Goal: Task Accomplishment & Management: Manage account settings

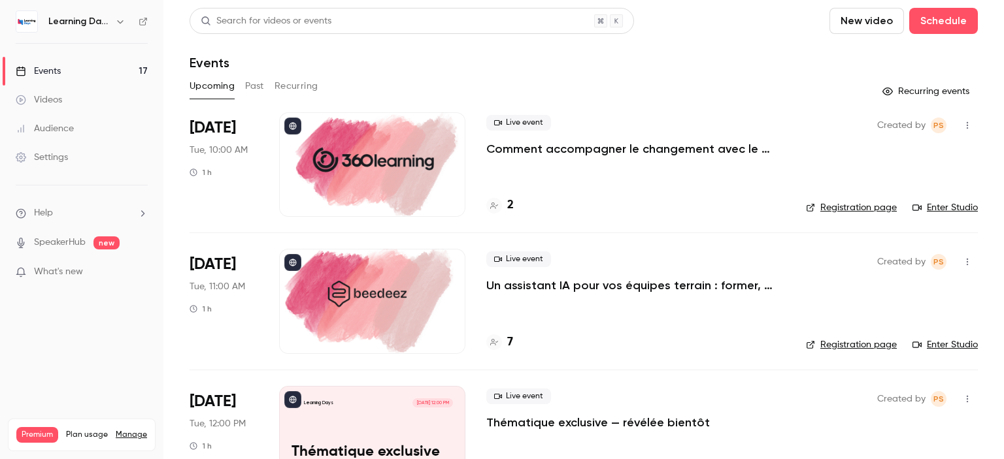
click at [510, 340] on h4 "7" at bounding box center [510, 343] width 6 height 18
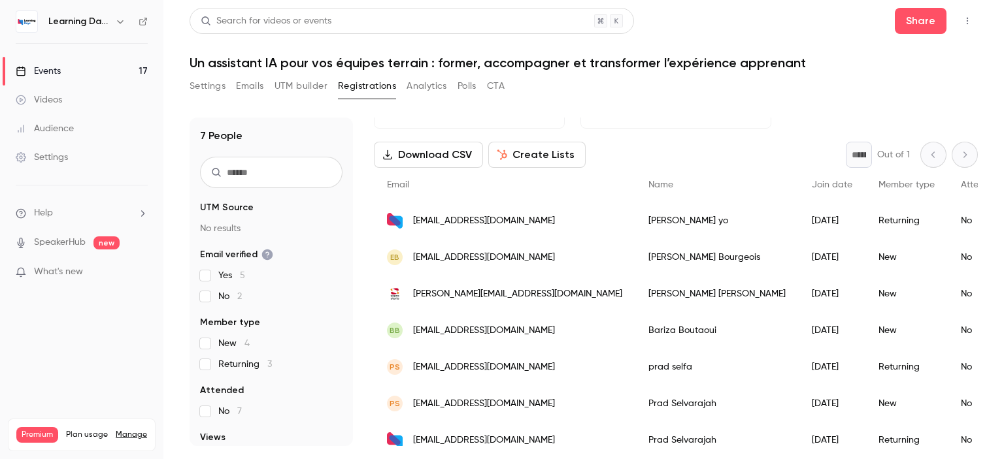
scroll to position [50, 0]
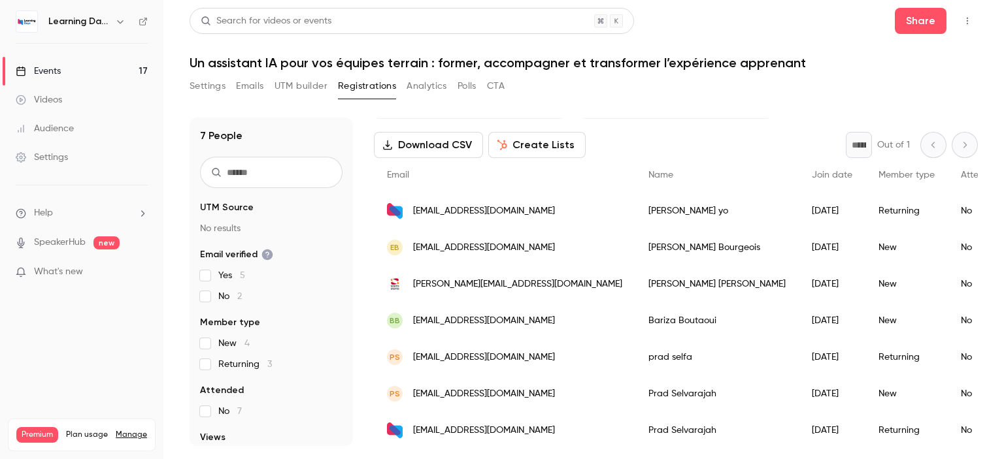
click at [480, 359] on span "prad2006@hotmail.com" at bounding box center [484, 358] width 142 height 14
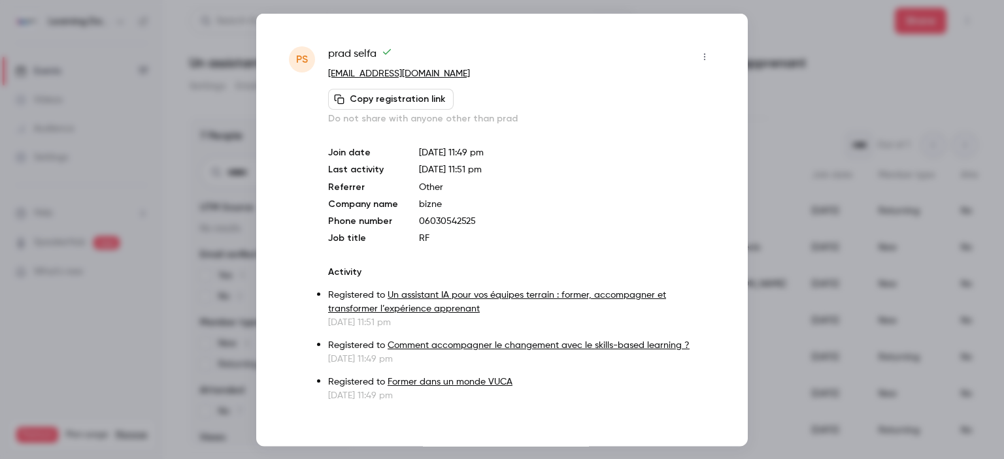
scroll to position [6, 0]
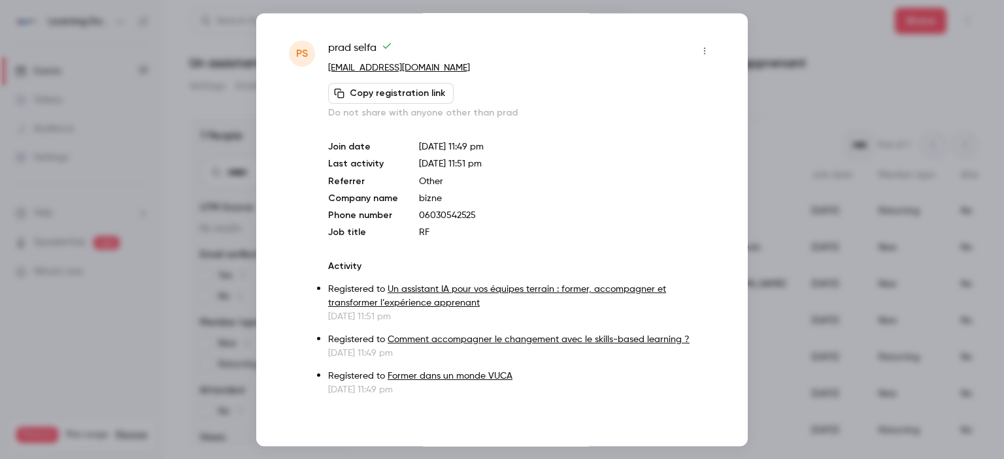
click at [699, 50] on icon "button" at bounding box center [704, 50] width 10 height 9
click at [630, 114] on div "Remove registration" at bounding box center [644, 116] width 99 height 13
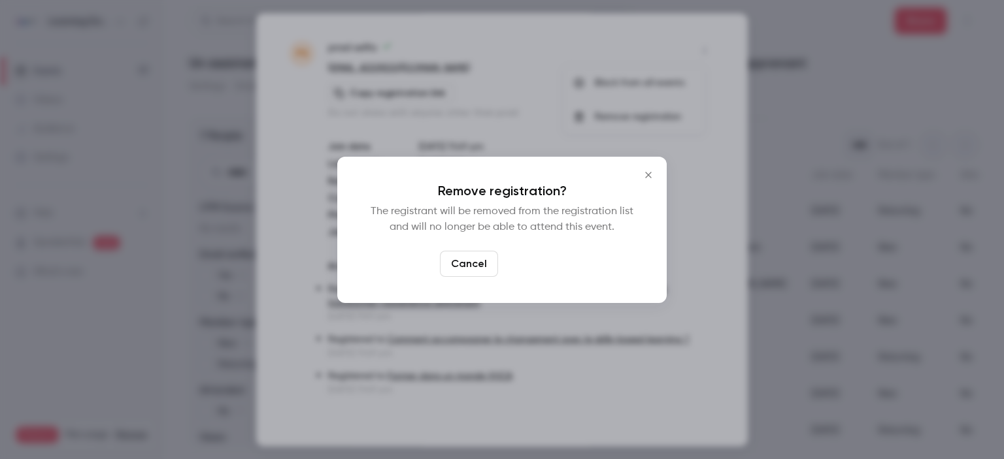
click at [531, 260] on button "Confirm" at bounding box center [533, 264] width 61 height 26
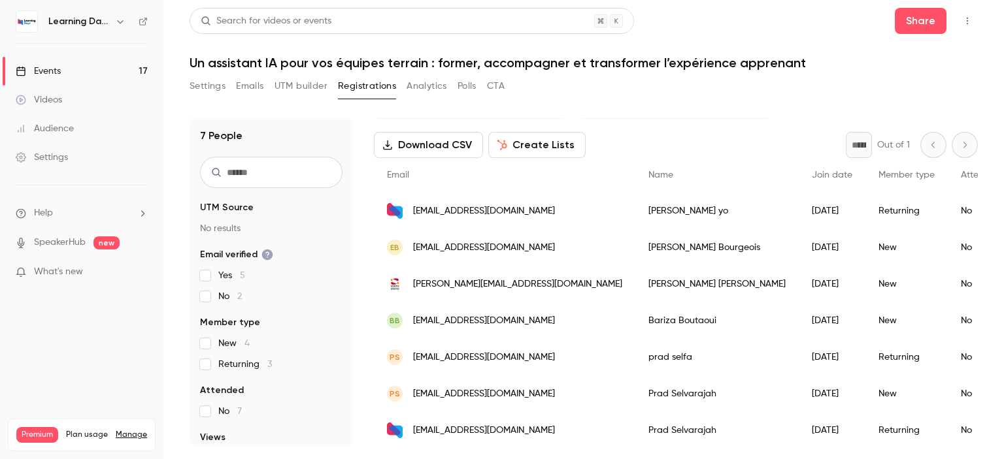
scroll to position [25, 0]
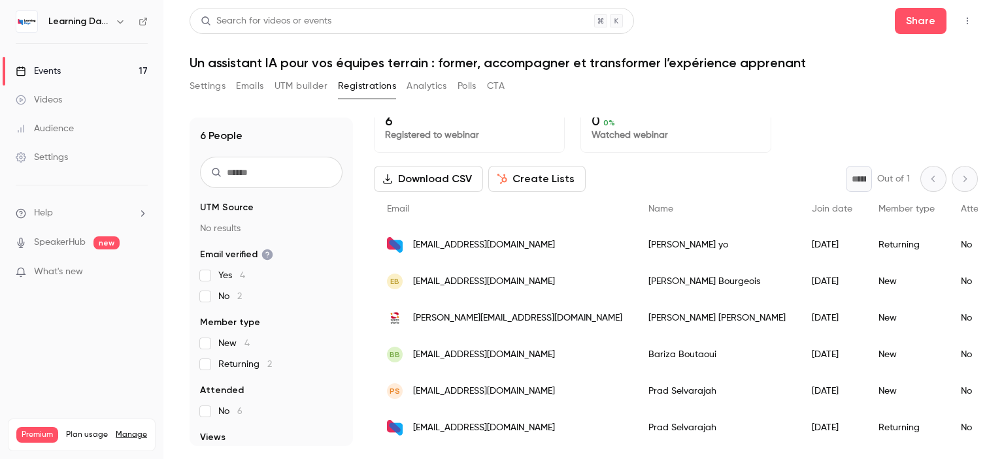
click at [574, 384] on div "PS prad@activateur-formation.com" at bounding box center [504, 391] width 261 height 37
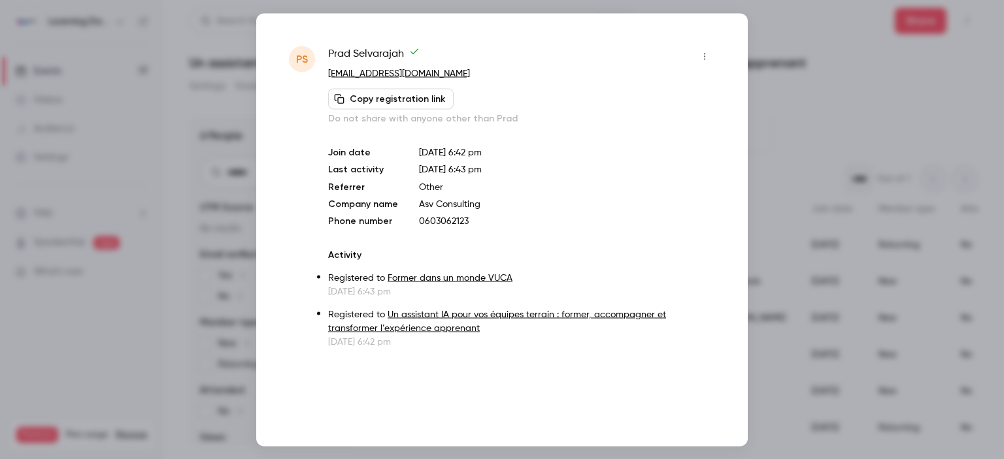
click at [701, 62] on button "button" at bounding box center [704, 56] width 21 height 21
click at [657, 114] on li "Remove registration" at bounding box center [643, 124] width 141 height 34
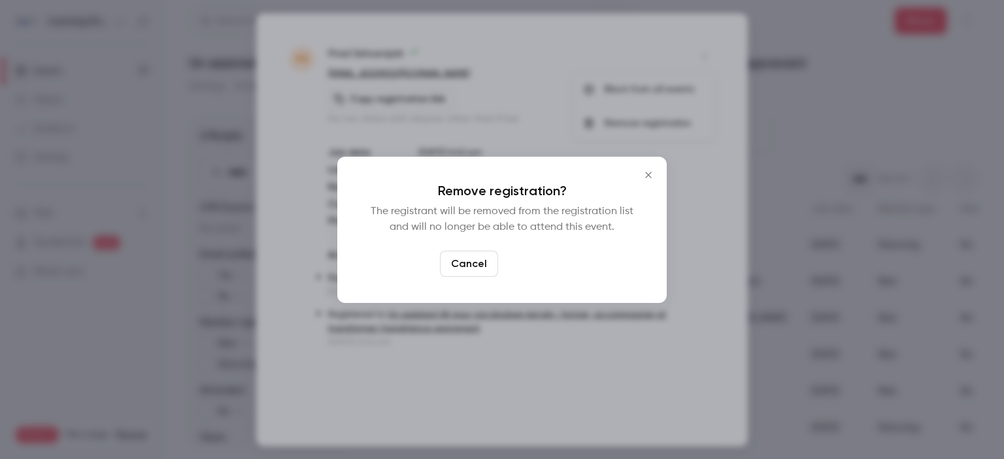
click at [543, 261] on button "Confirm" at bounding box center [533, 264] width 61 height 26
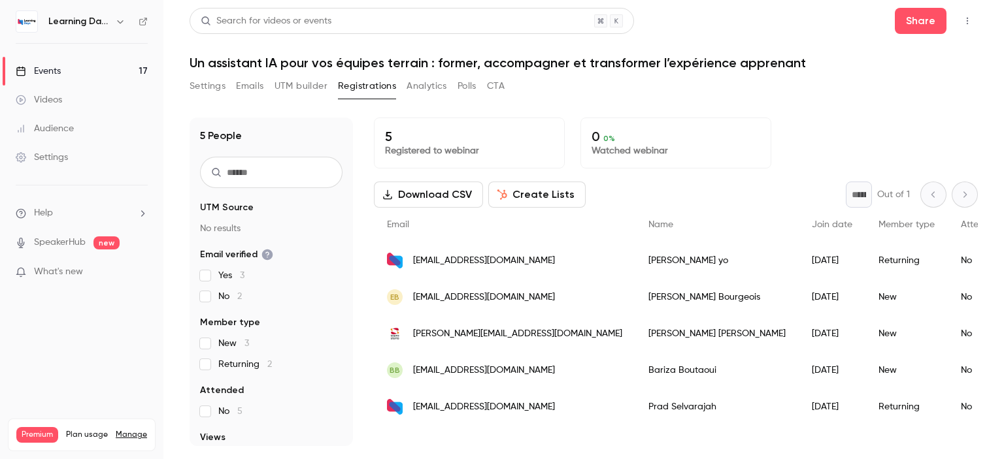
scroll to position [0, 0]
click at [599, 411] on div "prad@activateur-business.com" at bounding box center [504, 407] width 261 height 37
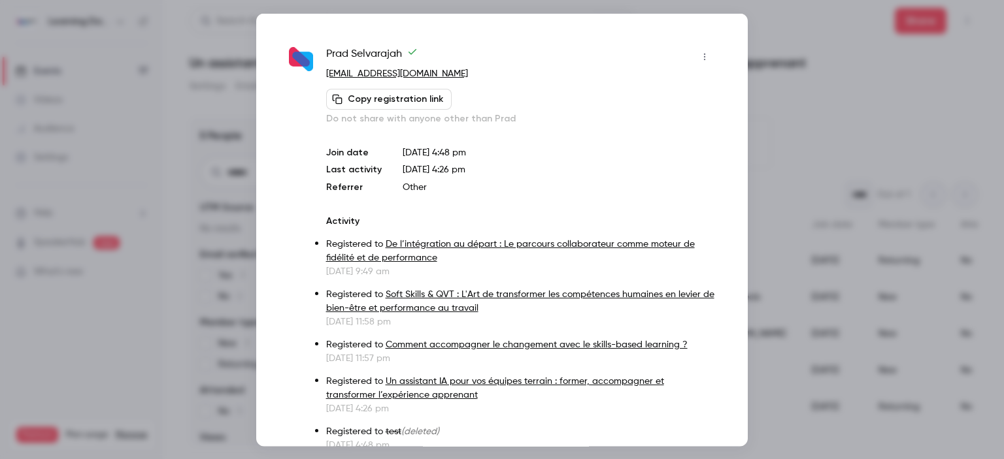
click at [699, 60] on icon "button" at bounding box center [704, 56] width 10 height 9
click at [629, 128] on div "Remove registration" at bounding box center [644, 123] width 99 height 13
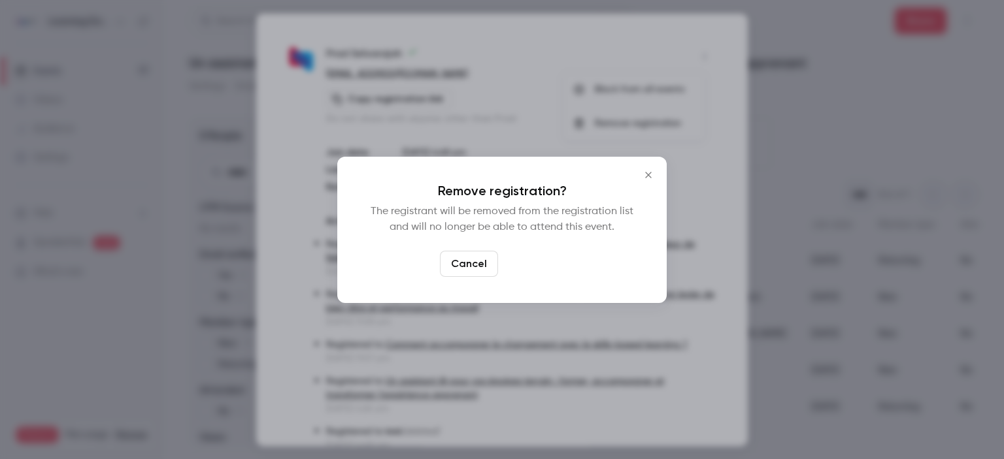
click at [544, 257] on button "Confirm" at bounding box center [533, 264] width 61 height 26
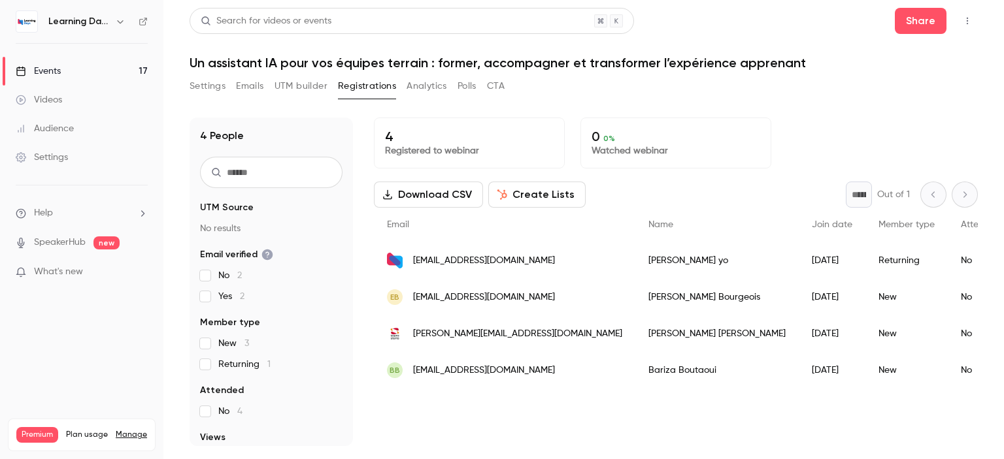
click at [876, 133] on div "4 Registered to webinar 0 0 % Watched webinar" at bounding box center [676, 143] width 604 height 51
click at [354, 92] on button "Registrations" at bounding box center [367, 86] width 58 height 21
click at [57, 73] on div "Events" at bounding box center [38, 71] width 45 height 13
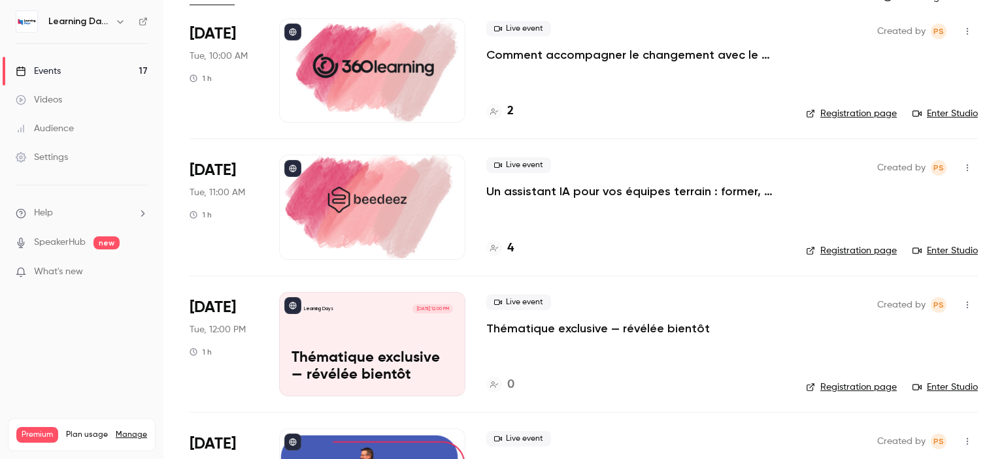
scroll to position [24, 0]
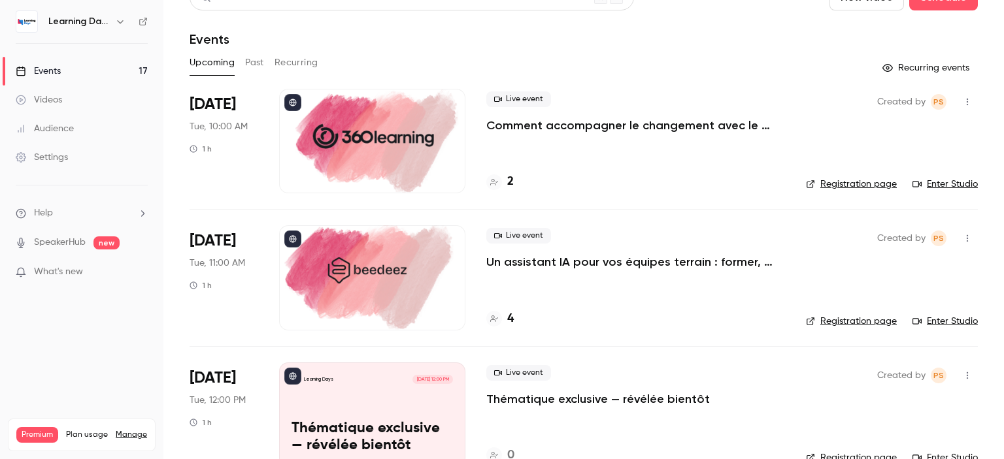
click at [559, 125] on p "Comment accompagner le changement avec le skills-based learning ?" at bounding box center [635, 126] width 299 height 16
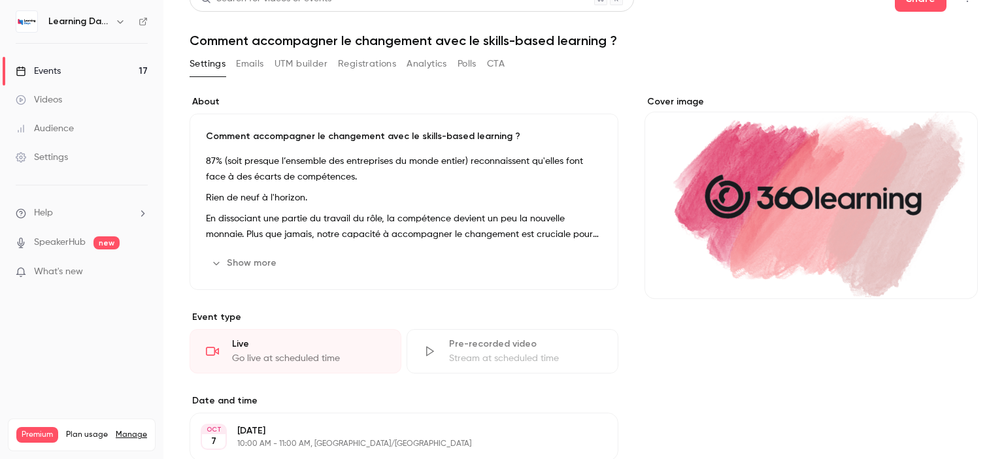
scroll to position [31, 0]
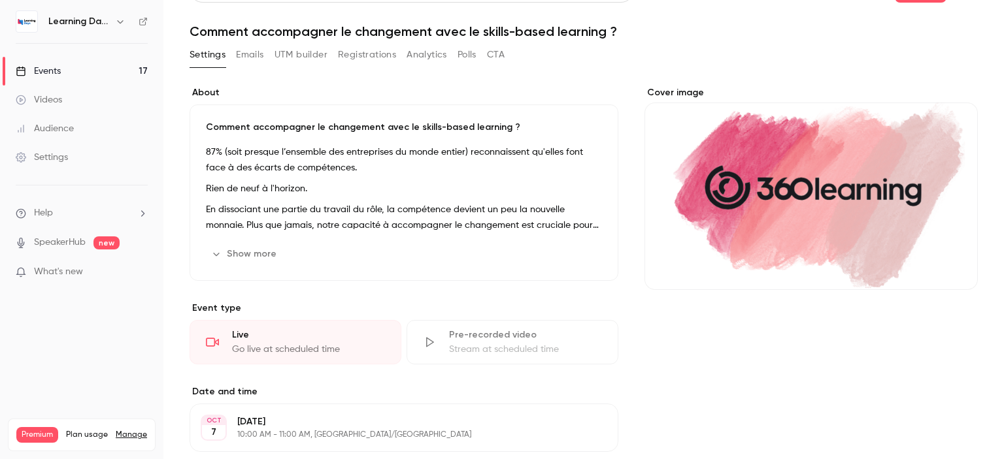
click at [245, 255] on button "Show more" at bounding box center [245, 254] width 78 height 21
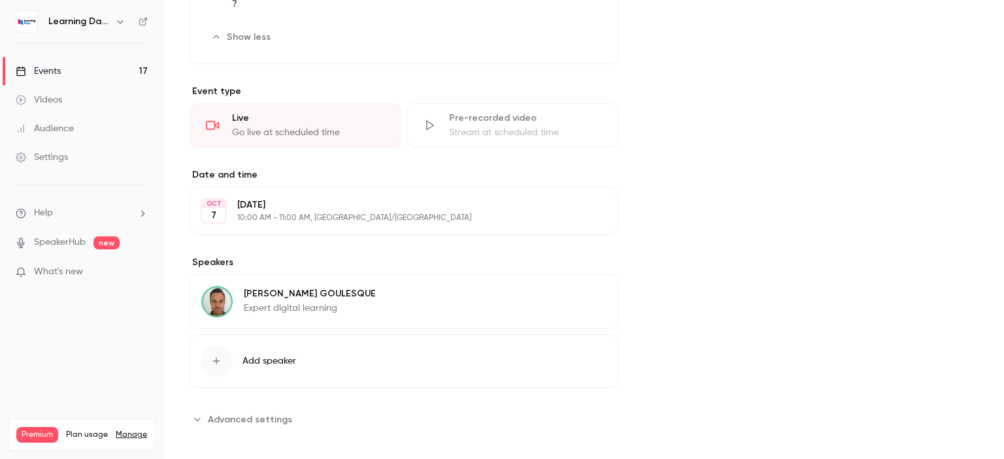
scroll to position [410, 0]
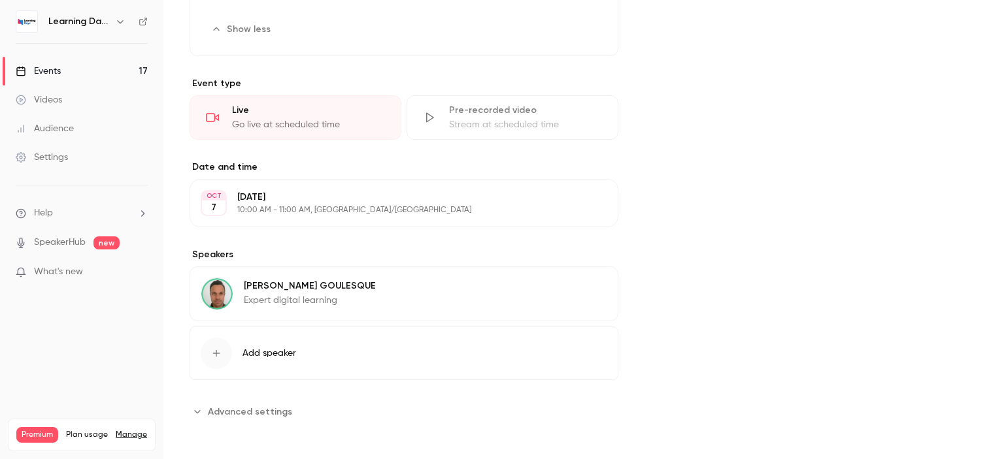
click at [327, 292] on div "Jerome GOULESQUE Expert digital learning" at bounding box center [310, 293] width 132 height 31
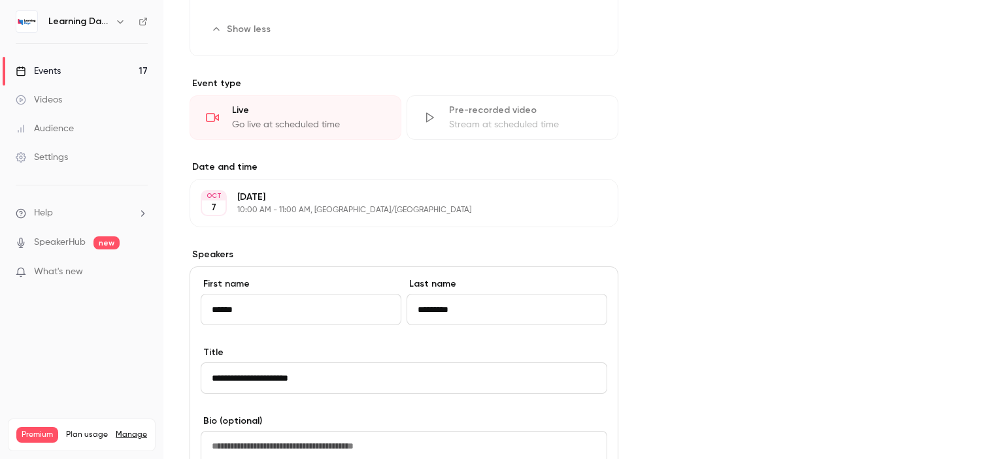
click at [222, 313] on input "******" at bounding box center [301, 309] width 201 height 31
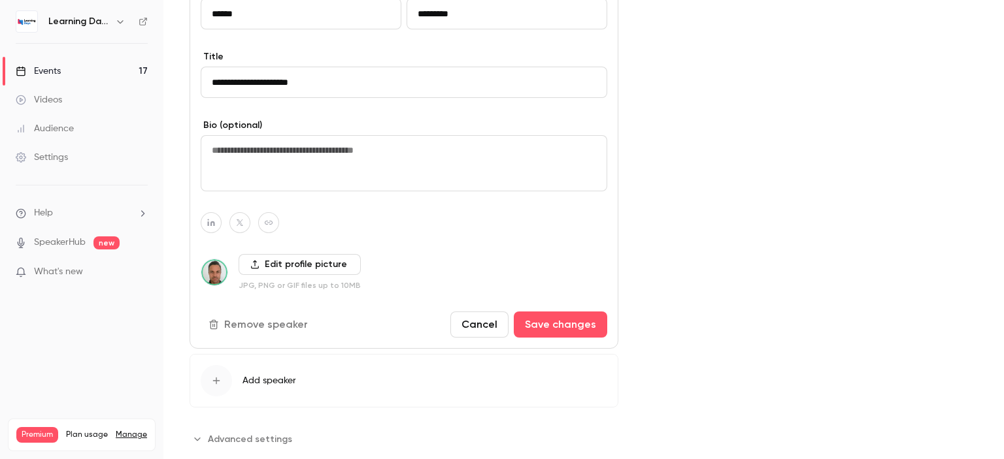
scroll to position [705, 0]
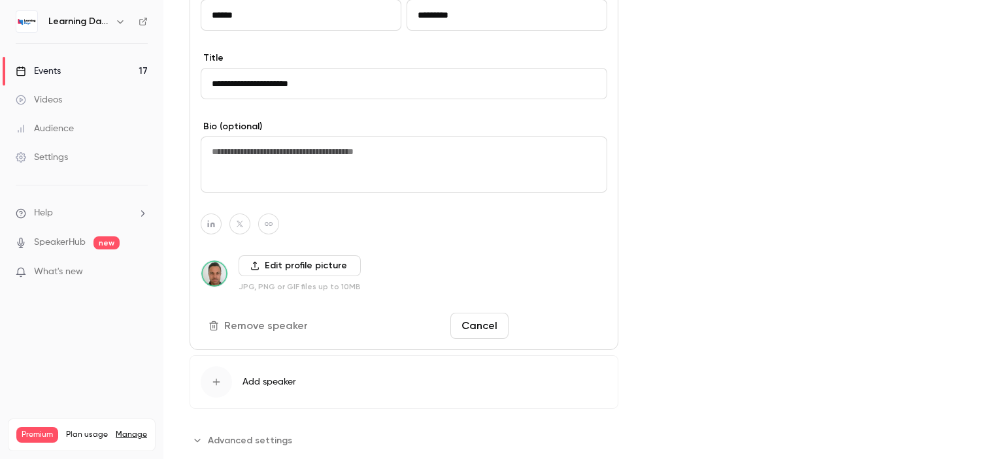
type input "******"
click at [566, 324] on button "Save changes" at bounding box center [560, 326] width 93 height 26
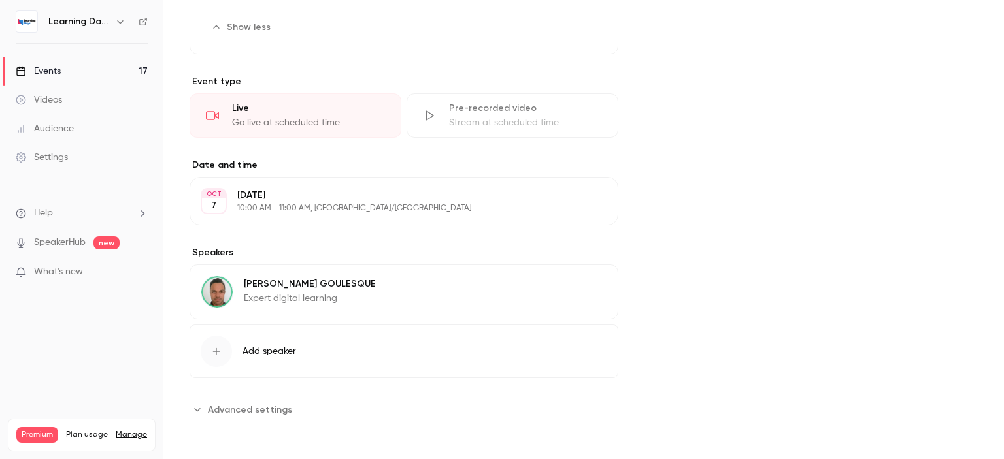
scroll to position [410, 0]
drag, startPoint x: 1003, startPoint y: 233, endPoint x: 296, endPoint y: 414, distance: 730.0
click at [1001, 359] on main "Search for videos or events Share Comment accompagner le changement avec le ski…" at bounding box center [583, 229] width 841 height 459
click at [251, 414] on span "Advanced settings" at bounding box center [250, 412] width 84 height 14
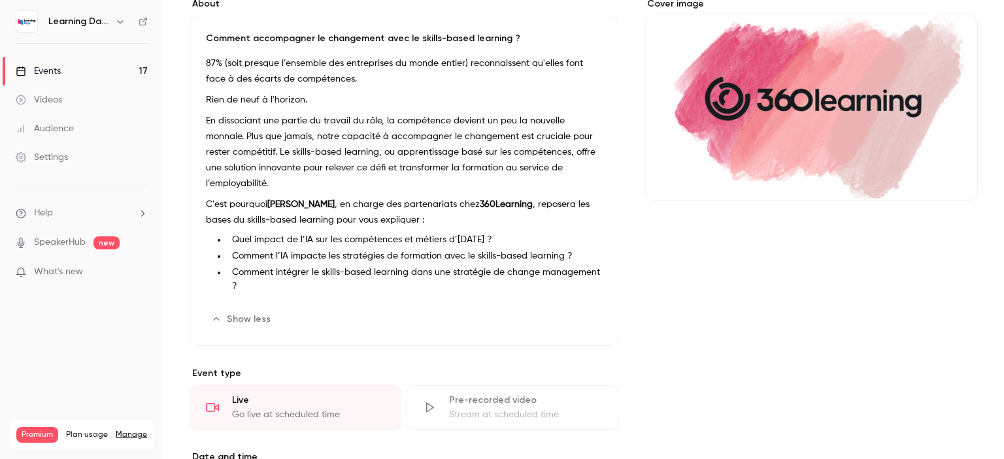
scroll to position [0, 0]
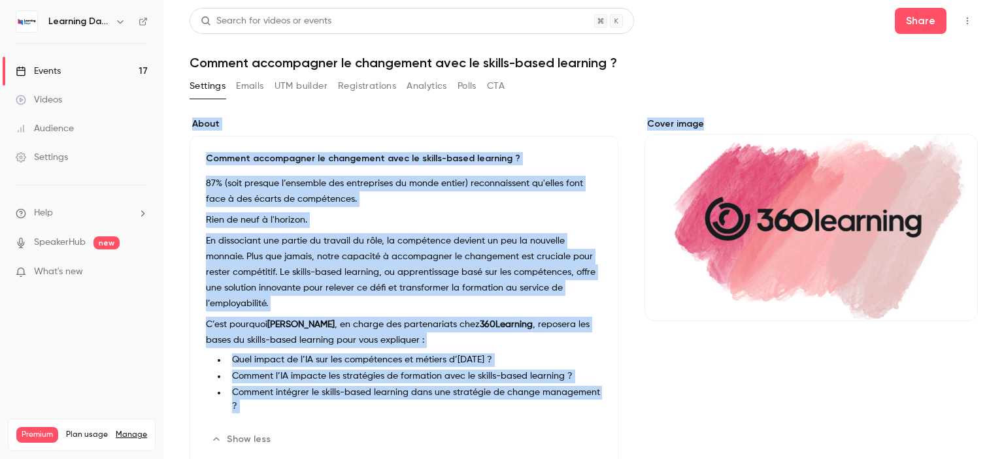
drag, startPoint x: 1003, startPoint y: 245, endPoint x: 735, endPoint y: 88, distance: 311.4
click at [1001, 58] on main "Search for videos or events Share Comment accompagner le changement avec le ski…" at bounding box center [583, 229] width 841 height 459
click at [139, 23] on icon at bounding box center [143, 21] width 9 height 9
click at [81, 68] on link "Events 17" at bounding box center [81, 71] width 163 height 29
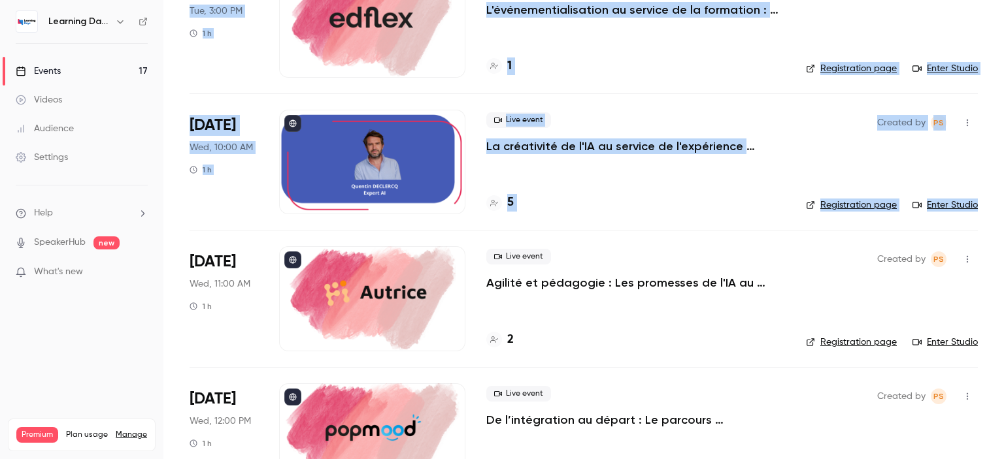
scroll to position [835, 0]
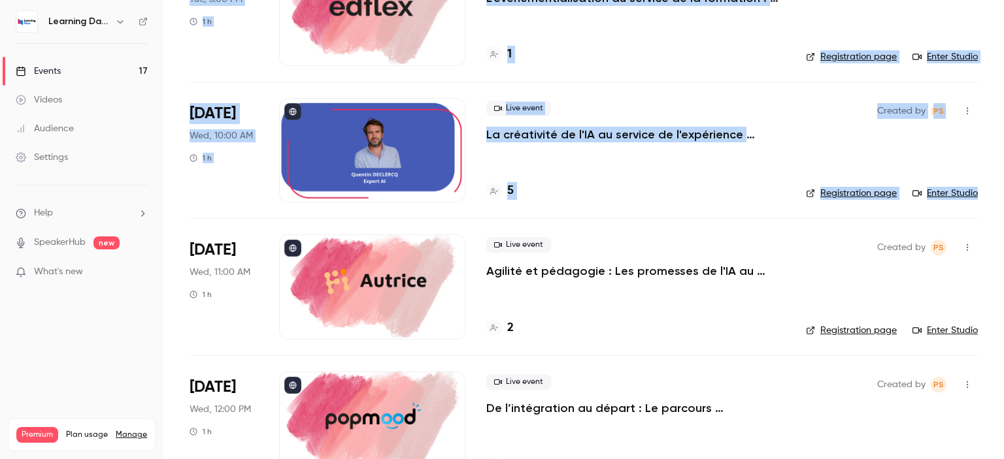
drag, startPoint x: 1003, startPoint y: 125, endPoint x: 1003, endPoint y: 210, distance: 85.0
click at [1003, 210] on main "Search for videos or events New video Schedule Events Upcoming Past Recurring R…" at bounding box center [583, 229] width 841 height 459
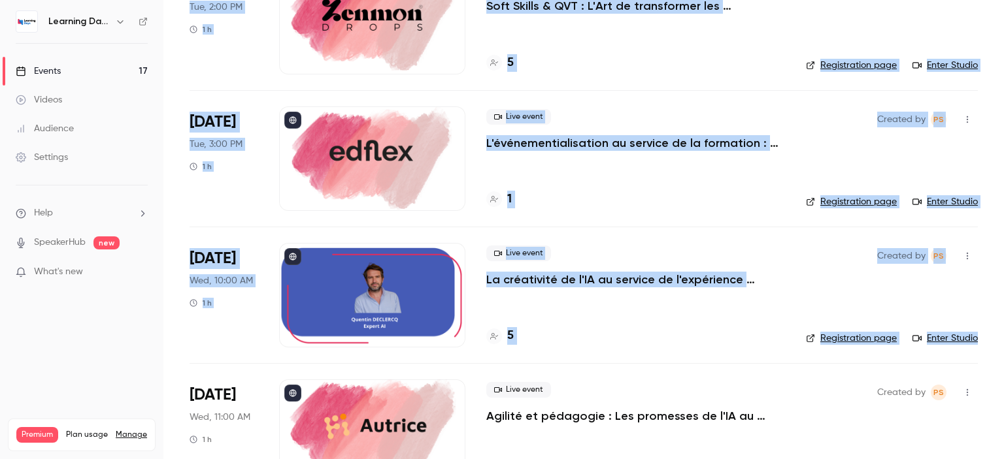
scroll to position [688, 0]
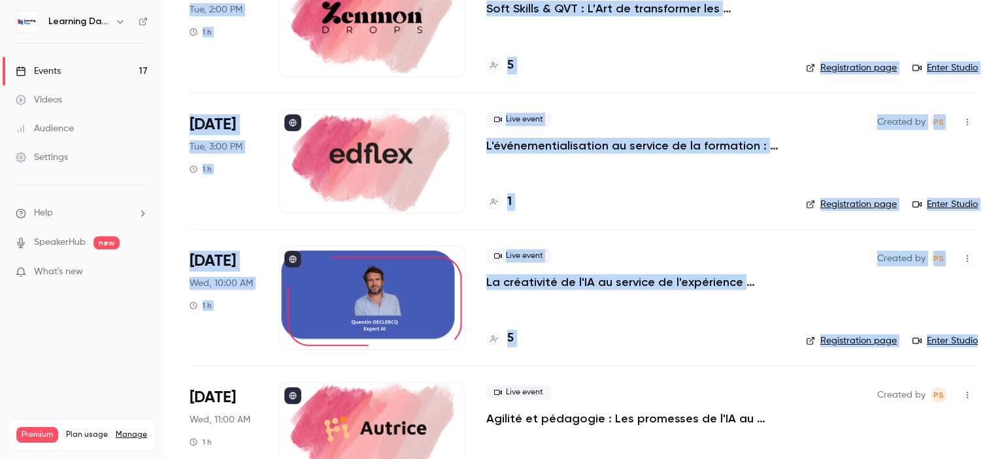
click at [820, 120] on div "Created by PS Registration page Enter Studio" at bounding box center [892, 161] width 172 height 105
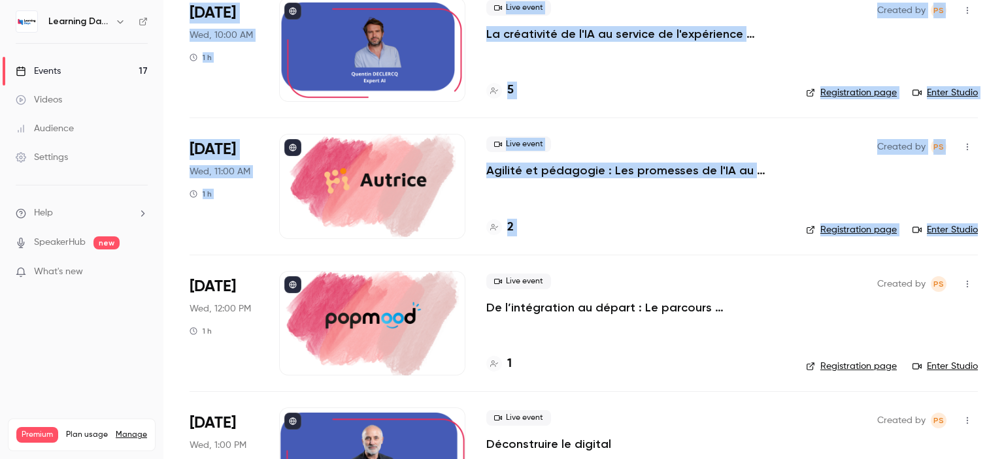
scroll to position [1003, 0]
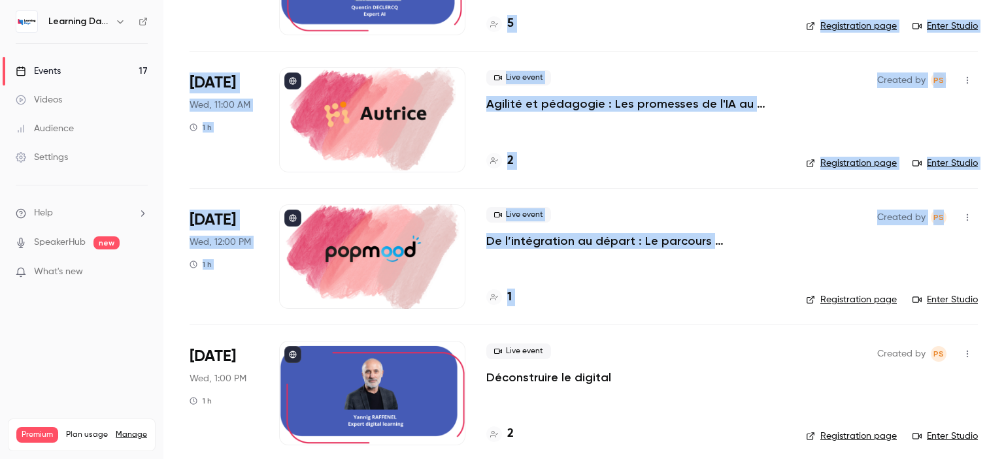
drag, startPoint x: 1003, startPoint y: 192, endPoint x: 1003, endPoint y: 250, distance: 57.5
click at [1003, 250] on main "Search for videos or events New video Schedule Events Upcoming Past Recurring R…" at bounding box center [583, 229] width 841 height 459
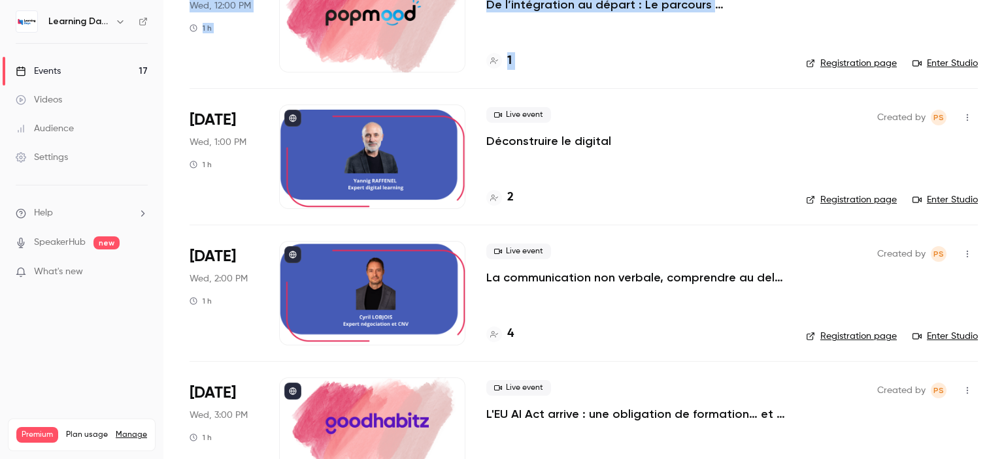
scroll to position [1254, 0]
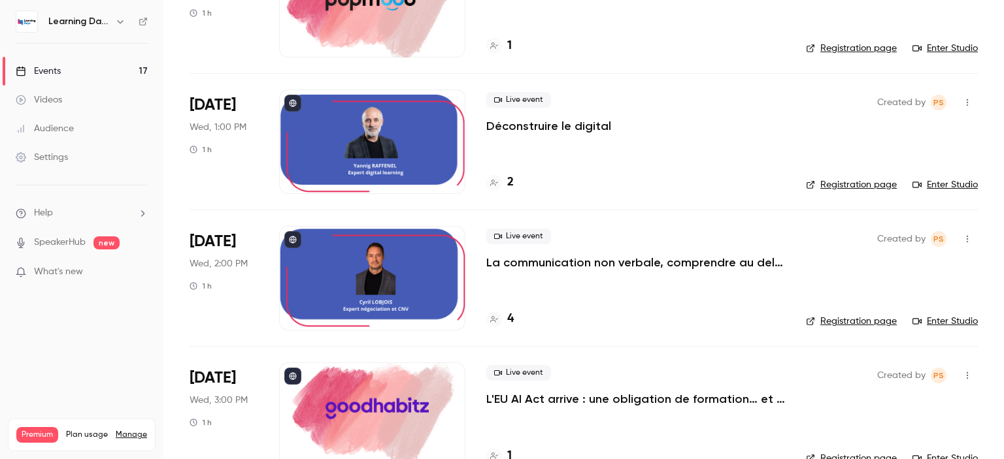
drag, startPoint x: 574, startPoint y: 133, endPoint x: 558, endPoint y: 127, distance: 17.2
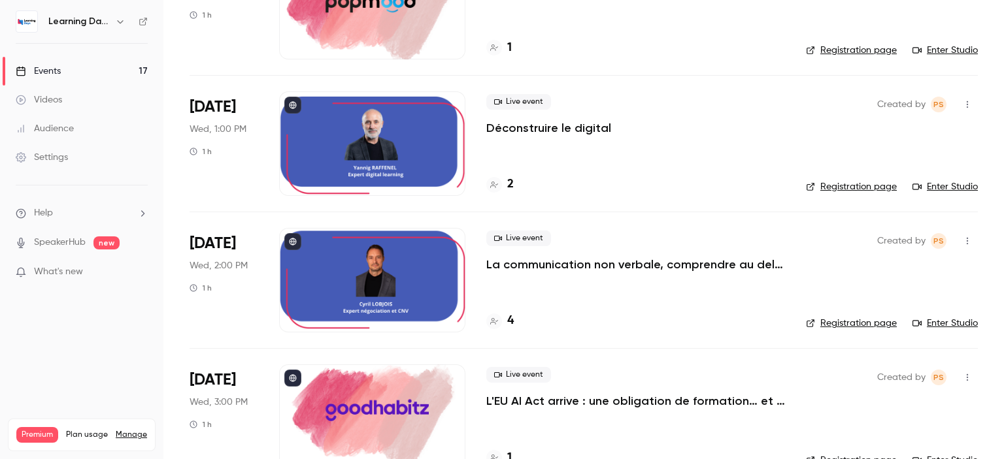
scroll to position [1567, 0]
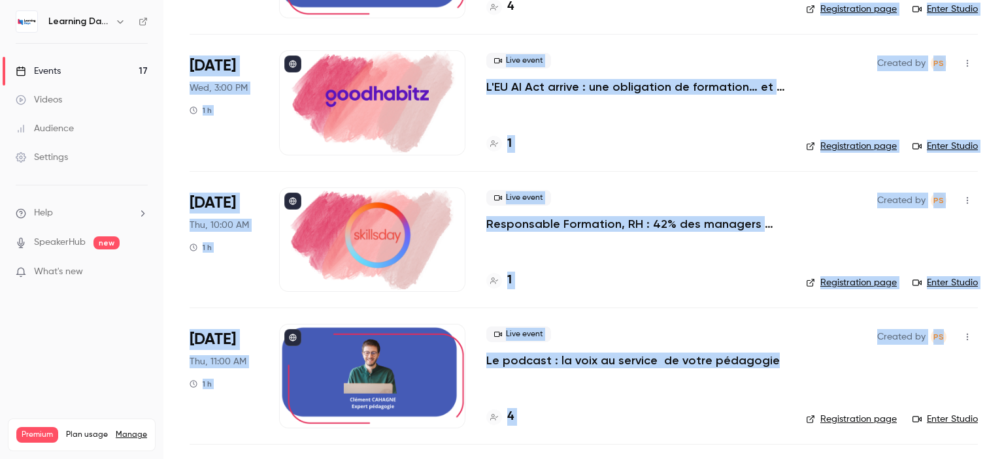
drag, startPoint x: 1003, startPoint y: 279, endPoint x: 1003, endPoint y: 336, distance: 56.9
click at [1003, 336] on main "Search for videos or events New video Schedule Events Upcoming Past Recurring R…" at bounding box center [583, 229] width 841 height 459
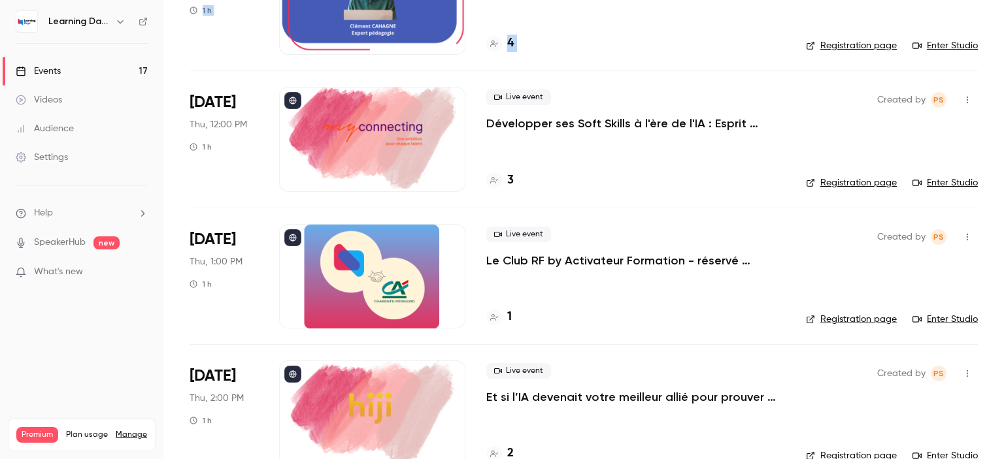
scroll to position [1968, 0]
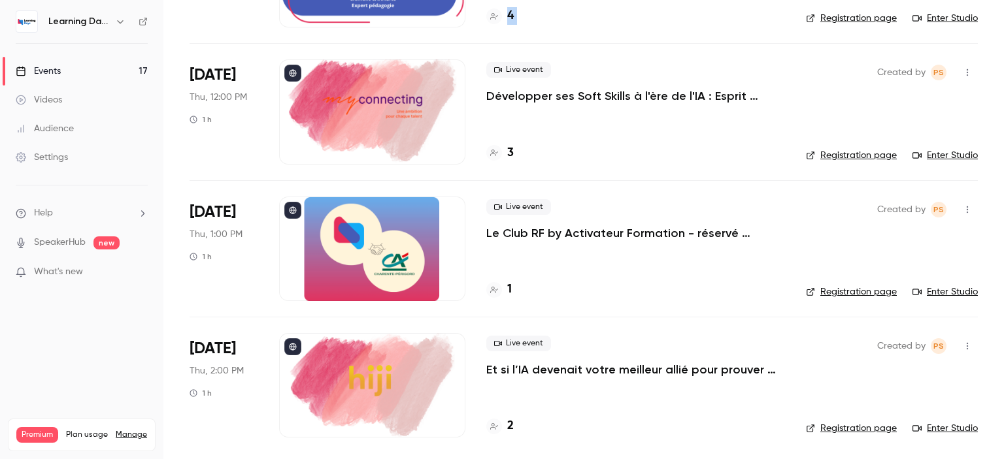
click at [600, 225] on p "Le Club RF by Activateur Formation - réservé uniquement aux responsables format…" at bounding box center [635, 233] width 299 height 16
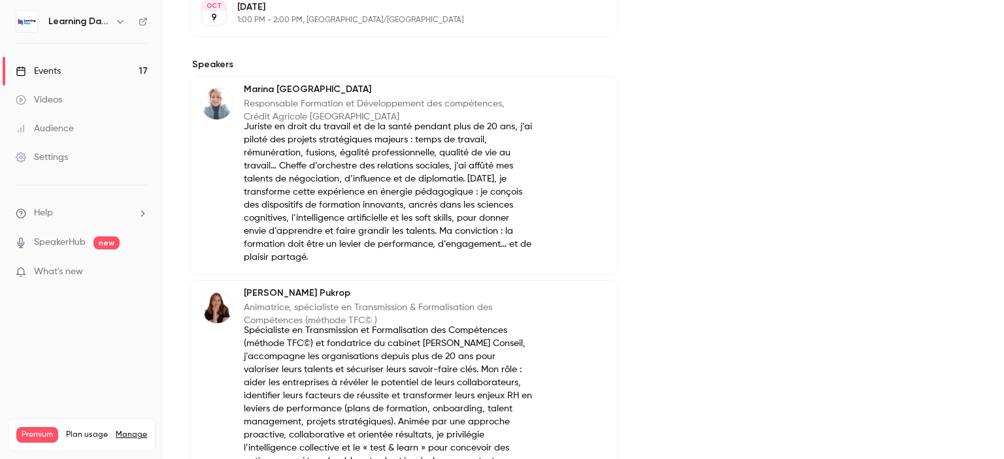
scroll to position [436, 0]
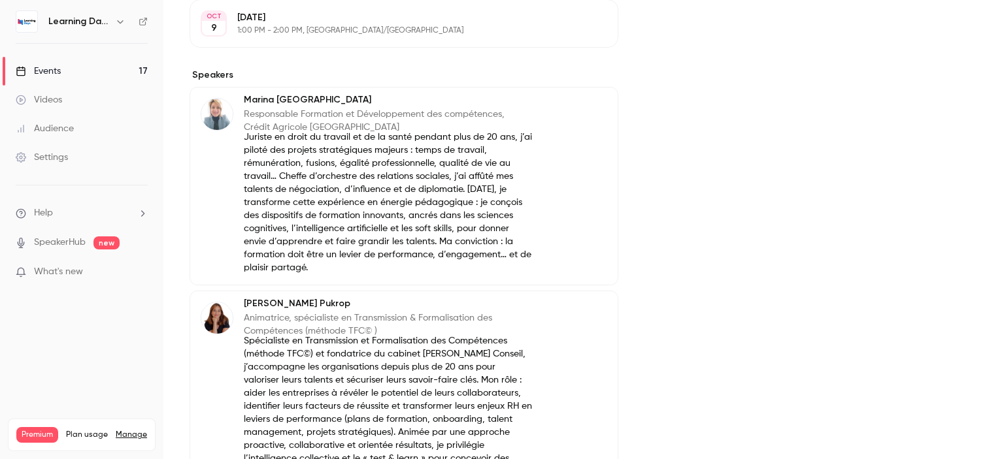
drag, startPoint x: 1003, startPoint y: 125, endPoint x: 1001, endPoint y: 304, distance: 179.1
click at [1001, 304] on main "Search for videos or events Share Le Club RF by Activateur Formation - réservé …" at bounding box center [583, 229] width 841 height 459
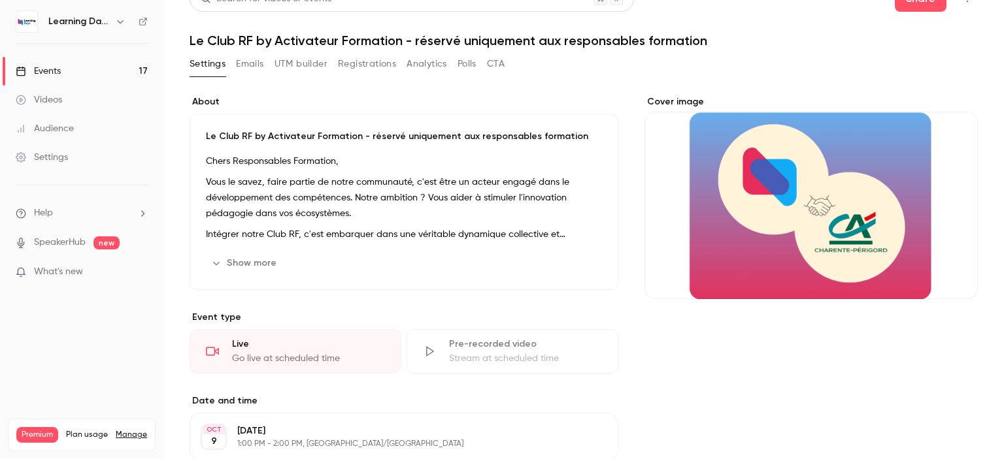
scroll to position [16, 0]
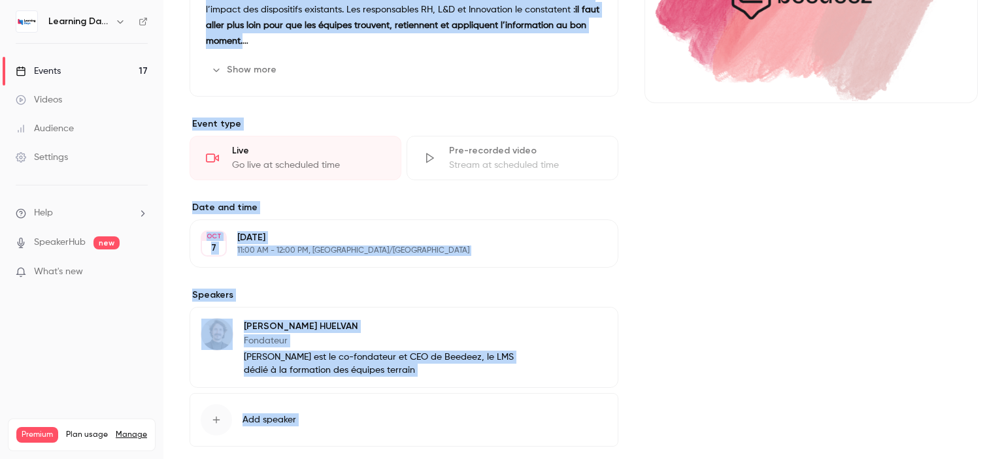
scroll to position [285, 0]
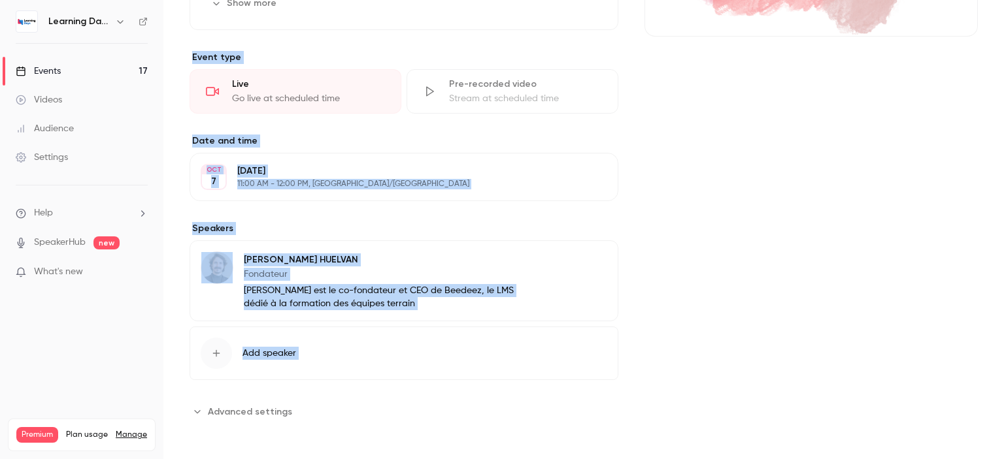
drag, startPoint x: 1003, startPoint y: 93, endPoint x: 1003, endPoint y: 263, distance: 169.3
click at [1003, 263] on main "Search for videos or events Share Un assistant IA pour vos équipes terrain : fo…" at bounding box center [583, 229] width 841 height 459
click at [801, 293] on div "Cover image" at bounding box center [810, 128] width 333 height 590
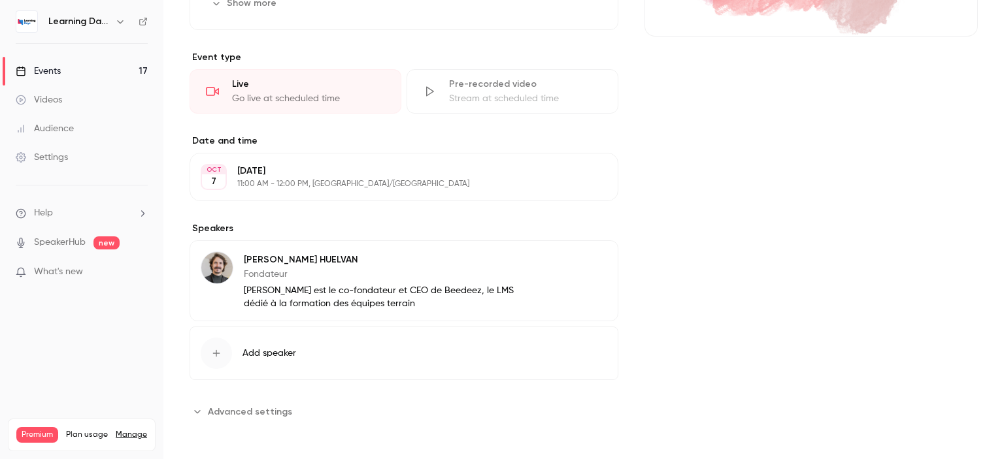
click at [395, 282] on div "Julien HUELVAN Fondateur Julien Huelvan est le co-fondateur et CEO de Beedeez, …" at bounding box center [389, 281] width 290 height 59
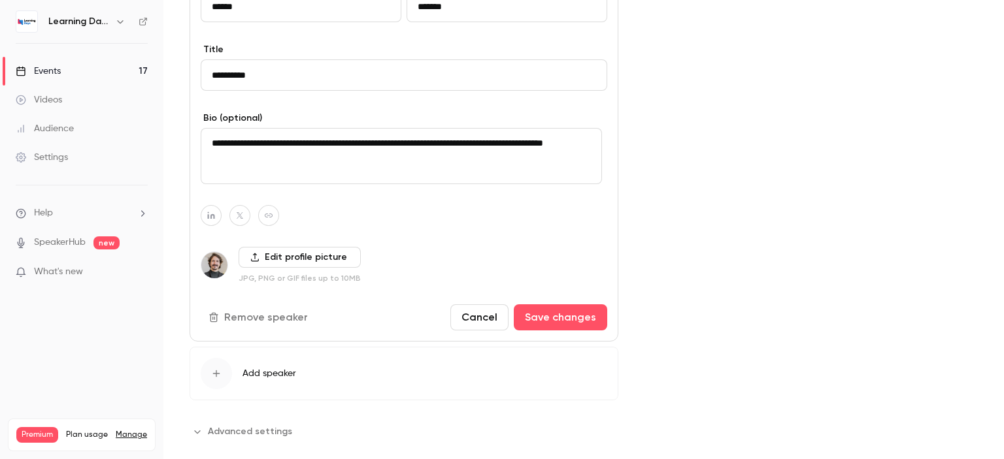
scroll to position [565, 0]
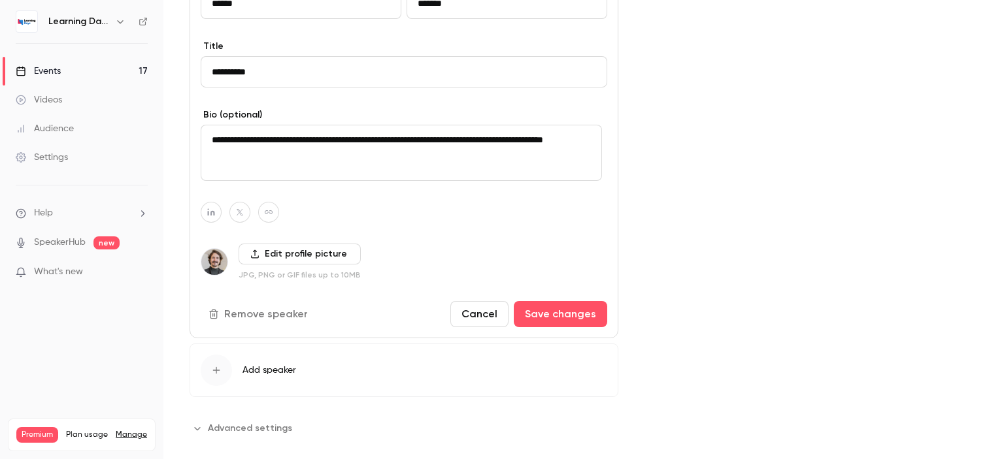
click at [275, 206] on button "button" at bounding box center [268, 212] width 21 height 21
click at [277, 180] on input at bounding box center [261, 176] width 133 height 11
paste input "**********"
click at [336, 180] on icon "button" at bounding box center [337, 177] width 8 height 8
type input "**********"
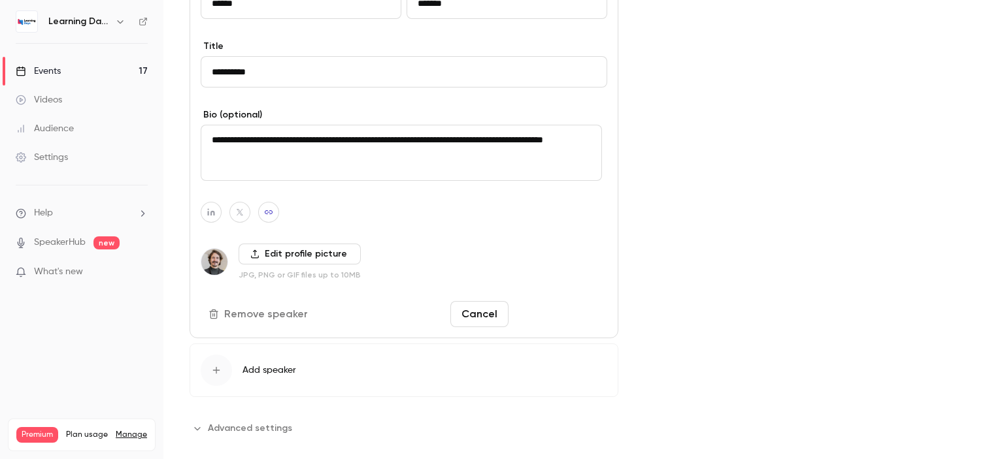
click at [567, 315] on button "Save changes" at bounding box center [560, 314] width 93 height 26
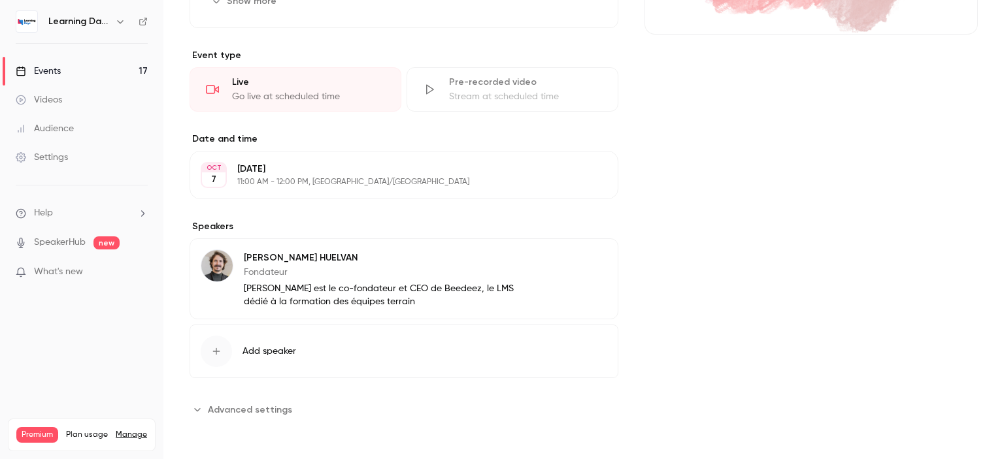
scroll to position [285, 0]
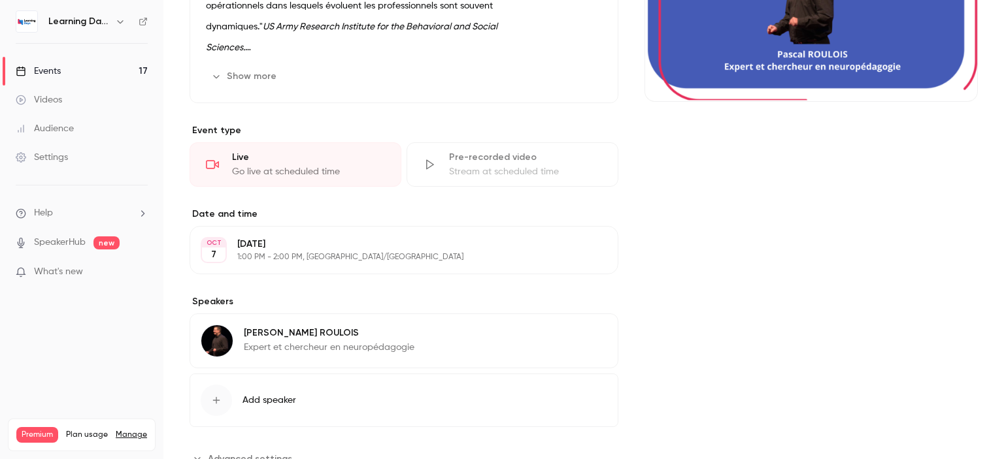
scroll to position [267, 0]
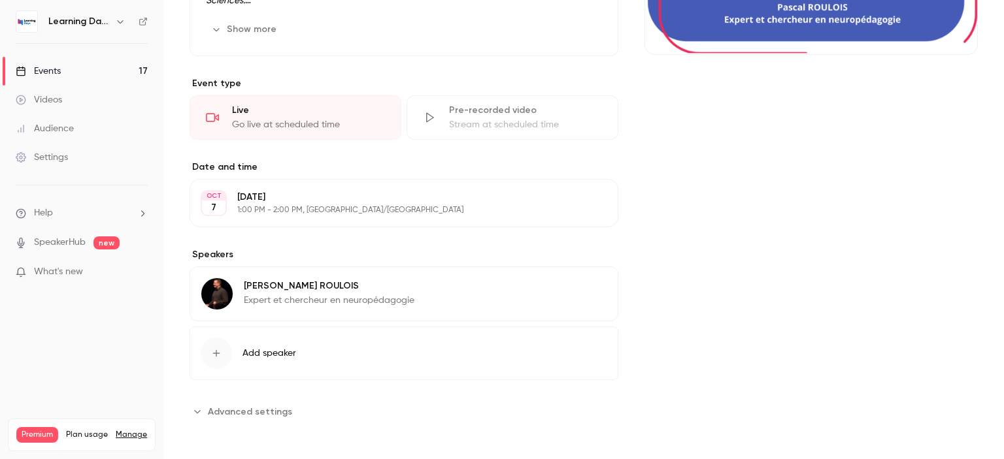
drag, startPoint x: 1003, startPoint y: 104, endPoint x: 1003, endPoint y: 277, distance: 173.2
click at [1003, 277] on main "Search for videos or events Share Former dans un monde VUCA Settings Emails UTM…" at bounding box center [583, 229] width 841 height 459
click at [458, 296] on div "Pascal ROULOIS Expert et chercheur en neuropédagogie Edit" at bounding box center [404, 294] width 429 height 55
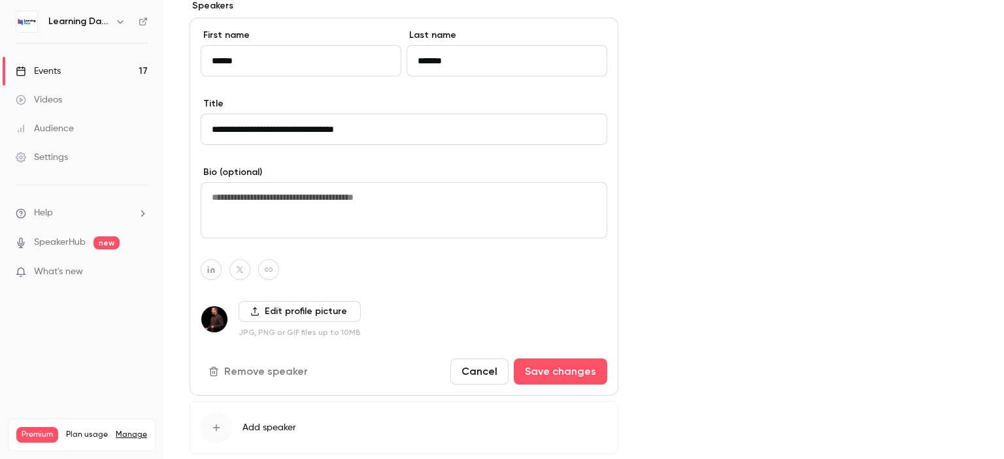
scroll to position [559, 0]
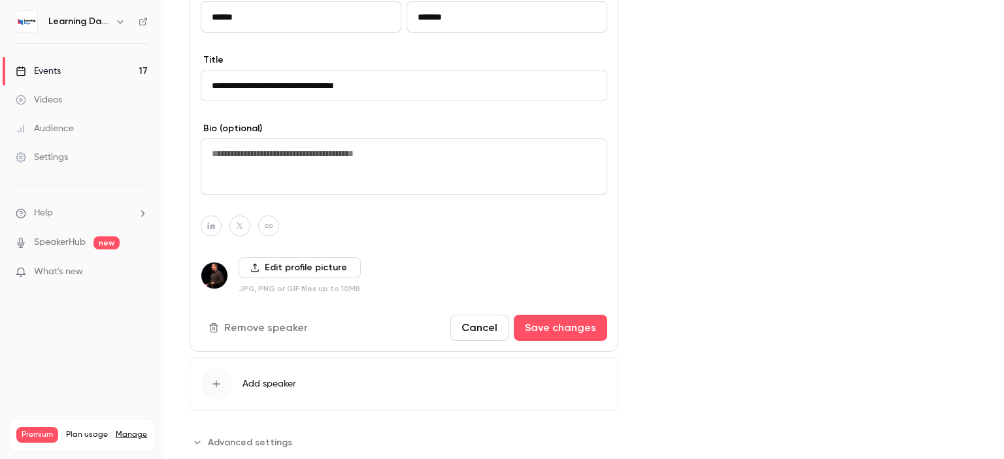
click at [277, 263] on label "Edit profile picture" at bounding box center [300, 268] width 122 height 21
click at [0, 0] on input "Edit profile picture" at bounding box center [0, 0] width 0 height 0
click at [217, 222] on button "button" at bounding box center [211, 226] width 21 height 21
click at [280, 189] on icon "button" at bounding box center [278, 190] width 5 height 5
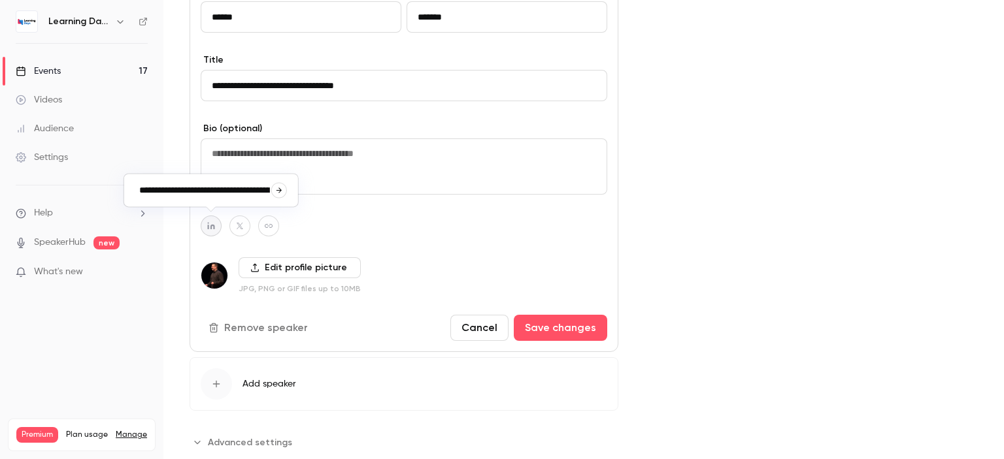
type input "**********"
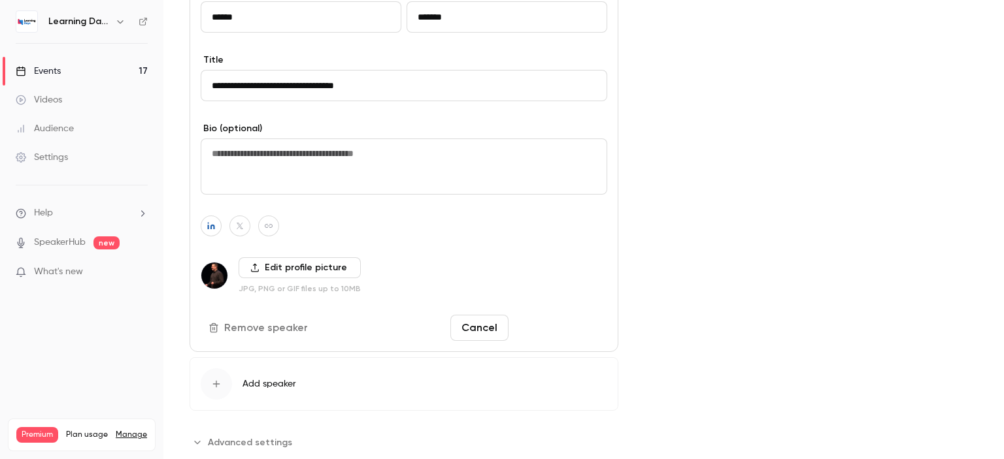
click at [564, 329] on button "Save changes" at bounding box center [560, 328] width 93 height 26
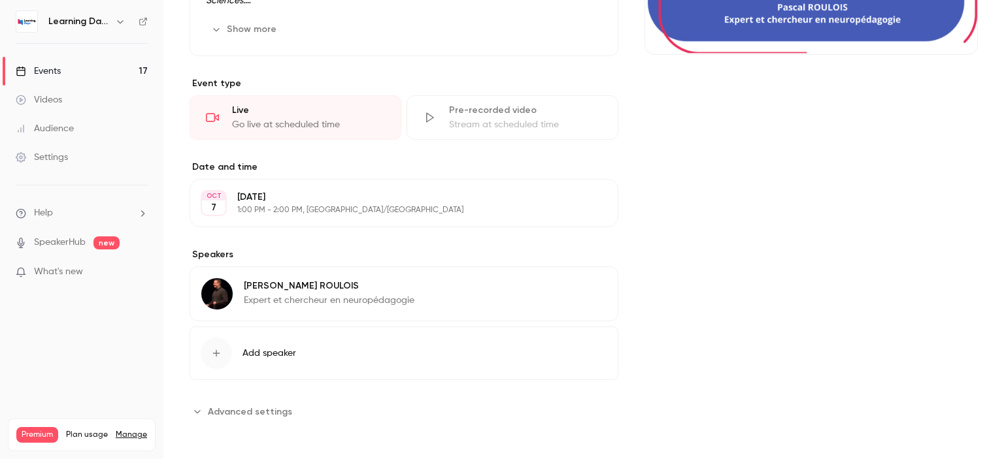
click at [438, 295] on div "Pascal ROULOIS Expert et chercheur en neuropédagogie Edit" at bounding box center [404, 294] width 429 height 55
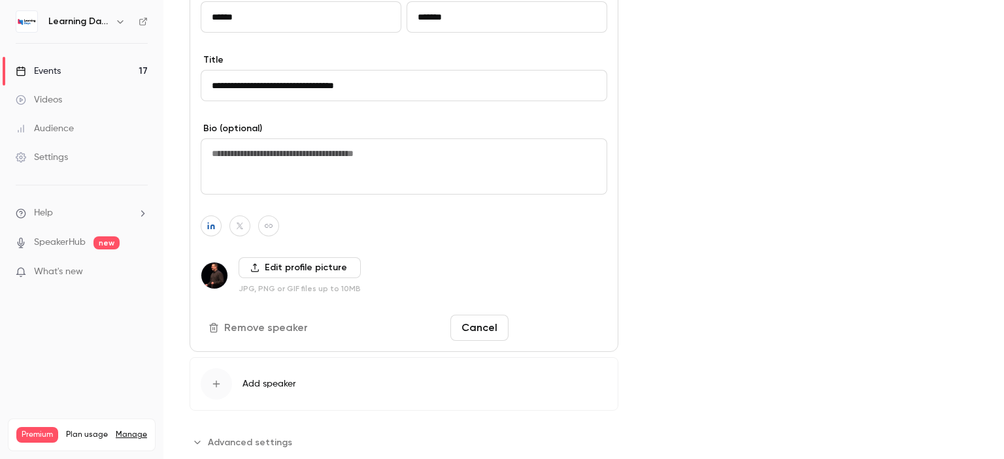
click at [576, 334] on button "Save changes" at bounding box center [560, 328] width 93 height 26
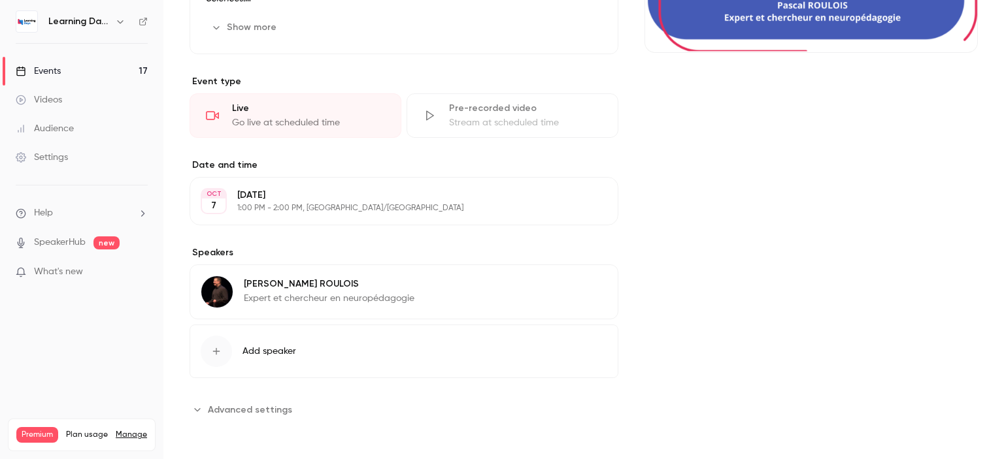
scroll to position [267, 0]
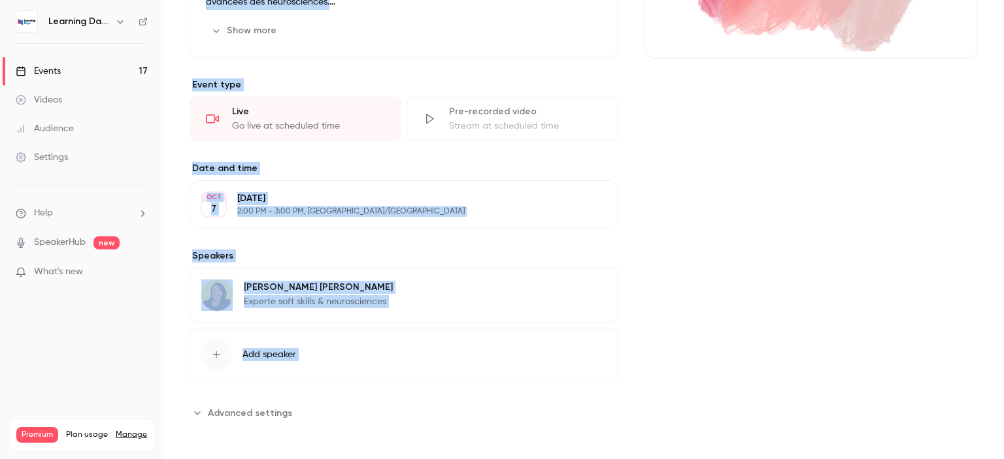
scroll to position [264, 0]
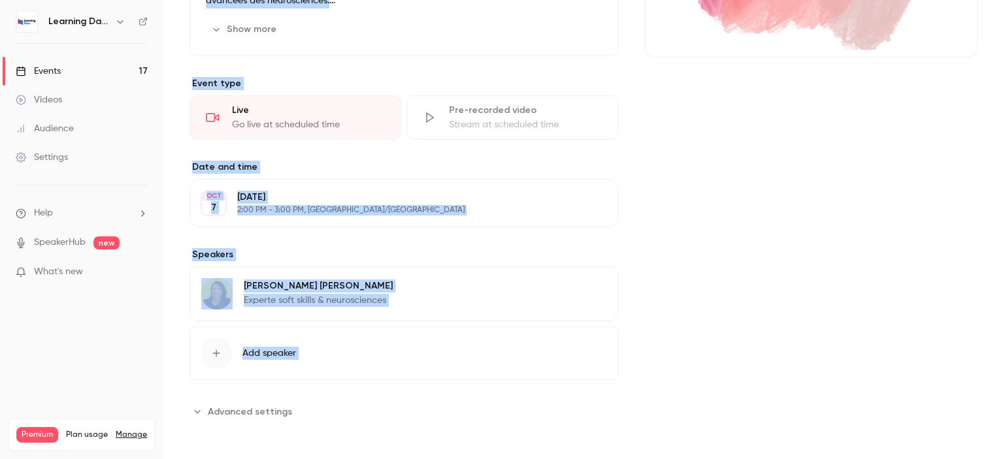
drag, startPoint x: 1003, startPoint y: 35, endPoint x: 1003, endPoint y: 229, distance: 193.5
click at [1003, 229] on main "Search for videos or events Share Soft Skills & QVT : L'Art de transformer les …" at bounding box center [583, 229] width 841 height 459
click at [410, 292] on div "Evelyn TINAJERO Experte soft skills & neurosciences Edit" at bounding box center [404, 294] width 429 height 55
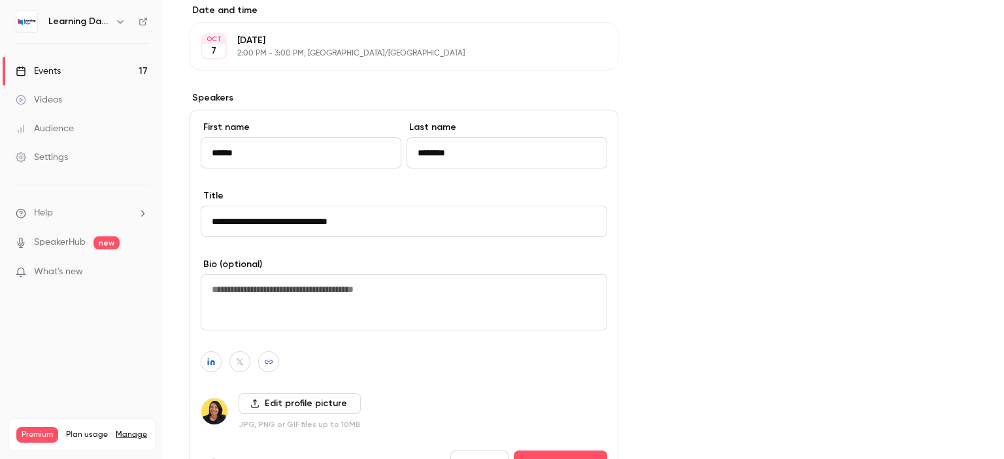
scroll to position [546, 0]
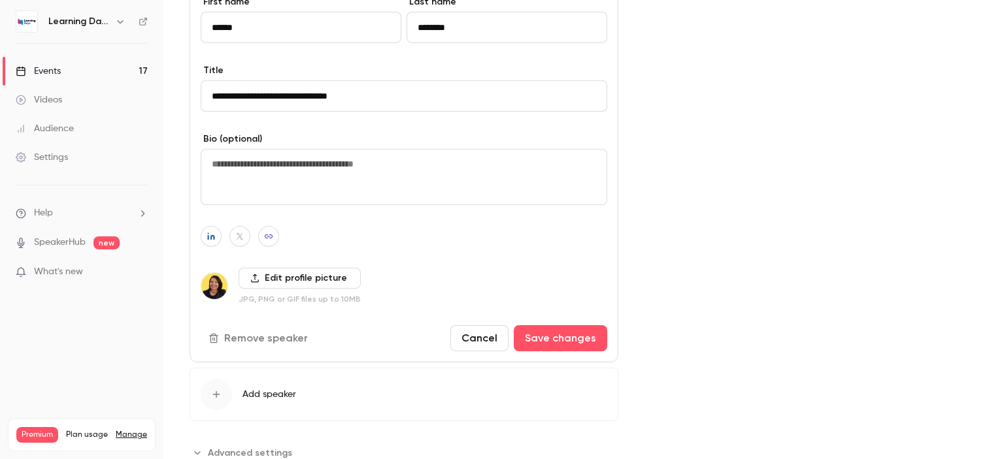
drag, startPoint x: 1003, startPoint y: 172, endPoint x: 1003, endPoint y: 290, distance: 117.6
click at [1003, 290] on main "Search for videos or events Share Soft Skills & QVT : L'Art de transformer les …" at bounding box center [583, 229] width 841 height 459
click at [274, 239] on button "button" at bounding box center [268, 236] width 21 height 21
drag, startPoint x: 318, startPoint y: 201, endPoint x: 133, endPoint y: 206, distance: 185.7
click at [133, 206] on body "Learning Days Events 17 Videos Audience Settings Help SpeakerHub new What's new…" at bounding box center [502, 281] width 1004 height 562
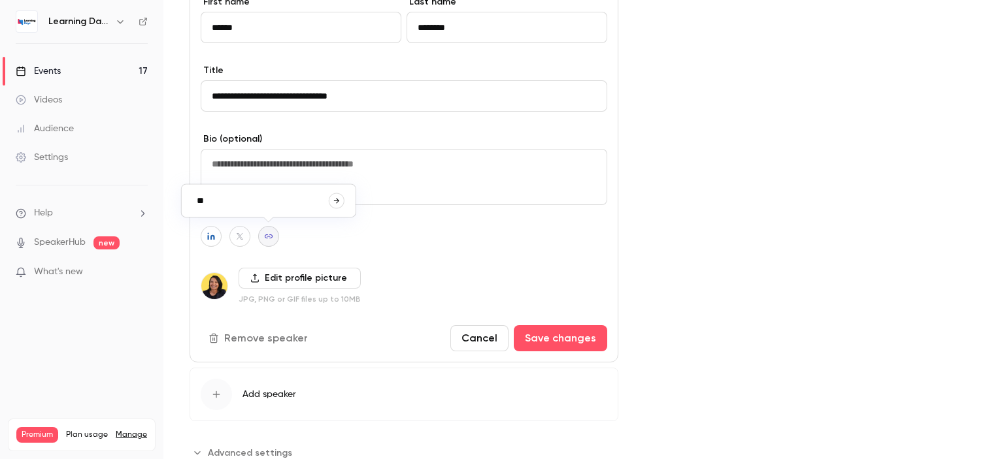
type input "*"
click at [334, 204] on icon "button" at bounding box center [337, 201] width 8 height 8
click at [211, 235] on icon "button" at bounding box center [210, 236] width 7 height 7
drag, startPoint x: 263, startPoint y: 199, endPoint x: 27, endPoint y: 230, distance: 237.9
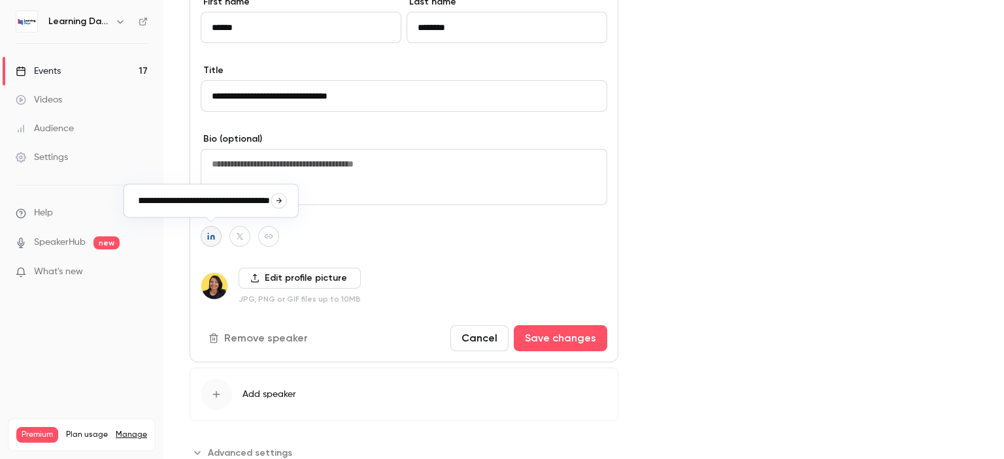
click at [27, 230] on body "Learning Days Events 17 Videos Audience Settings Help SpeakerHub new What's new…" at bounding box center [502, 281] width 1004 height 562
type input "*"
click at [285, 207] on div at bounding box center [211, 201] width 162 height 26
click at [280, 205] on icon "button" at bounding box center [279, 201] width 8 height 8
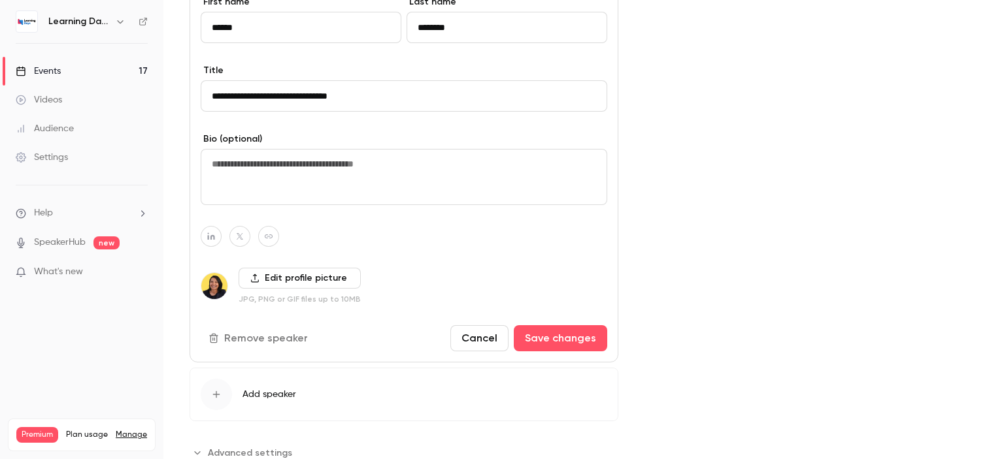
click at [680, 306] on div "Cover image" at bounding box center [810, 17] width 333 height 892
click at [583, 332] on button "Save changes" at bounding box center [560, 338] width 93 height 26
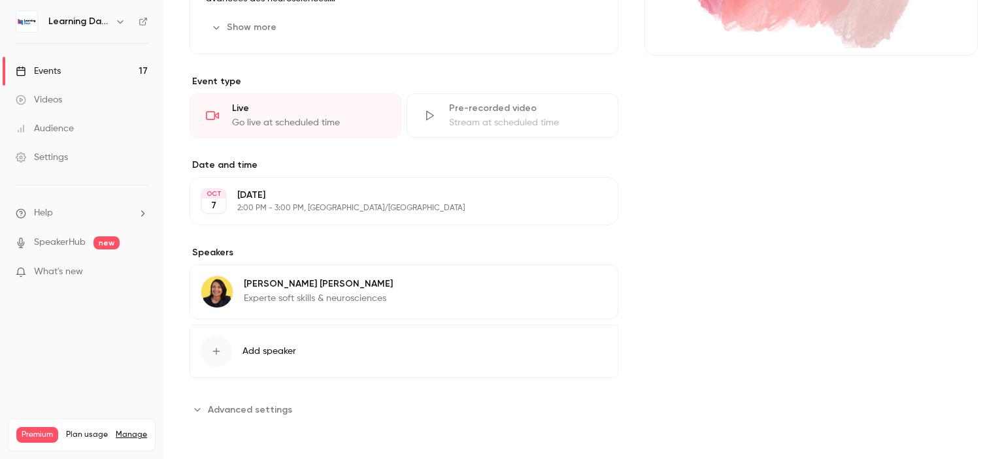
scroll to position [264, 0]
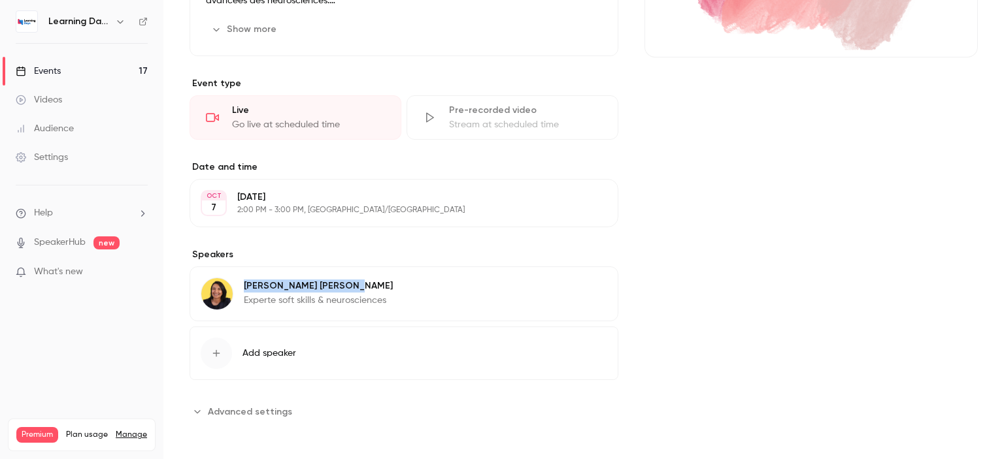
drag, startPoint x: 335, startPoint y: 284, endPoint x: 239, endPoint y: 275, distance: 96.5
click at [239, 275] on div "Evelyn TINAJERO Experte soft skills & neurosciences Edit" at bounding box center [404, 294] width 429 height 55
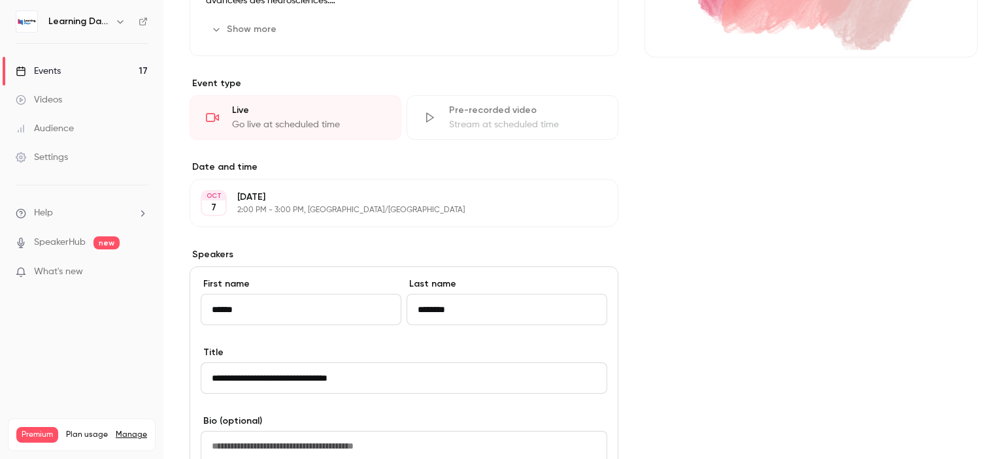
scroll to position [546, 0]
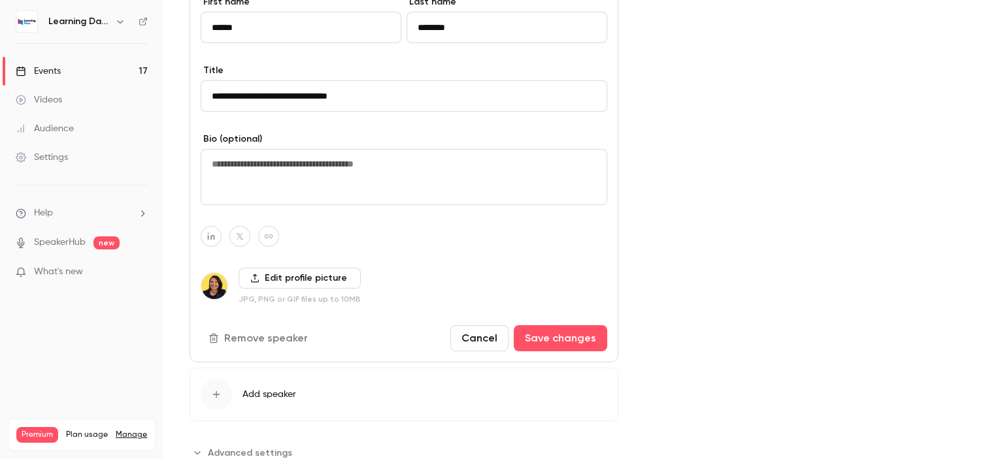
drag, startPoint x: 481, startPoint y: 37, endPoint x: 397, endPoint y: 26, distance: 85.0
click at [397, 26] on div "First name ****** Last name ********" at bounding box center [404, 29] width 407 height 69
click at [269, 234] on icon "button" at bounding box center [268, 237] width 9 height 8
click at [337, 201] on icon "button" at bounding box center [337, 201] width 8 height 8
type input "**********"
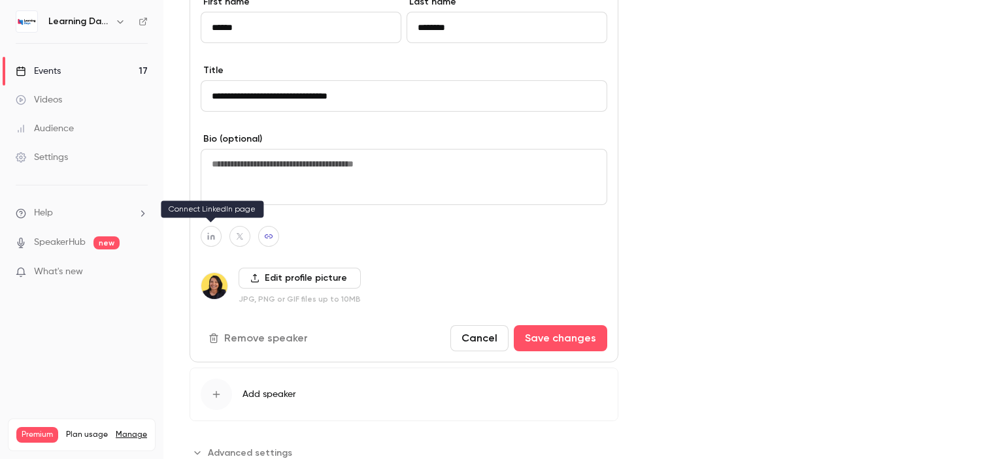
click at [209, 237] on icon "button" at bounding box center [211, 237] width 9 height 8
click at [282, 203] on icon "button" at bounding box center [279, 201] width 8 height 8
type input "**********"
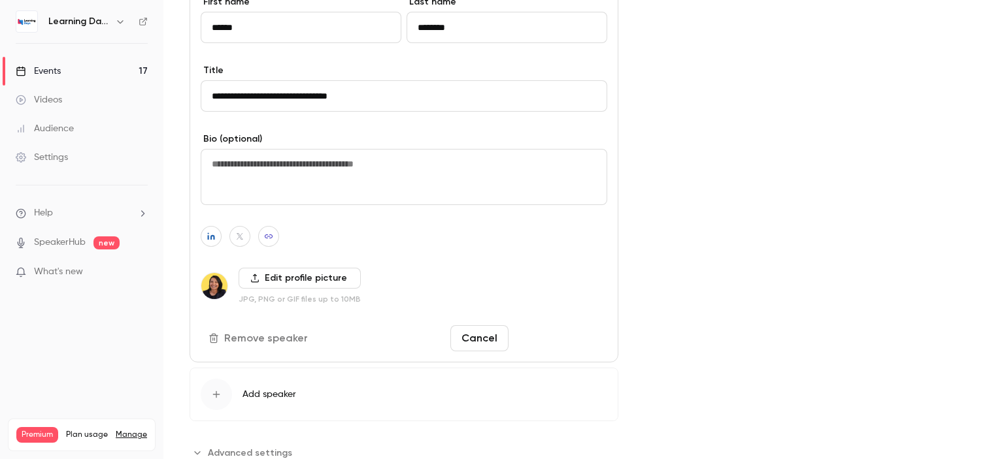
click at [550, 334] on button "Save changes" at bounding box center [560, 338] width 93 height 26
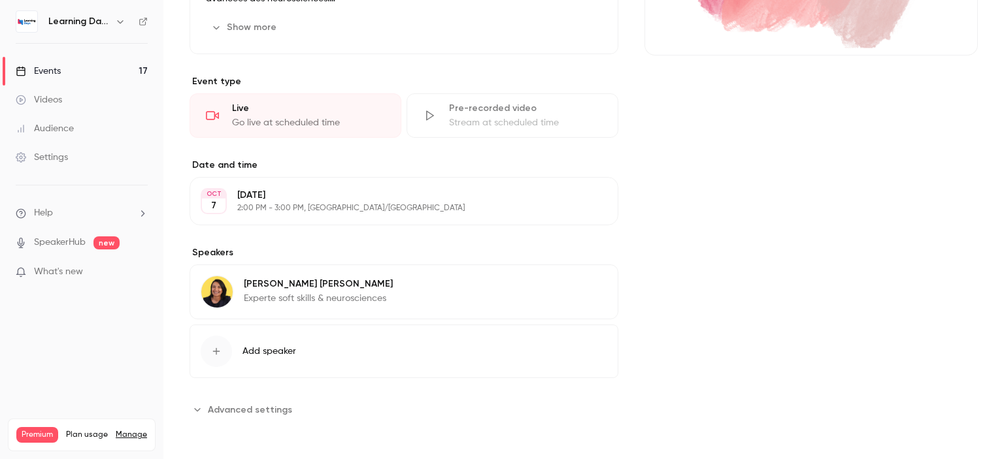
scroll to position [264, 0]
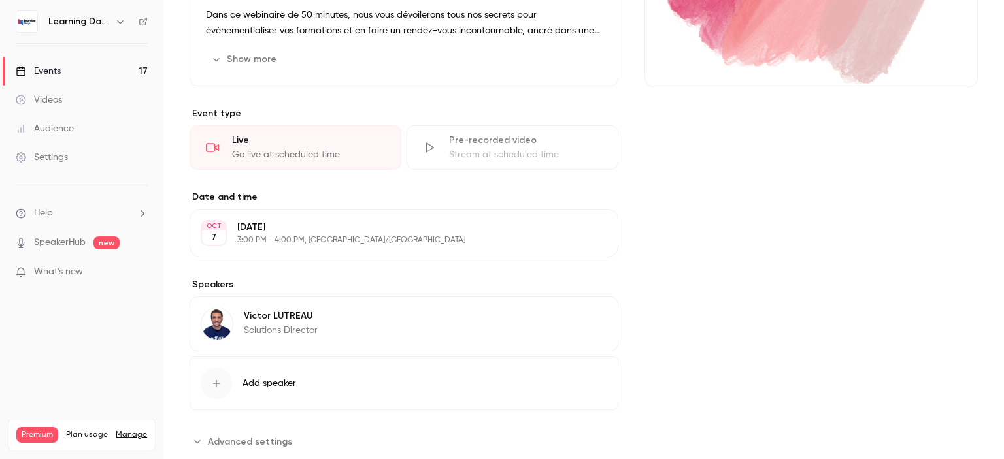
scroll to position [264, 0]
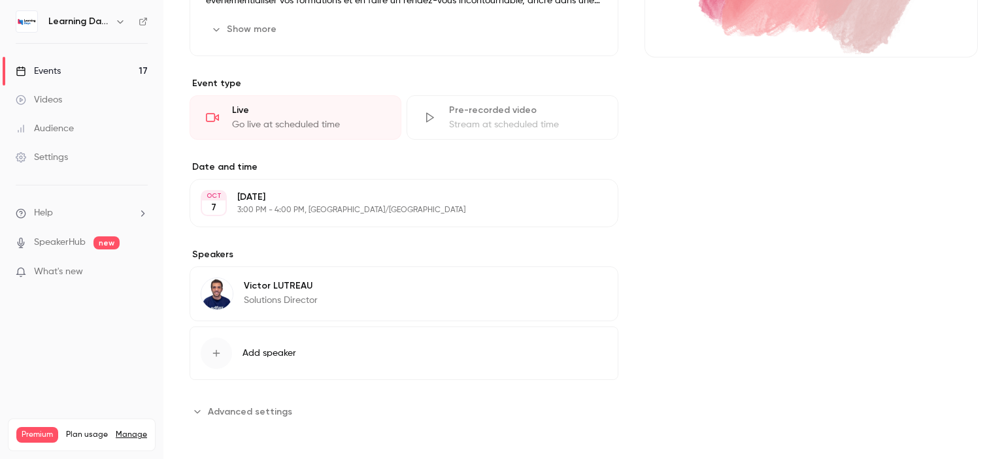
click at [439, 284] on div "[PERSON_NAME] Solutions Director Edit" at bounding box center [404, 294] width 429 height 55
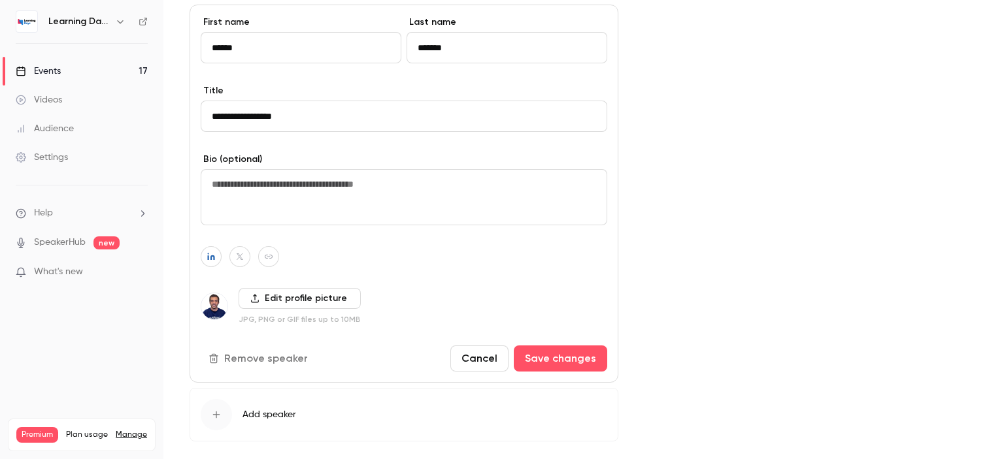
scroll to position [588, 0]
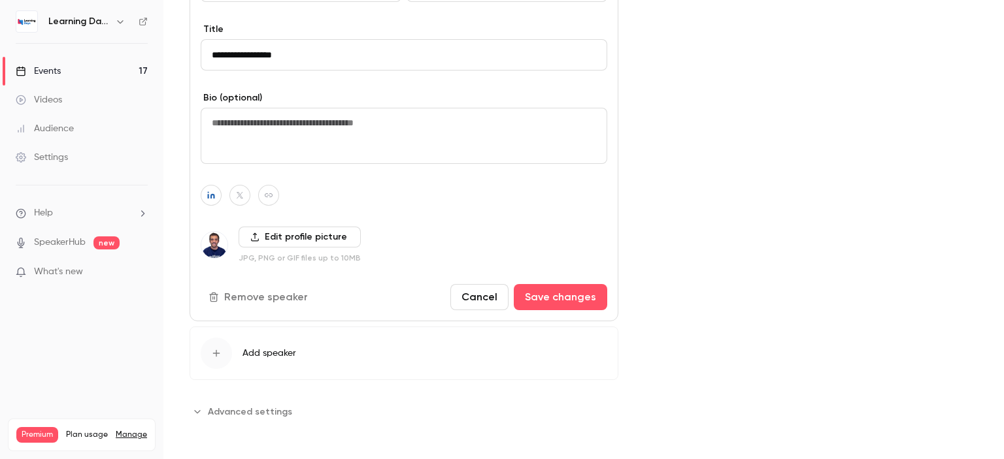
drag, startPoint x: 1003, startPoint y: 187, endPoint x: 1003, endPoint y: 322, distance: 134.6
click at [1003, 322] on main "Search for videos or events Share L'événementialisation au service de la format…" at bounding box center [583, 229] width 841 height 459
click at [212, 195] on icon "button" at bounding box center [211, 196] width 9 height 8
drag, startPoint x: 260, startPoint y: 159, endPoint x: 0, endPoint y: 180, distance: 260.9
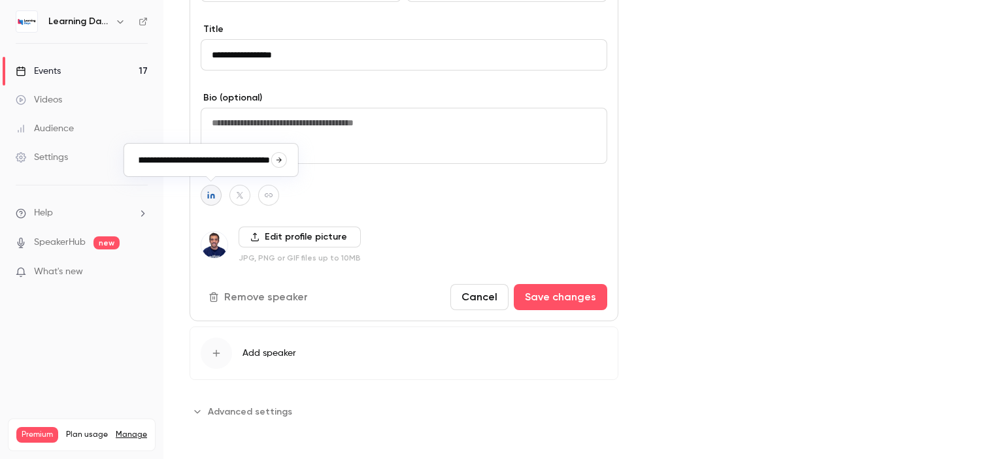
click at [0, 180] on body "Learning Days Events 17 Videos Audience Settings Help SpeakerHub new What's new…" at bounding box center [502, 281] width 1004 height 562
type input "*"
type input "**********"
click at [279, 159] on icon "button" at bounding box center [279, 160] width 8 height 8
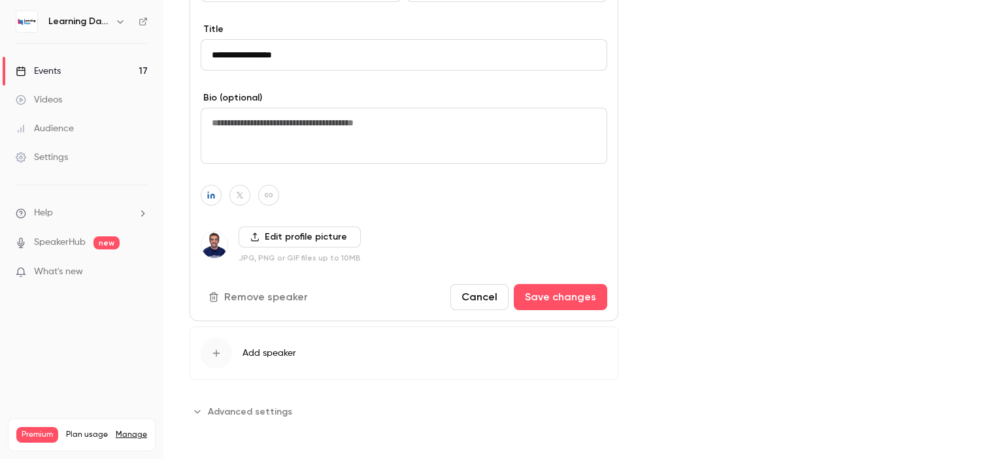
click at [267, 195] on icon "button" at bounding box center [268, 196] width 9 height 8
click at [337, 159] on icon "button" at bounding box center [337, 160] width 8 height 8
type input "**********"
click at [549, 290] on button "Save changes" at bounding box center [560, 297] width 93 height 26
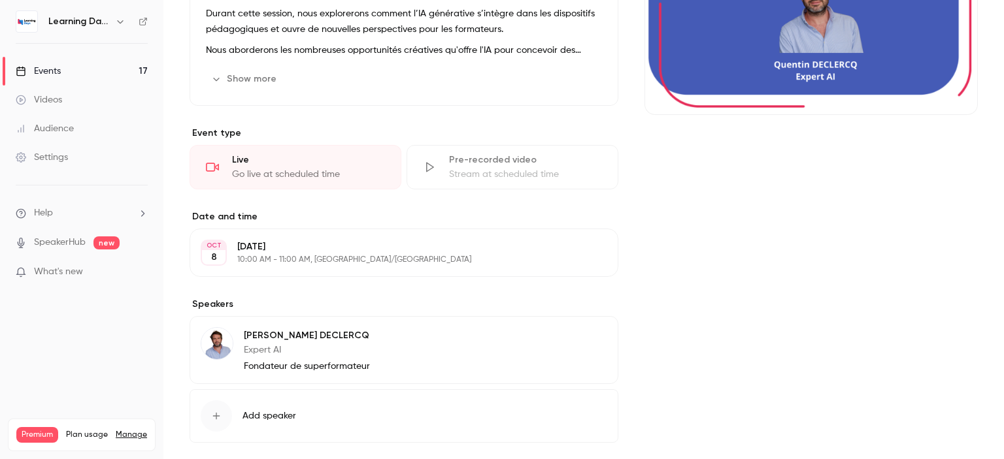
scroll to position [269, 0]
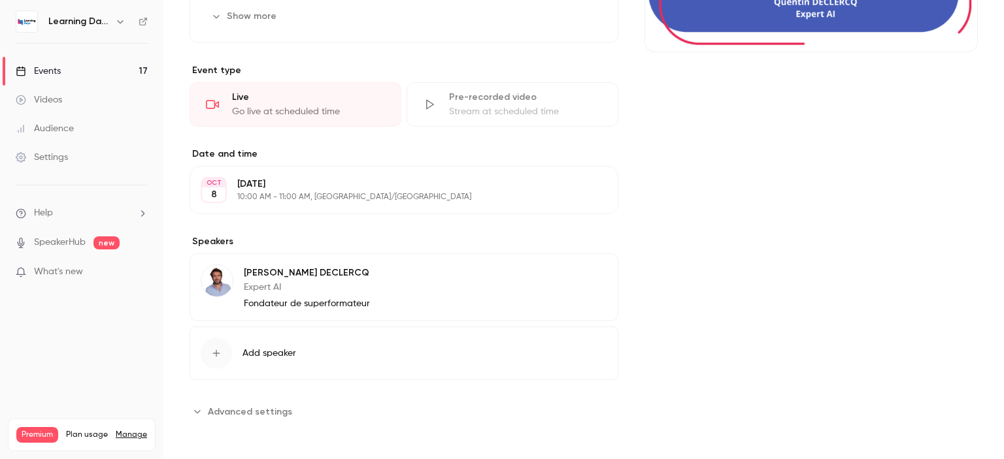
drag, startPoint x: 1003, startPoint y: 146, endPoint x: 1003, endPoint y: 329, distance: 183.0
click at [1003, 329] on main "Search for videos or events Share La créativité de l'IA au service de l'expérie…" at bounding box center [583, 229] width 841 height 459
click at [324, 276] on p "[PERSON_NAME]" at bounding box center [307, 273] width 126 height 13
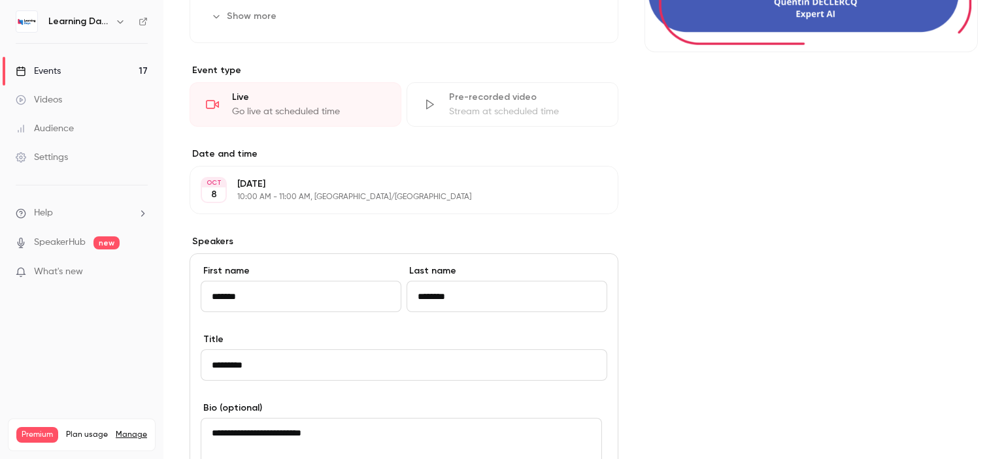
scroll to position [580, 0]
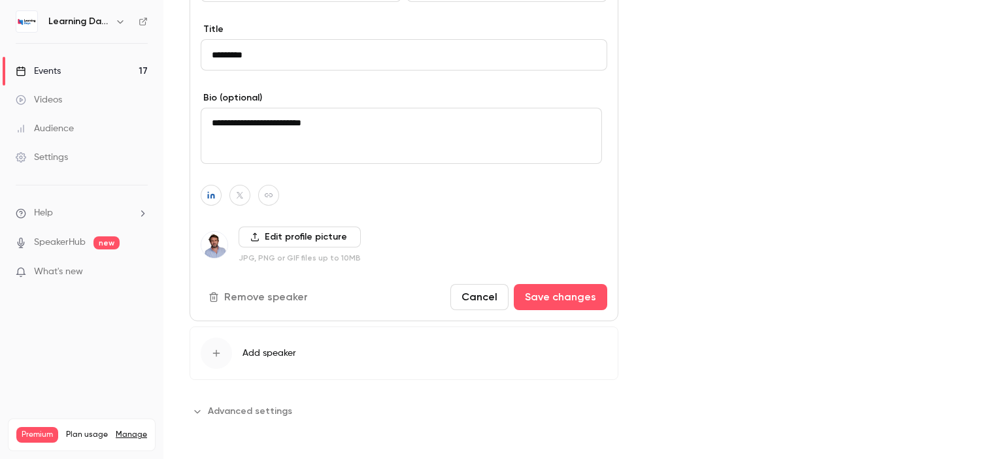
drag, startPoint x: 1003, startPoint y: 189, endPoint x: 1001, endPoint y: 355, distance: 166.0
click at [1001, 355] on main "Search for videos or events Share La créativité de l'IA au service de l'expérie…" at bounding box center [583, 229] width 841 height 459
click at [269, 198] on button "button" at bounding box center [268, 195] width 21 height 21
click at [335, 162] on icon "button" at bounding box center [337, 160] width 8 height 8
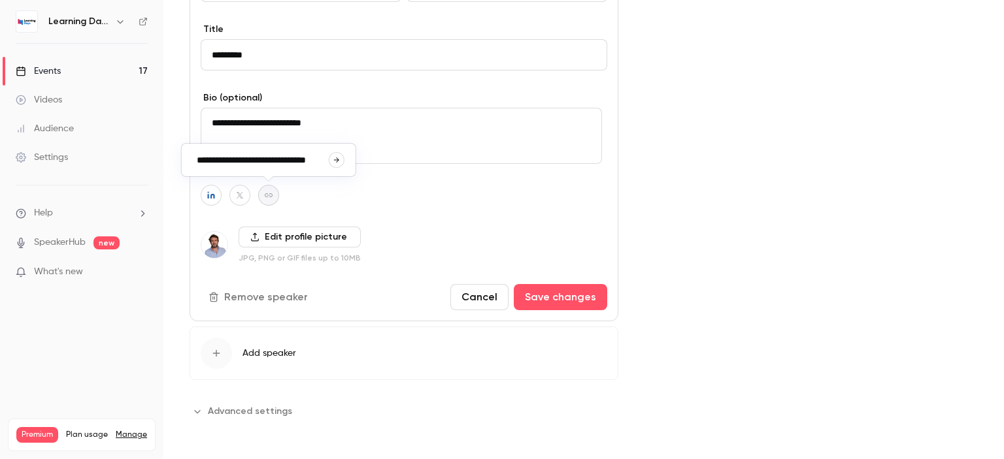
type input "**********"
click at [544, 294] on button "Save changes" at bounding box center [560, 297] width 93 height 26
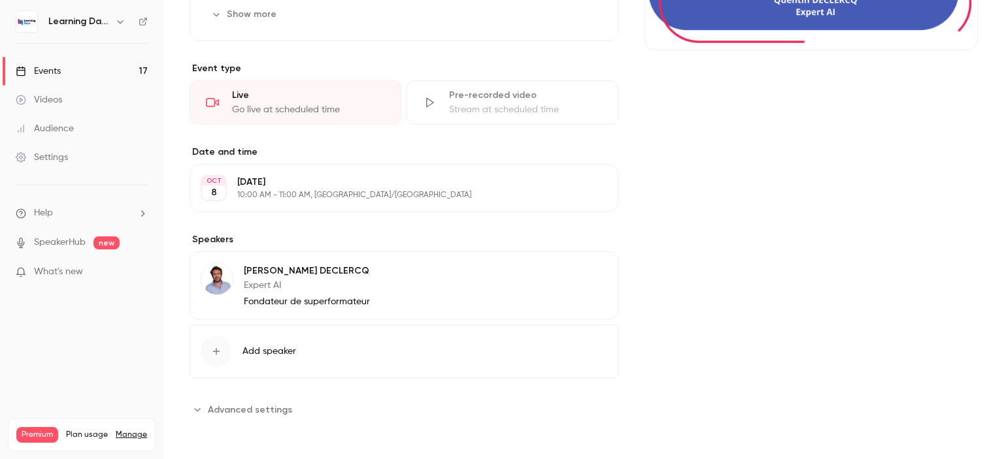
scroll to position [269, 0]
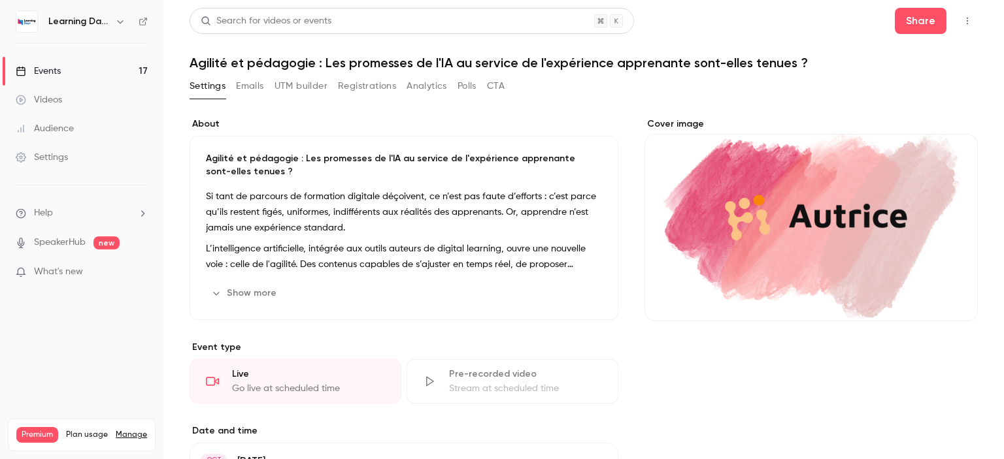
scroll to position [264, 0]
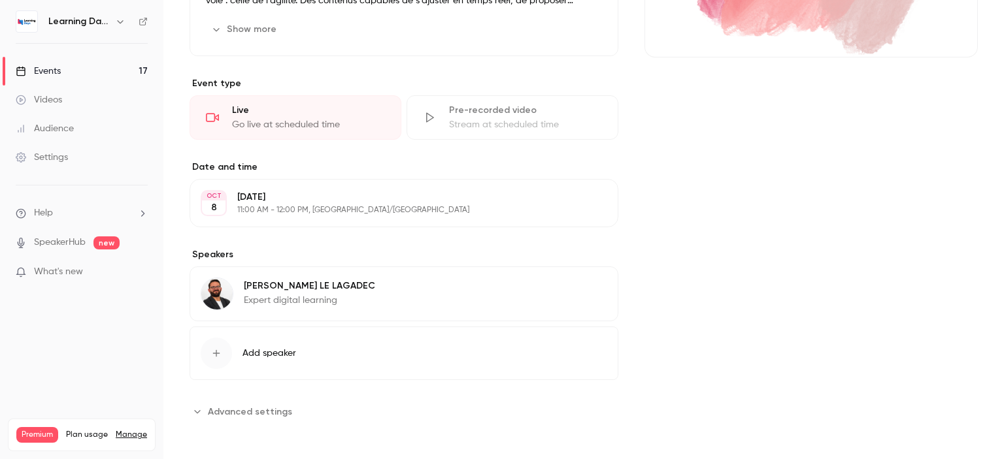
click at [276, 308] on div "[PERSON_NAME] Expert digital learning" at bounding box center [309, 294] width 131 height 33
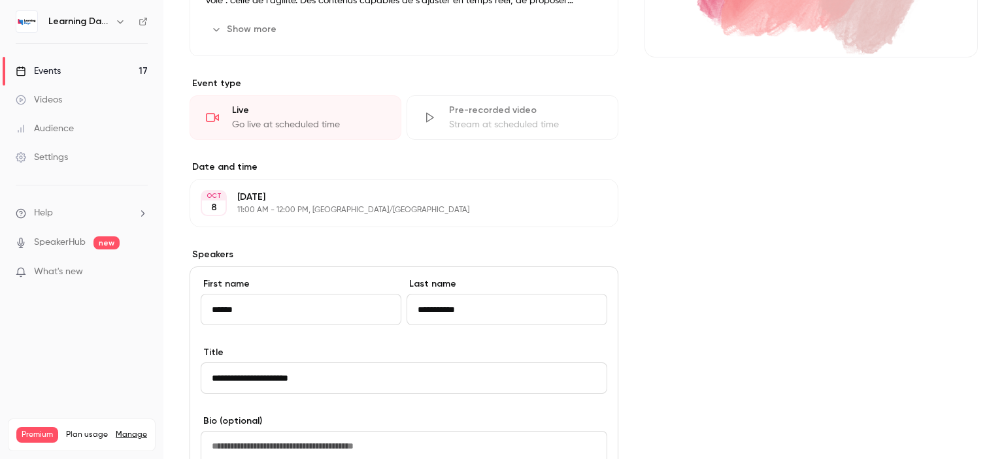
click at [993, 189] on main "Search for videos or events Share Agilité et pédagogie : Les promesses de l'IA …" at bounding box center [583, 229] width 841 height 459
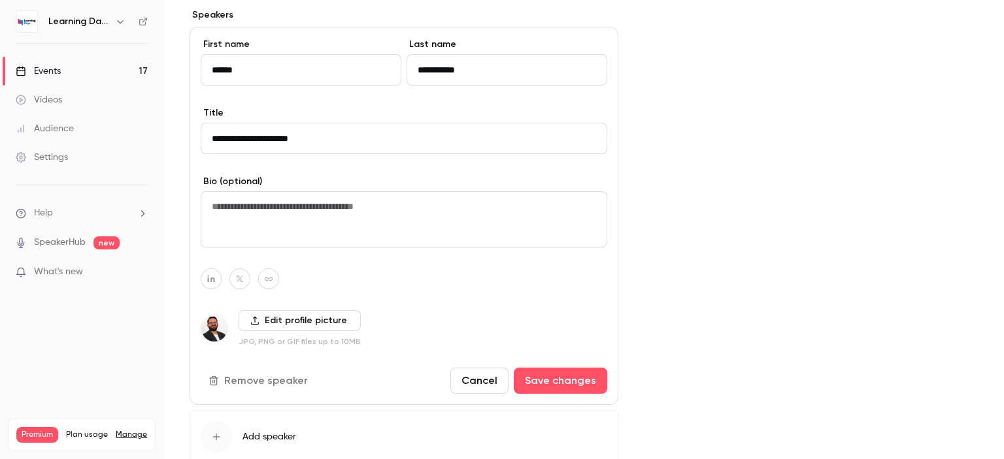
scroll to position [509, 0]
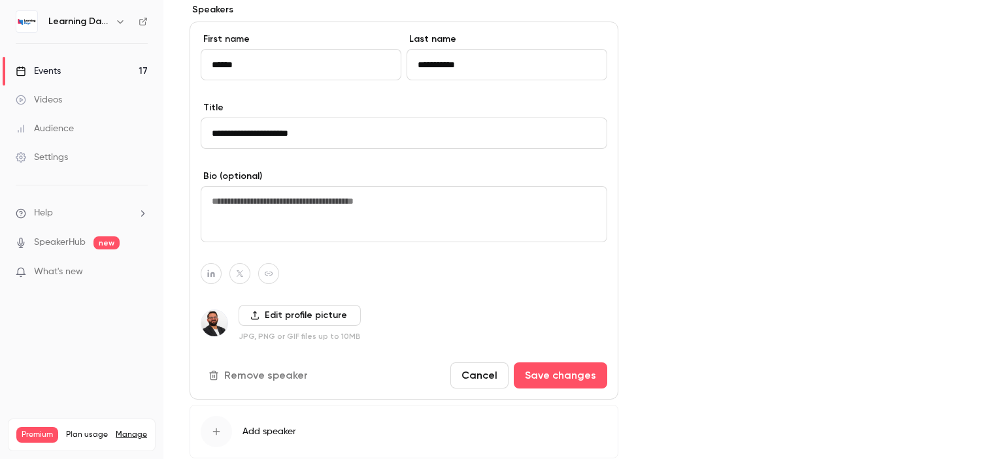
drag, startPoint x: 490, startPoint y: 54, endPoint x: 303, endPoint y: 23, distance: 190.2
click at [303, 23] on div "**********" at bounding box center [404, 211] width 429 height 378
click at [222, 269] on div at bounding box center [404, 273] width 407 height 21
click at [218, 269] on button "button" at bounding box center [211, 273] width 21 height 21
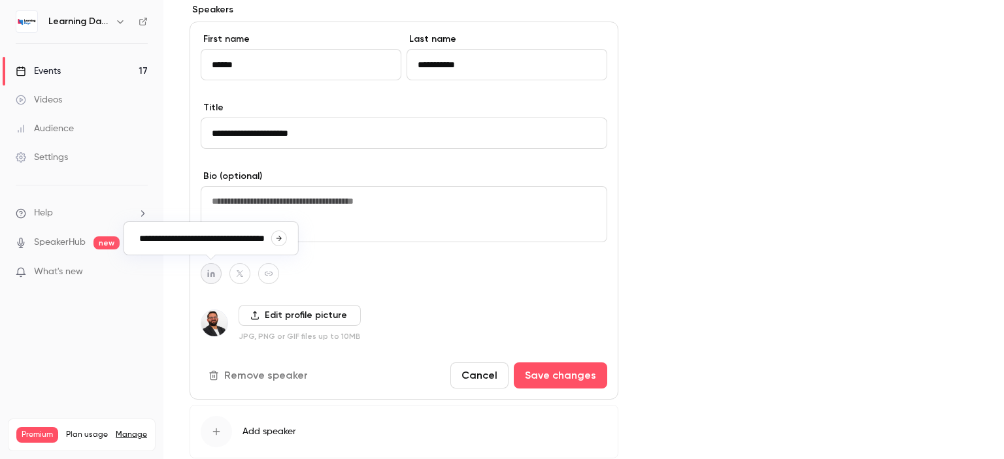
click at [276, 241] on icon "button" at bounding box center [279, 239] width 8 height 8
type input "**********"
click at [271, 274] on icon "button" at bounding box center [269, 274] width 8 height 4
click at [335, 235] on icon "button" at bounding box center [337, 239] width 8 height 8
type input "**********"
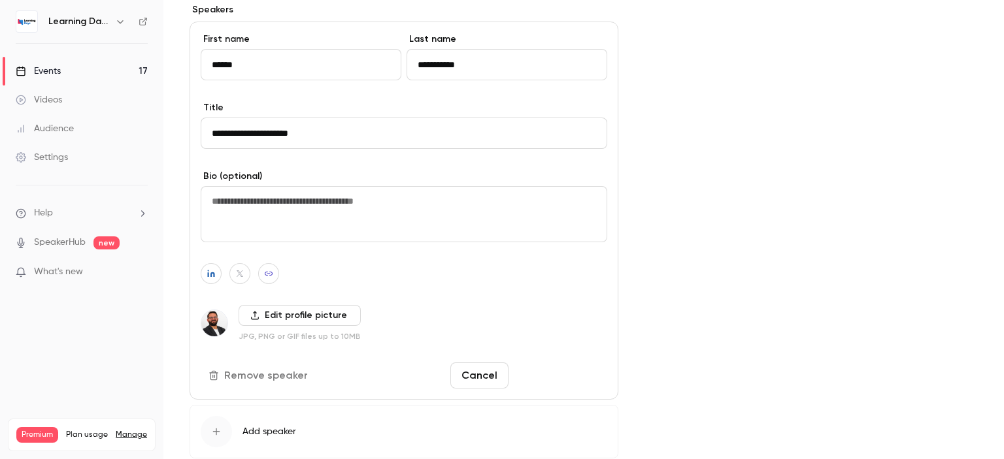
click at [541, 378] on button "Save changes" at bounding box center [560, 376] width 93 height 26
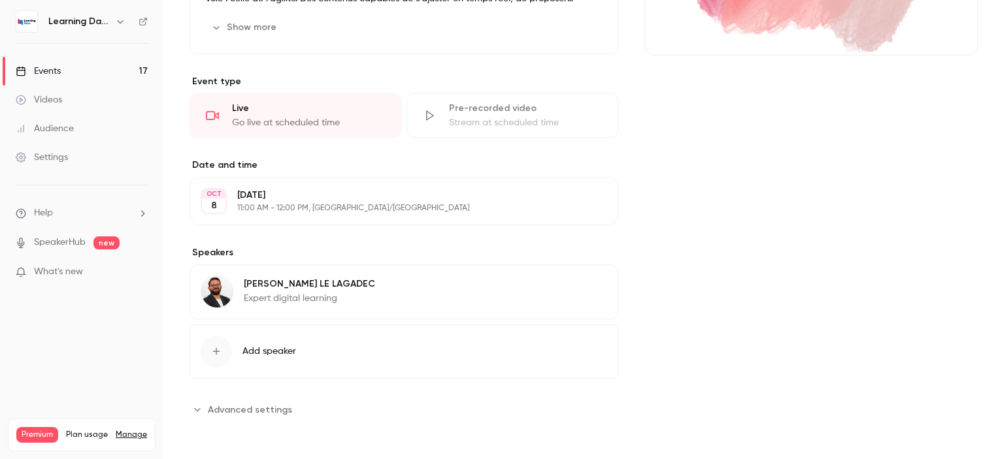
scroll to position [264, 0]
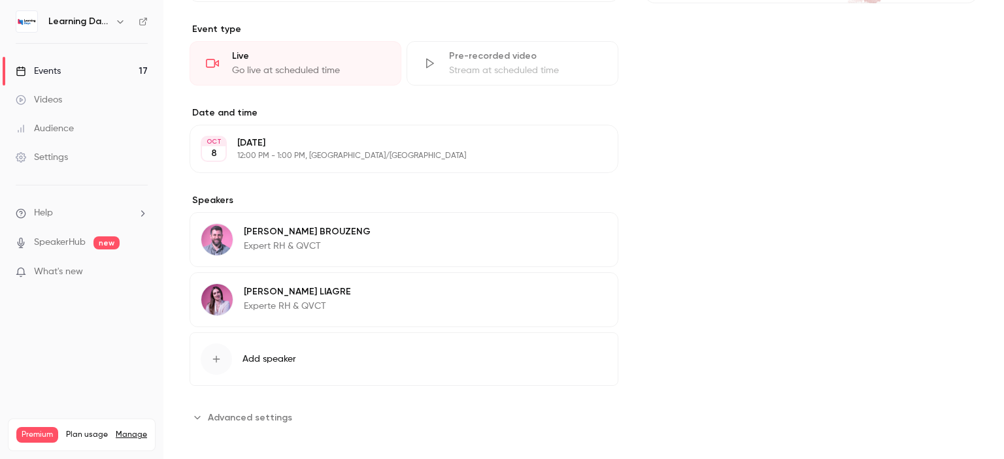
scroll to position [324, 0]
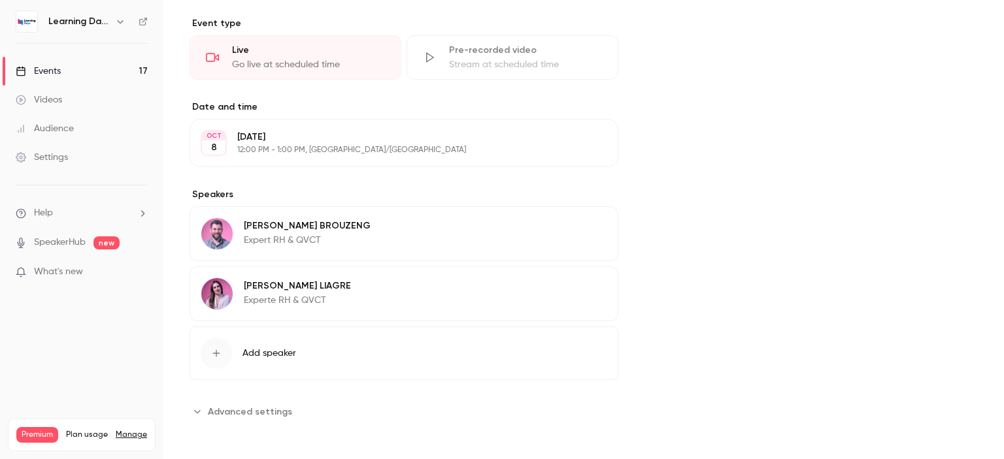
drag, startPoint x: 1003, startPoint y: 123, endPoint x: 1003, endPoint y: 360, distance: 237.3
click at [1003, 360] on main "Search for videos or events Share De l’intégration au départ : Le parcours coll…" at bounding box center [583, 229] width 841 height 459
click at [355, 233] on div "Yoann BROUZENG Expert RH & QVCT Edit" at bounding box center [404, 234] width 429 height 55
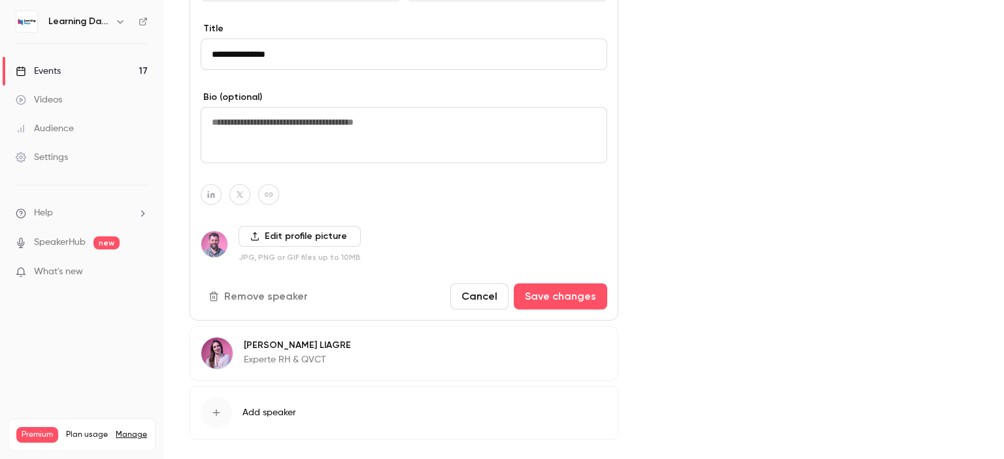
scroll to position [648, 0]
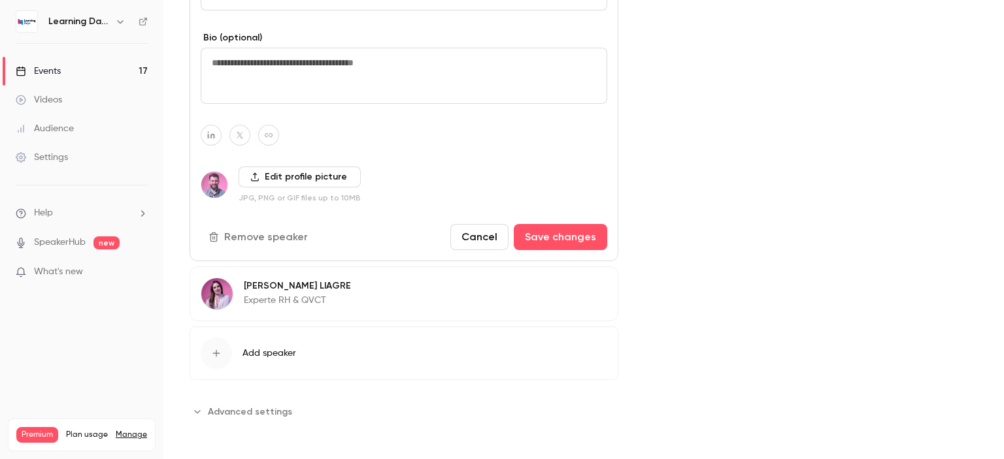
drag, startPoint x: 1003, startPoint y: 166, endPoint x: 1003, endPoint y: 301, distance: 134.6
click at [1003, 301] on main "Search for videos or events Share De l’intégration au départ : Le parcours coll…" at bounding box center [583, 229] width 841 height 459
click at [267, 127] on button "button" at bounding box center [268, 135] width 21 height 21
click at [337, 97] on icon "button" at bounding box center [337, 100] width 8 height 8
type input "**********"
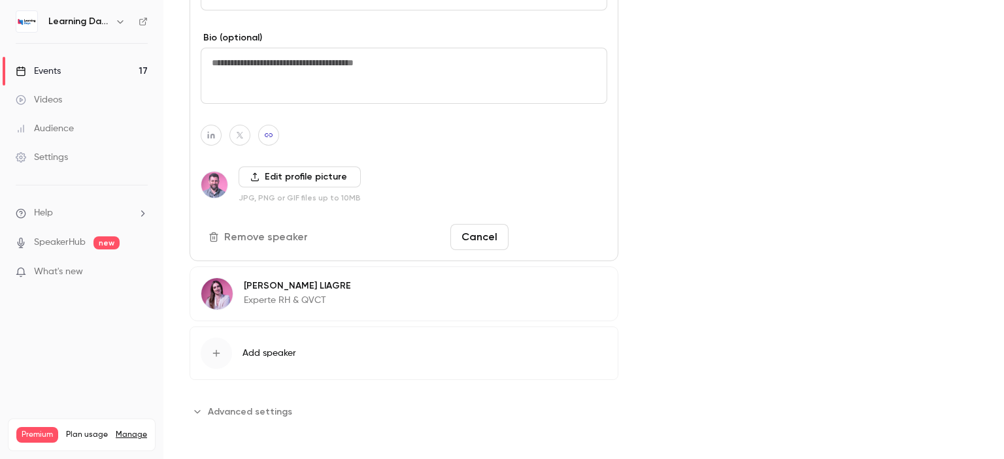
click at [557, 235] on button "Save changes" at bounding box center [560, 237] width 93 height 26
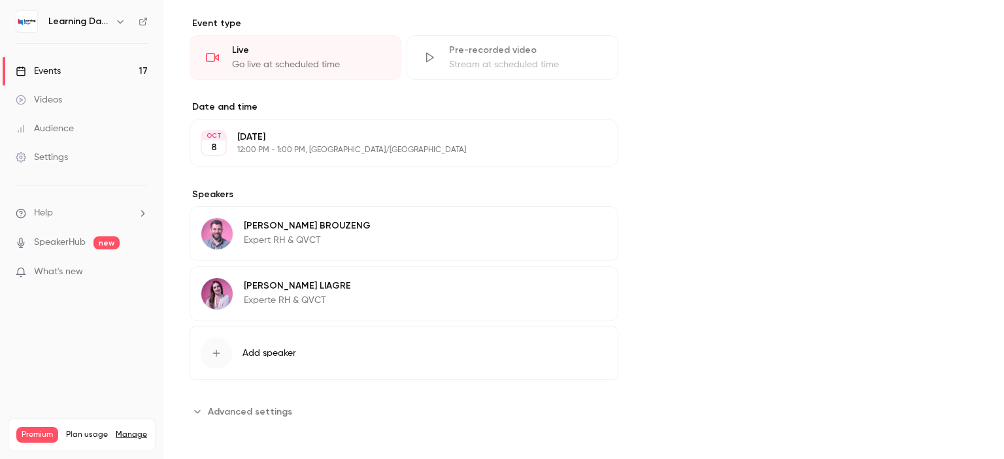
click at [310, 299] on p "Experte RH & QVCT" at bounding box center [297, 300] width 107 height 13
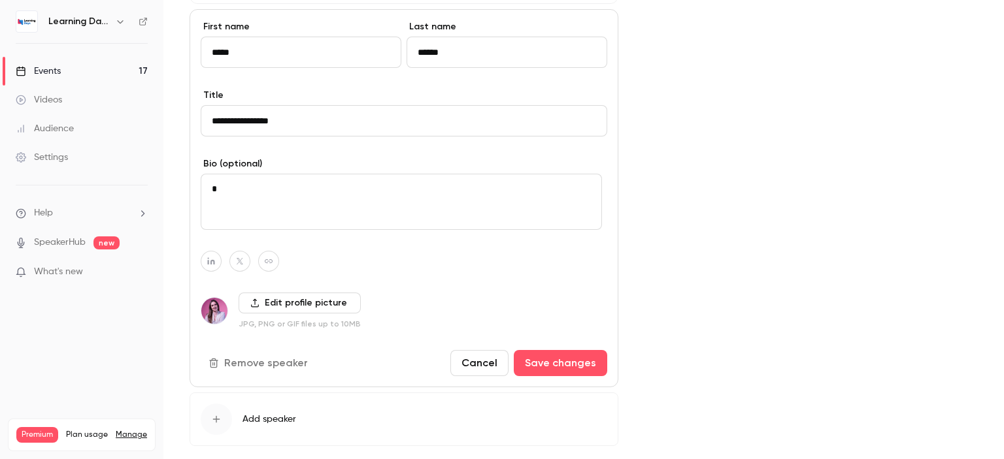
scroll to position [641, 0]
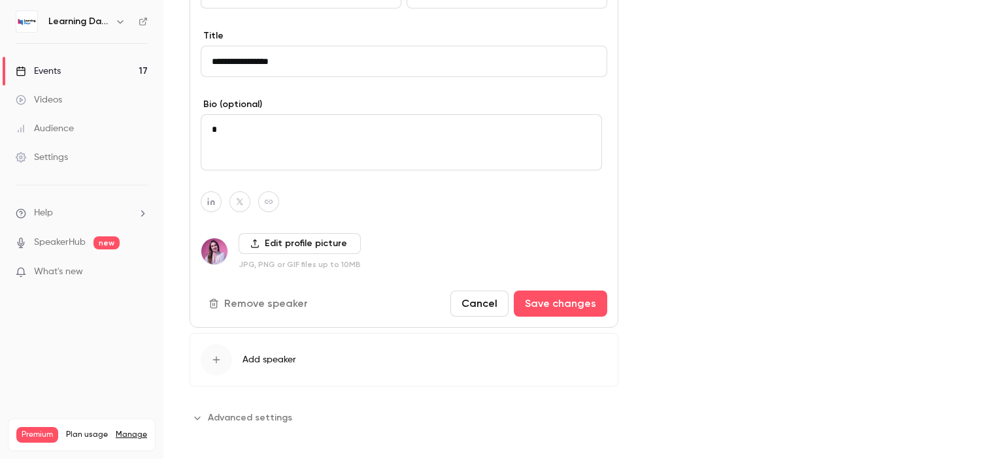
drag, startPoint x: 1003, startPoint y: 211, endPoint x: 1001, endPoint y: 337, distance: 125.5
click at [1001, 337] on main "Search for videos or events Share De l’intégration au départ : Le parcours coll…" at bounding box center [583, 229] width 841 height 459
click at [273, 198] on icon "button" at bounding box center [268, 202] width 9 height 8
click at [335, 167] on icon "button" at bounding box center [337, 167] width 8 height 8
type input "**********"
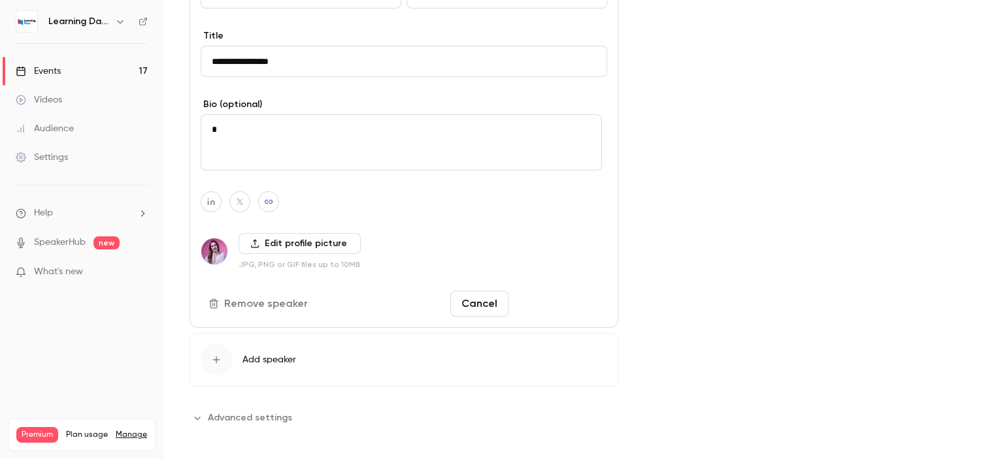
click at [592, 311] on button "Save changes" at bounding box center [560, 304] width 93 height 26
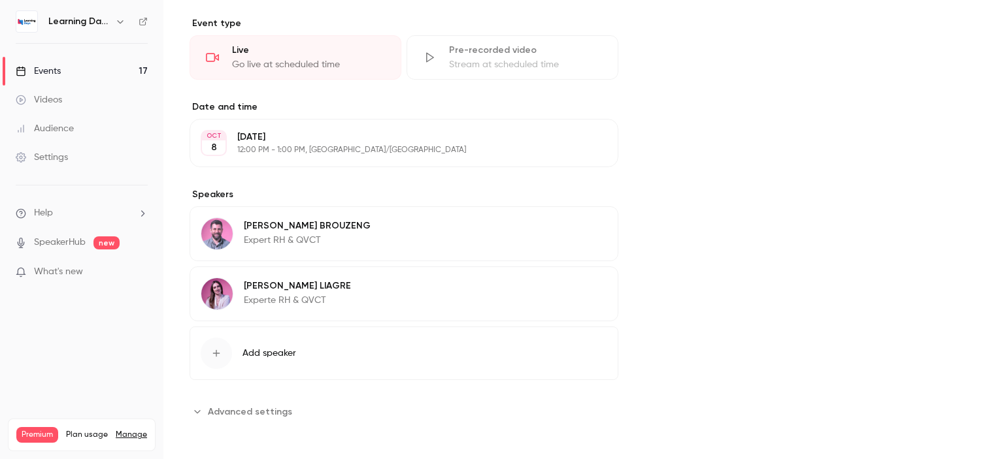
click at [382, 297] on div "Clara LIAGRE Experte RH & QVCT Edit" at bounding box center [404, 294] width 429 height 55
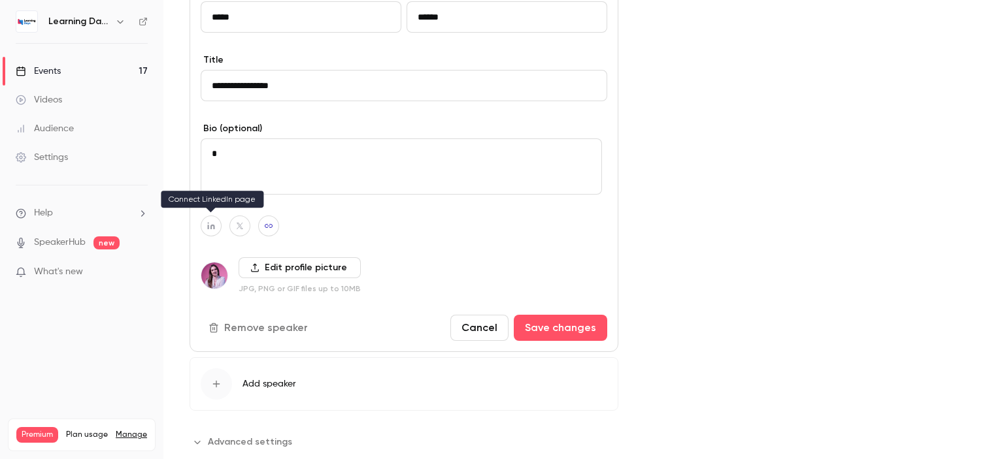
click at [212, 229] on button "button" at bounding box center [211, 226] width 21 height 21
click at [275, 191] on icon "button" at bounding box center [279, 191] width 8 height 8
type input "**********"
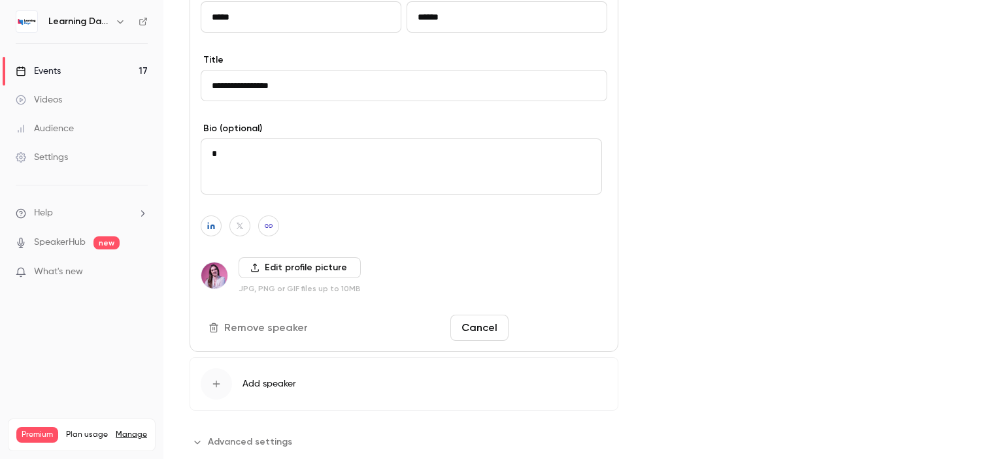
click at [556, 329] on button "Save changes" at bounding box center [560, 328] width 93 height 26
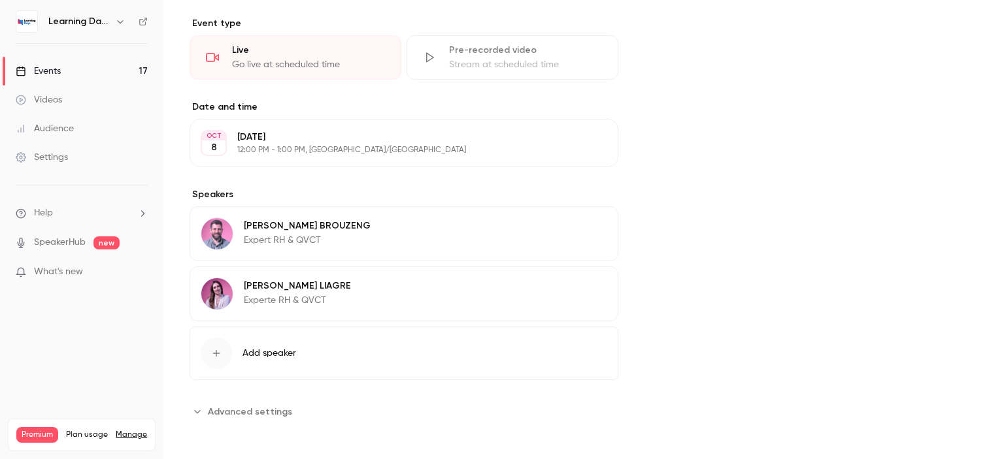
click at [391, 240] on div "Yoann BROUZENG Expert RH & QVCT Edit" at bounding box center [404, 234] width 429 height 55
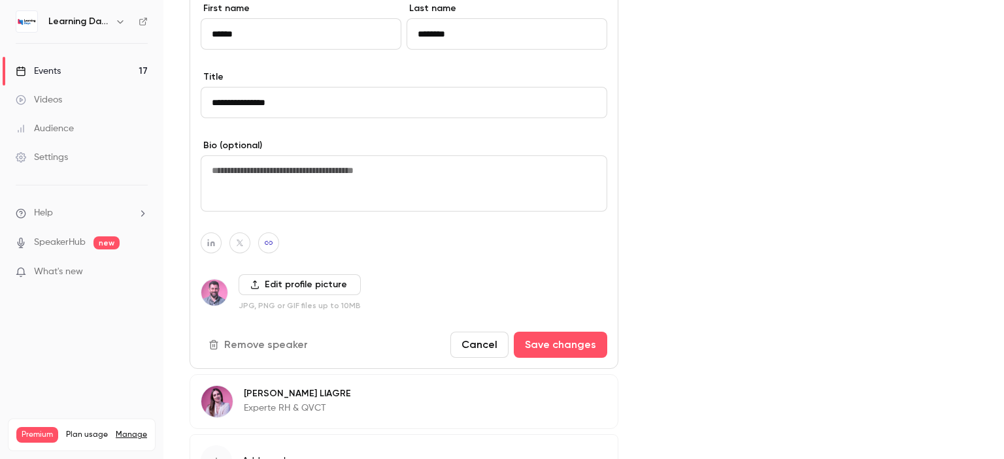
scroll to position [633, 0]
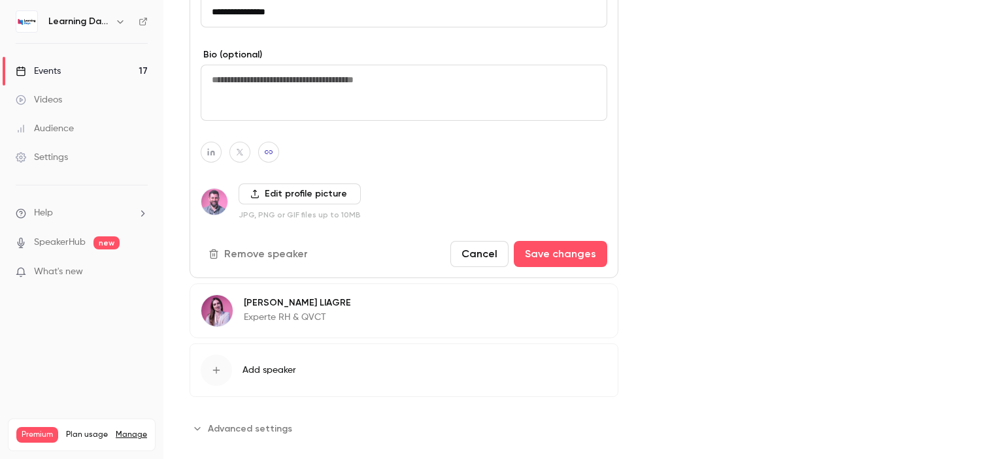
drag, startPoint x: 1003, startPoint y: 214, endPoint x: 835, endPoint y: 273, distance: 178.6
click at [1003, 329] on main "Search for videos or events Share De l’intégration au départ : Le parcours coll…" at bounding box center [583, 229] width 841 height 459
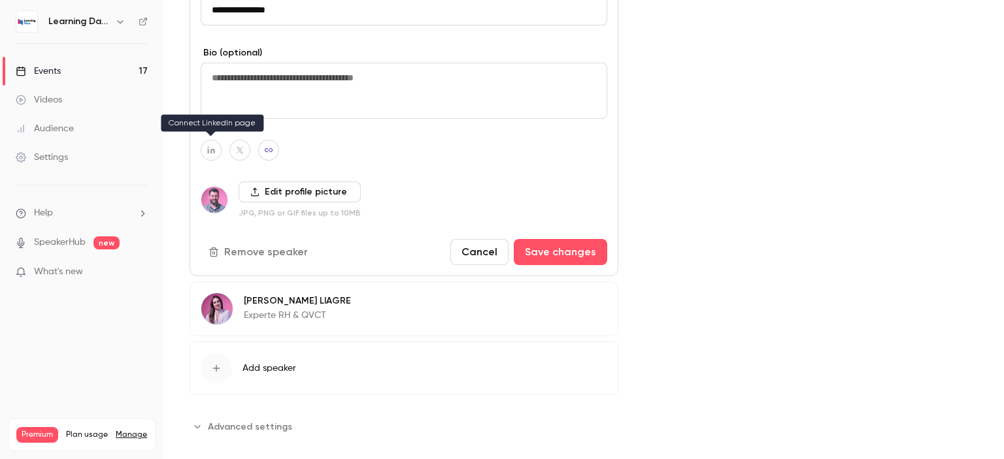
click at [203, 146] on button "button" at bounding box center [211, 150] width 21 height 21
click at [275, 112] on icon "button" at bounding box center [279, 114] width 8 height 8
type input "**********"
click at [207, 146] on icon "button" at bounding box center [211, 150] width 9 height 8
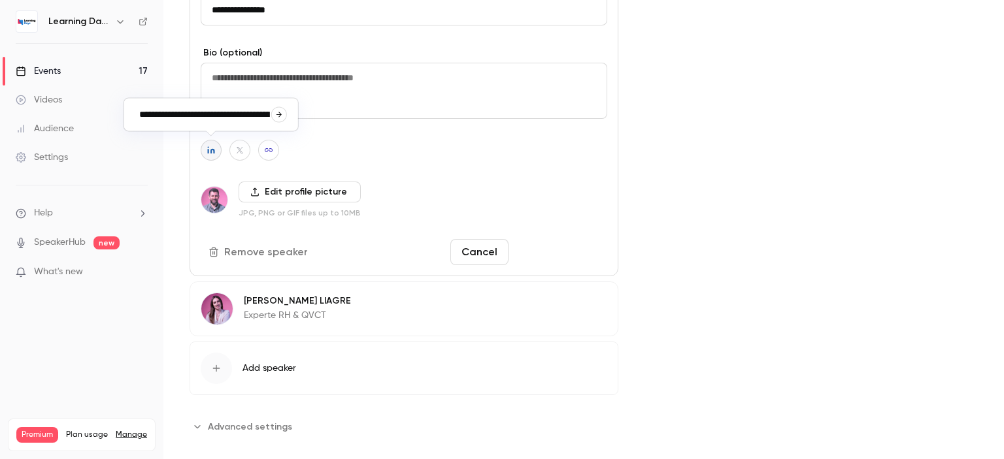
click at [578, 239] on button "Save changes" at bounding box center [560, 252] width 93 height 26
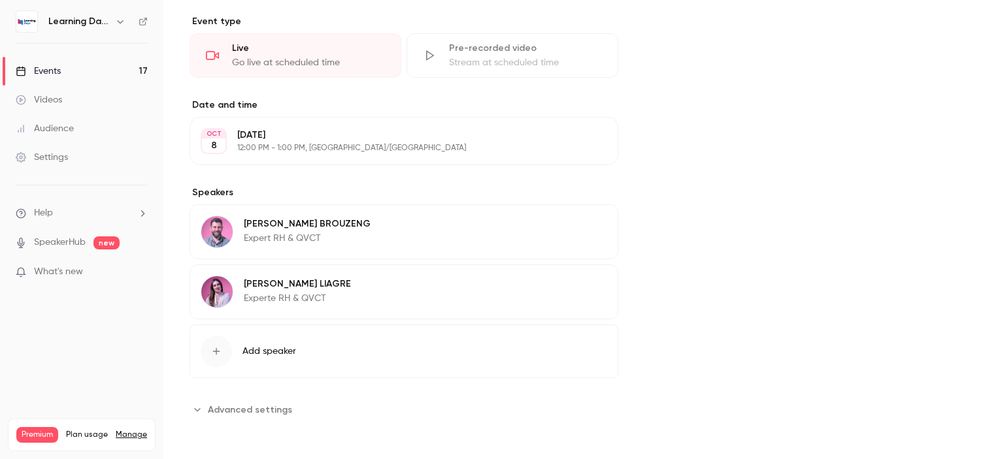
scroll to position [310, 0]
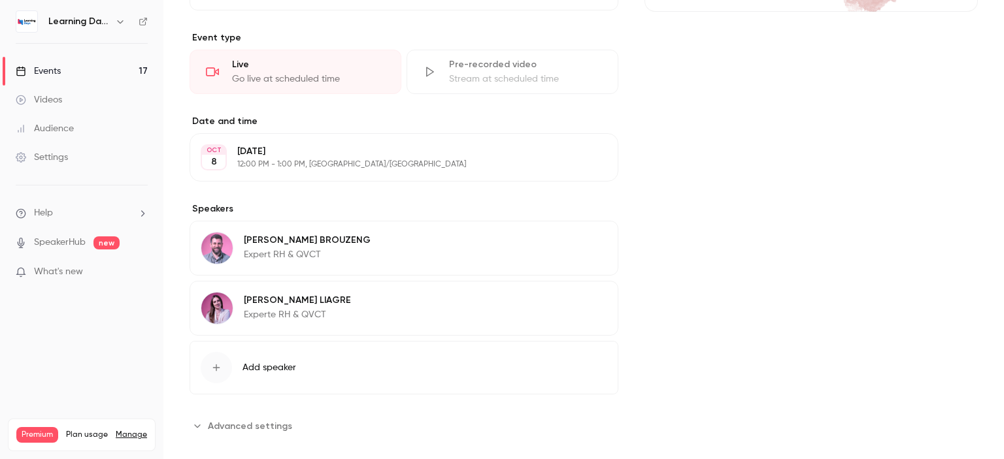
click at [815, 298] on div "Cover image" at bounding box center [810, 122] width 333 height 629
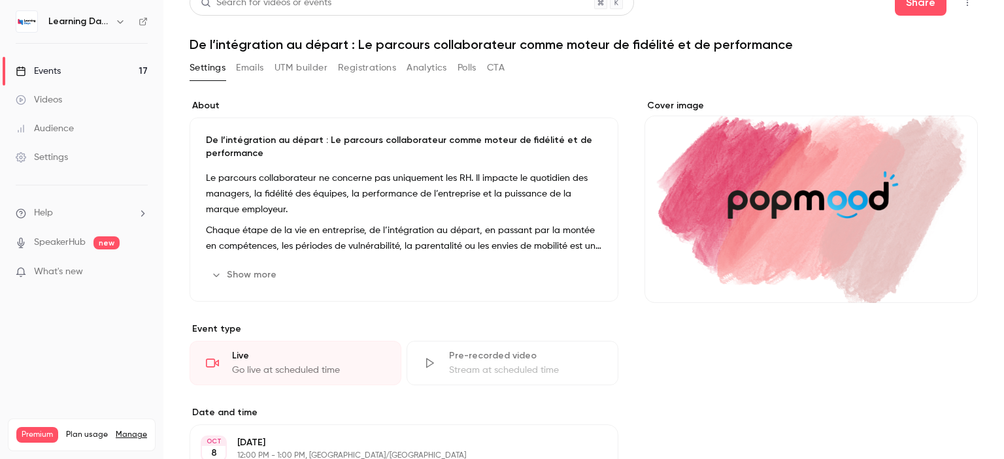
scroll to position [0, 0]
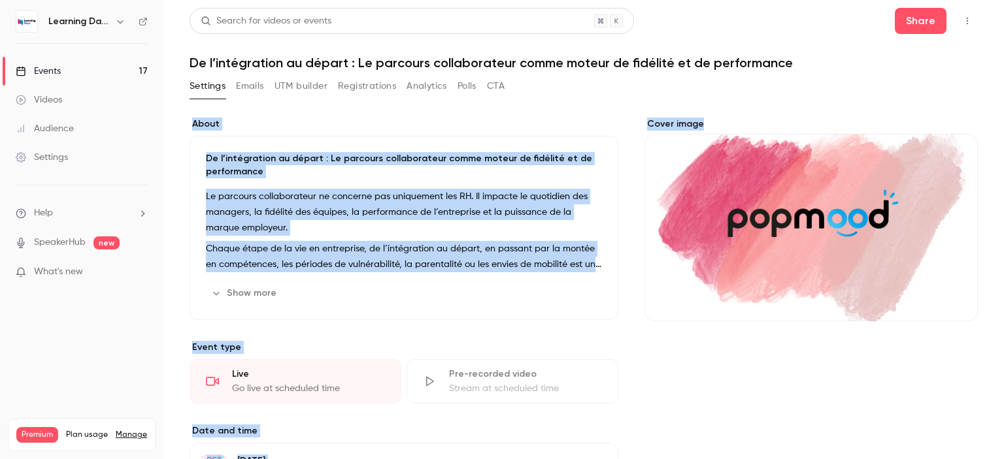
drag, startPoint x: 1003, startPoint y: 257, endPoint x: 984, endPoint y: 79, distance: 178.9
click at [984, 79] on main "Search for videos or events Share De l’intégration au départ : Le parcours coll…" at bounding box center [583, 229] width 841 height 459
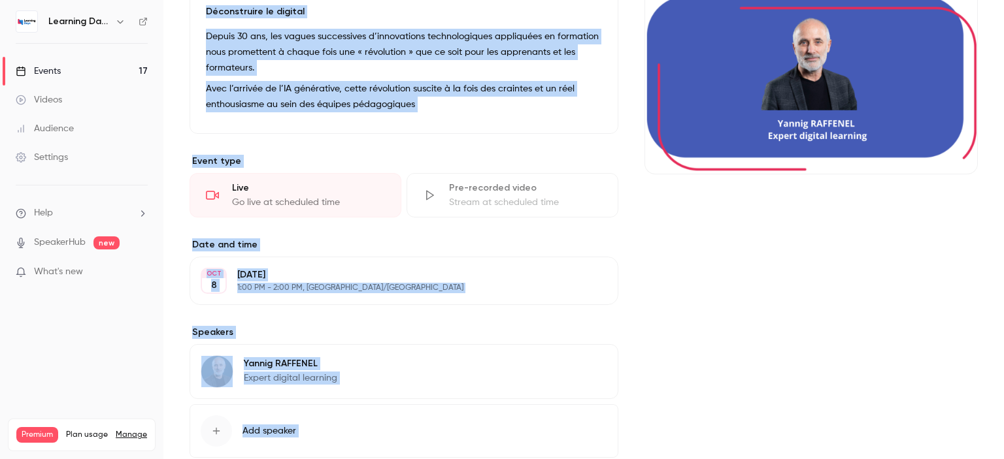
scroll to position [186, 0]
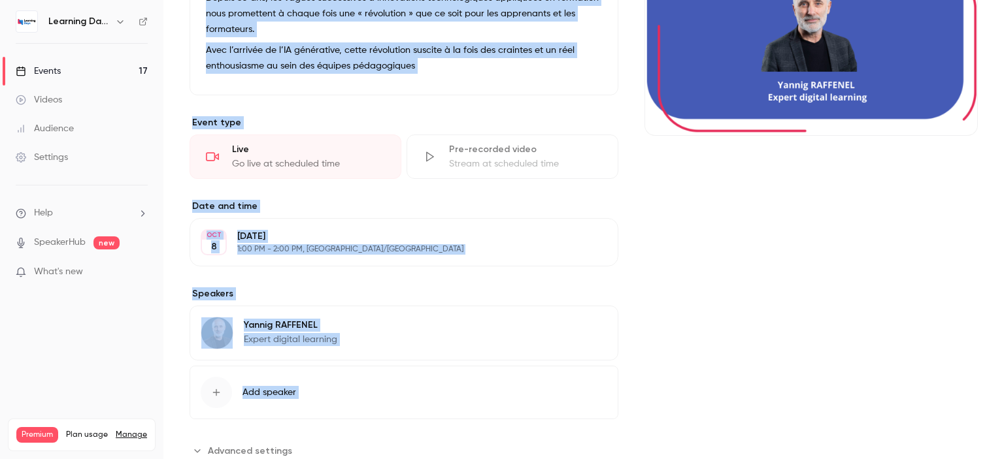
drag, startPoint x: 1003, startPoint y: 77, endPoint x: 1003, endPoint y: 195, distance: 118.3
click at [1003, 195] on main "**********" at bounding box center [583, 229] width 841 height 459
click at [378, 332] on div "[PERSON_NAME] Expert digital learning Edit" at bounding box center [404, 333] width 429 height 55
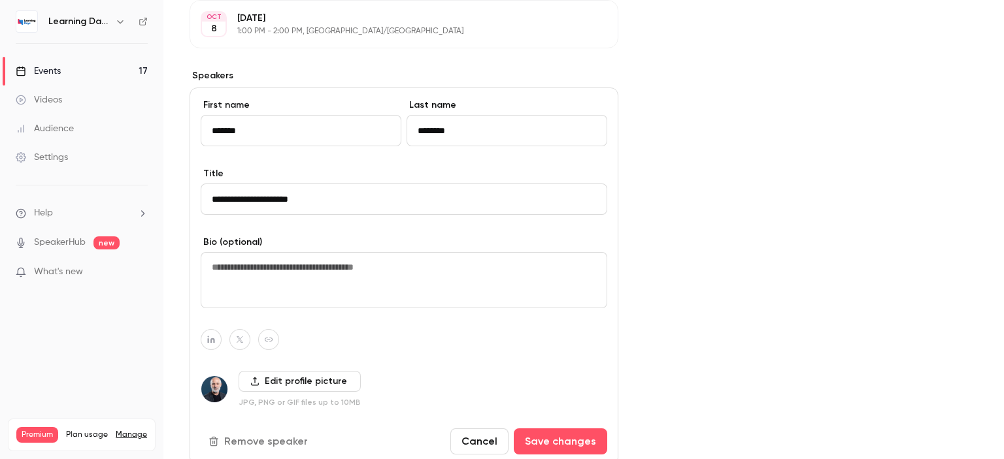
scroll to position [514, 0]
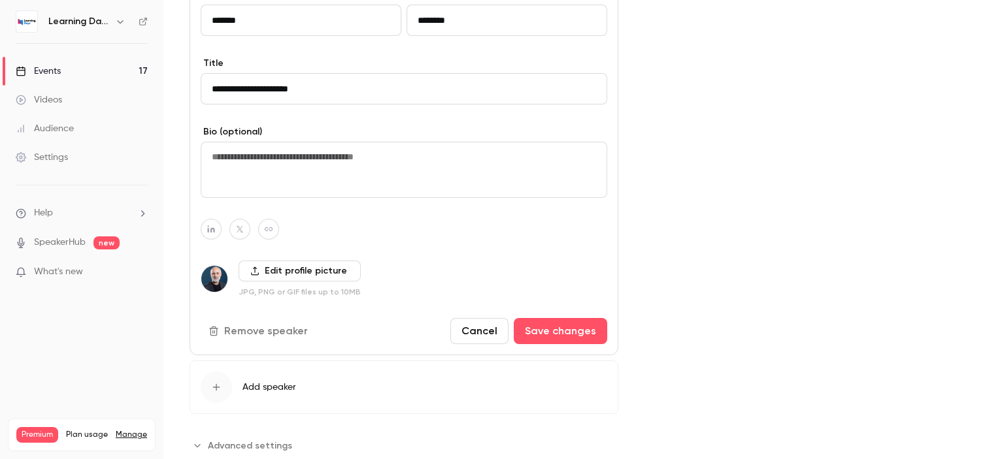
drag, startPoint x: 1003, startPoint y: 178, endPoint x: 1003, endPoint y: 320, distance: 142.5
click at [1003, 320] on main "**********" at bounding box center [583, 229] width 841 height 459
click at [210, 229] on icon "button" at bounding box center [211, 229] width 9 height 8
click at [278, 193] on icon "button" at bounding box center [279, 194] width 8 height 8
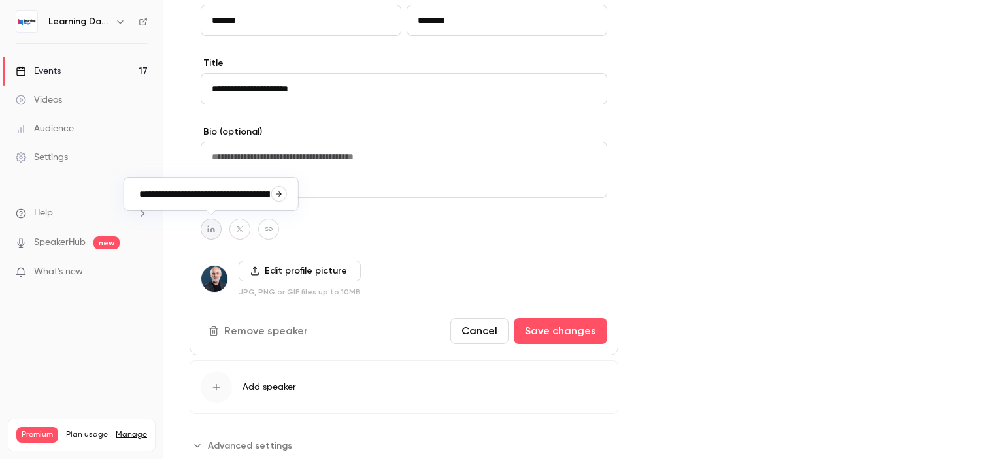
type input "**********"
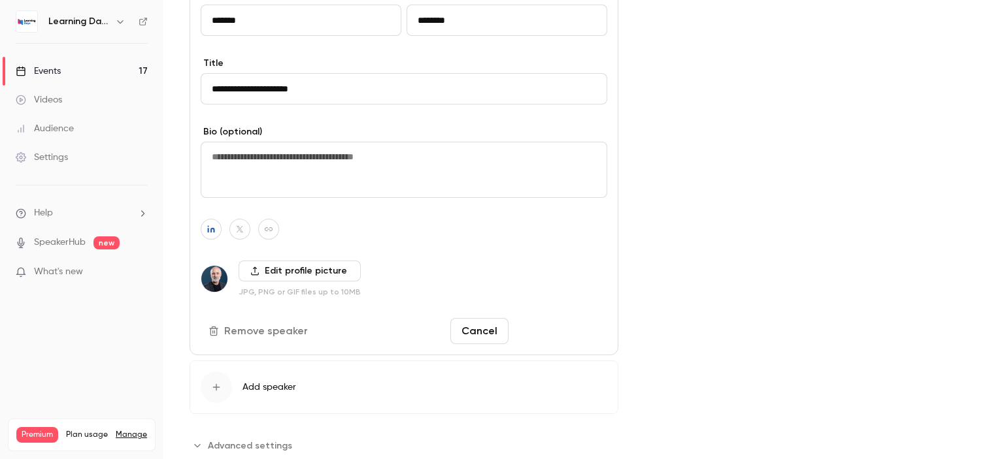
click at [562, 327] on button "Save changes" at bounding box center [560, 331] width 93 height 26
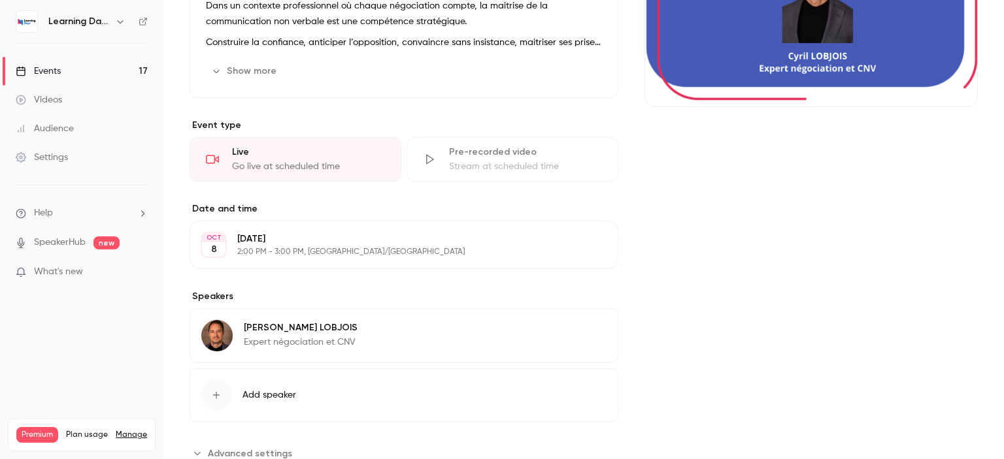
scroll to position [256, 0]
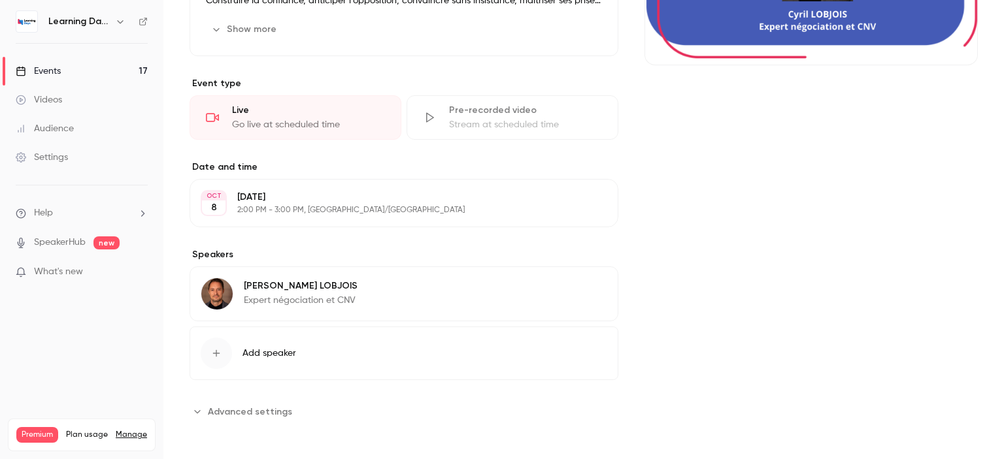
drag, startPoint x: 1003, startPoint y: 67, endPoint x: 1003, endPoint y: 282, distance: 215.0
click at [1003, 282] on main "Search for videos or events Share La communication non verbale, comprendre au d…" at bounding box center [583, 229] width 841 height 459
click at [332, 284] on p "[PERSON_NAME]" at bounding box center [301, 286] width 114 height 13
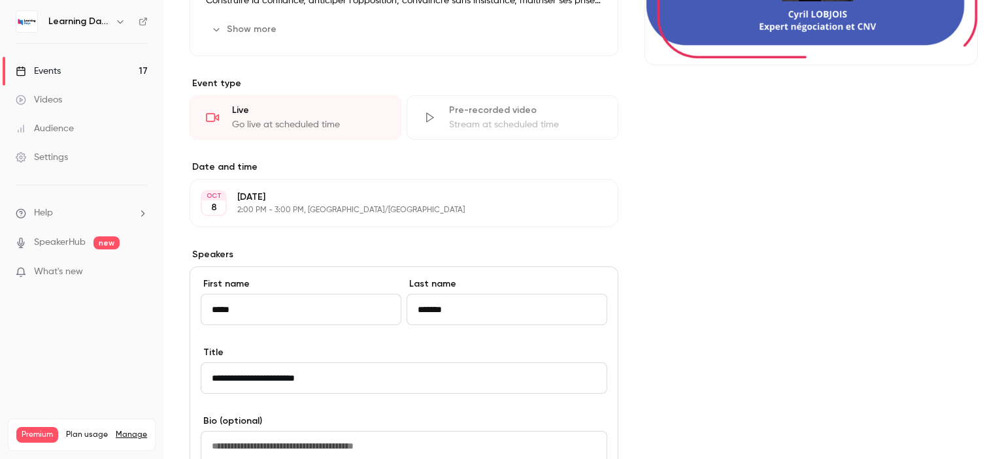
scroll to position [580, 0]
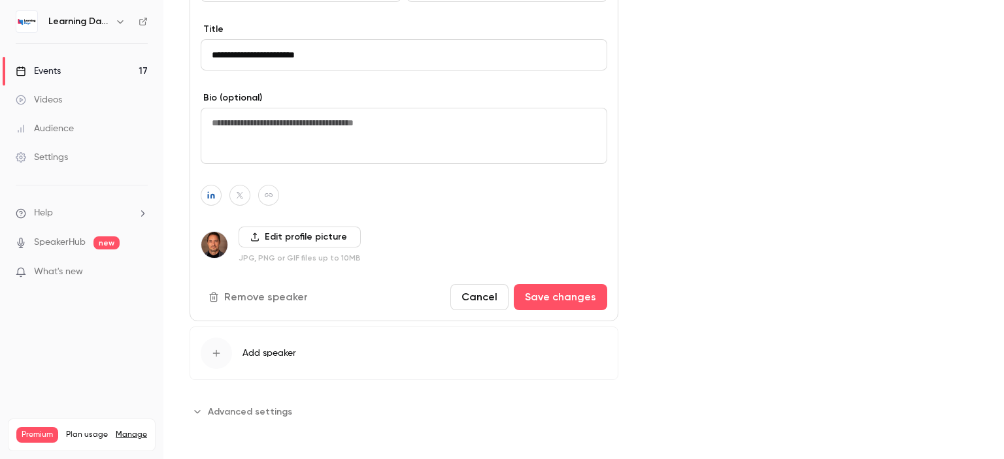
drag, startPoint x: 1003, startPoint y: 170, endPoint x: 986, endPoint y: 335, distance: 165.6
click at [986, 335] on main "Search for videos or events Share La communication non verbale, comprendre au d…" at bounding box center [583, 229] width 841 height 459
click at [554, 287] on button "Save changes" at bounding box center [560, 297] width 93 height 26
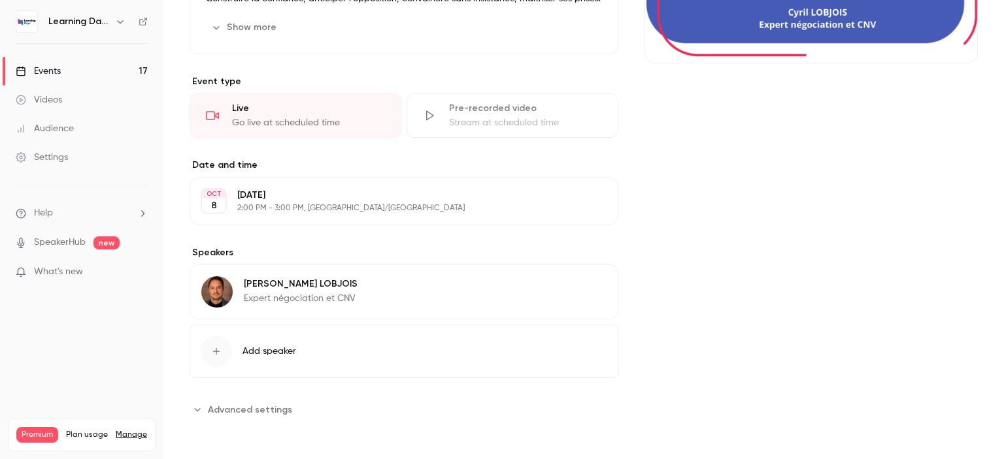
scroll to position [256, 0]
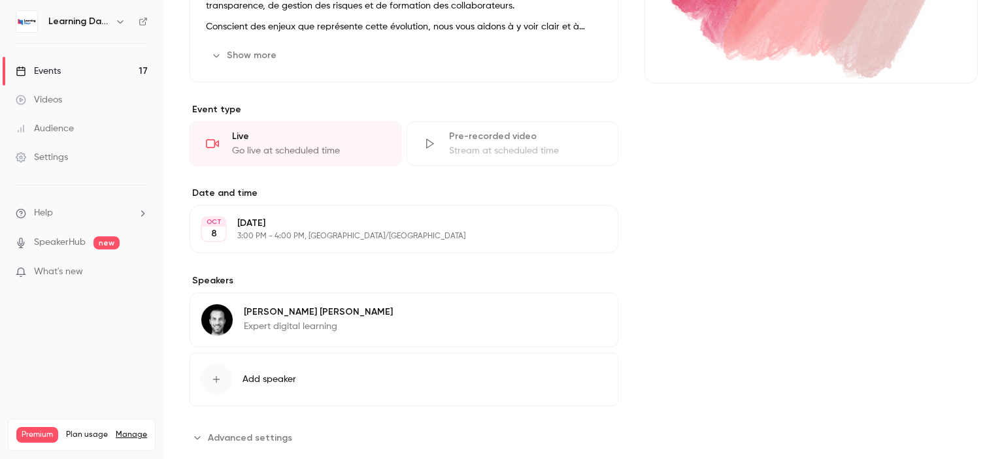
scroll to position [264, 0]
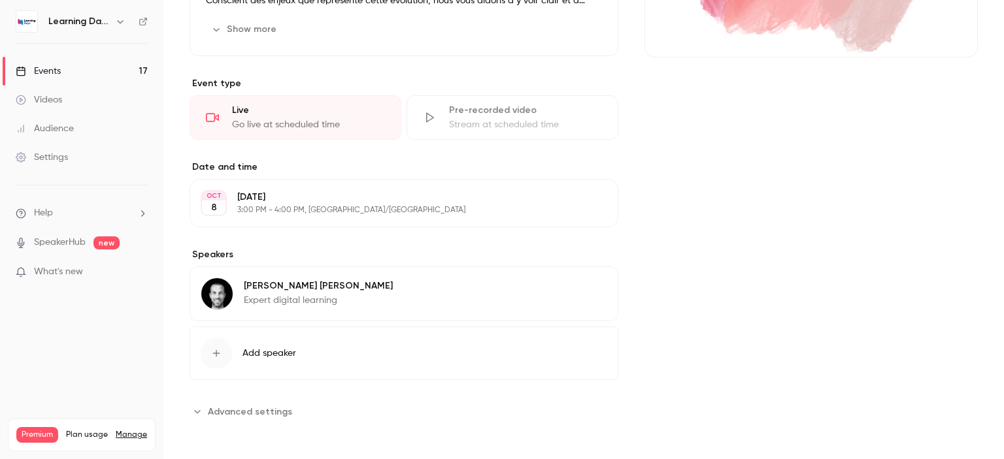
click at [313, 284] on p "Damien BOYER" at bounding box center [318, 286] width 149 height 13
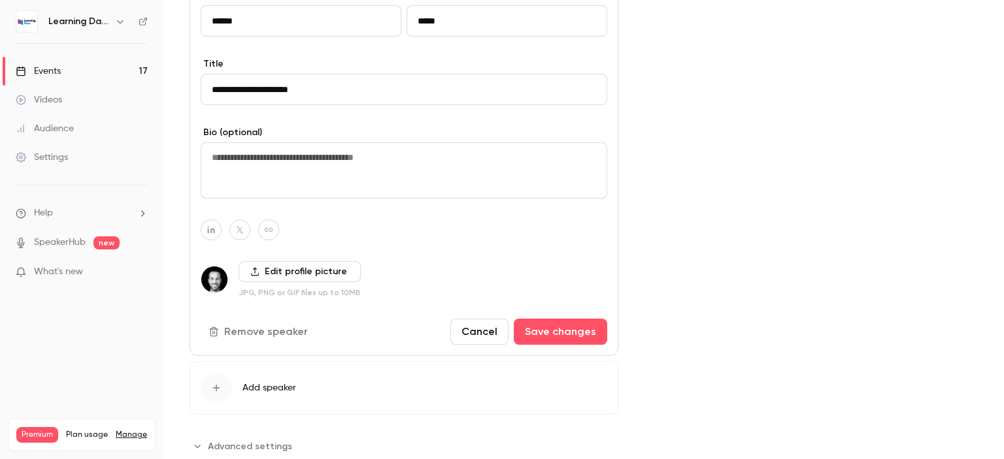
scroll to position [588, 0]
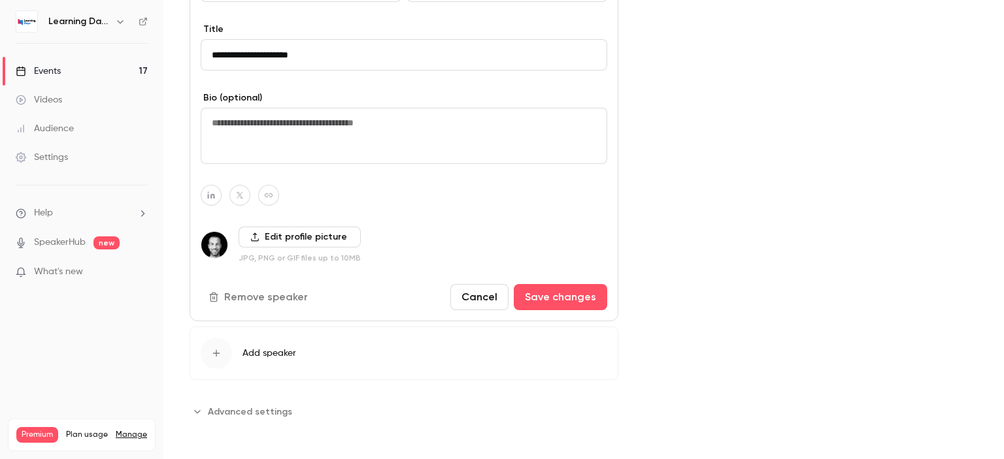
drag, startPoint x: 1003, startPoint y: 146, endPoint x: 999, endPoint y: 282, distance: 136.7
click at [999, 282] on main "Search for videos or events Share L'EU AI Act arrive : une obligation de format…" at bounding box center [583, 229] width 841 height 459
click at [212, 188] on button "button" at bounding box center [211, 195] width 21 height 21
click at [278, 163] on icon "button" at bounding box center [279, 160] width 8 height 8
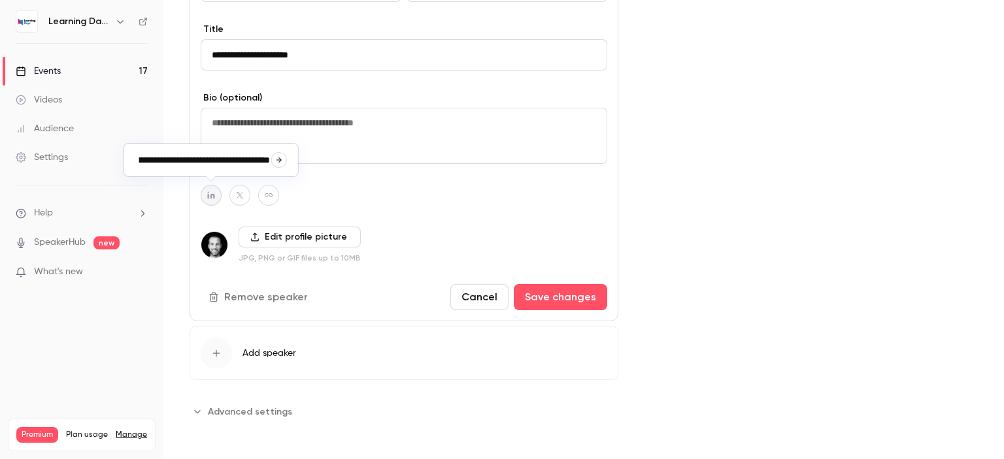
type input "**********"
click at [272, 195] on icon "button" at bounding box center [268, 196] width 9 height 8
click at [337, 156] on icon "button" at bounding box center [337, 160] width 8 height 8
type input "**********"
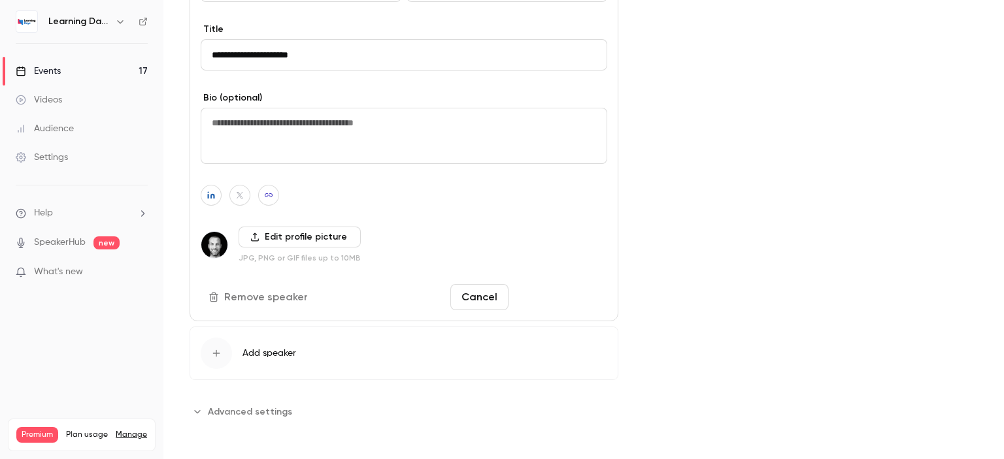
click at [549, 293] on button "Save changes" at bounding box center [560, 297] width 93 height 26
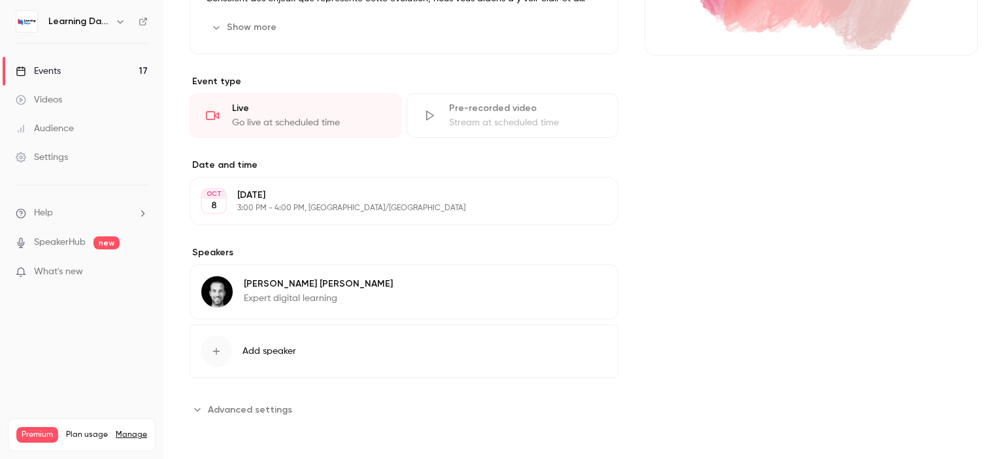
scroll to position [264, 0]
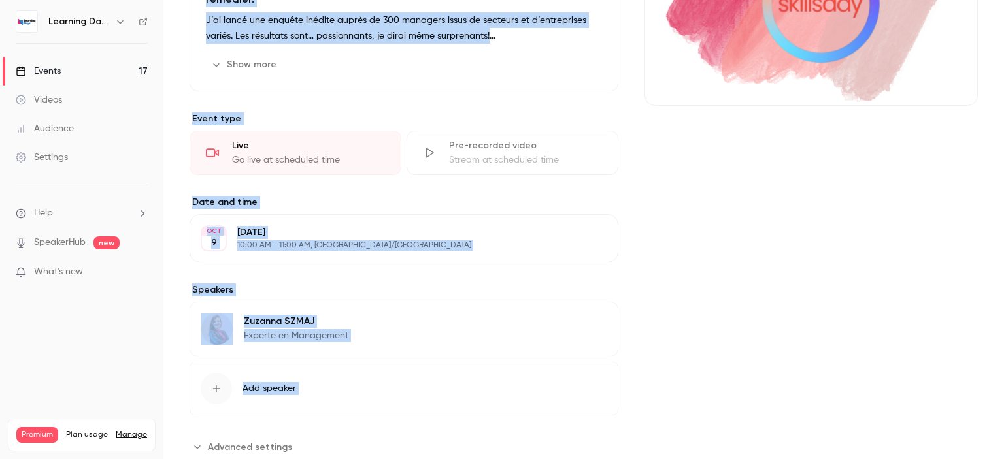
scroll to position [256, 0]
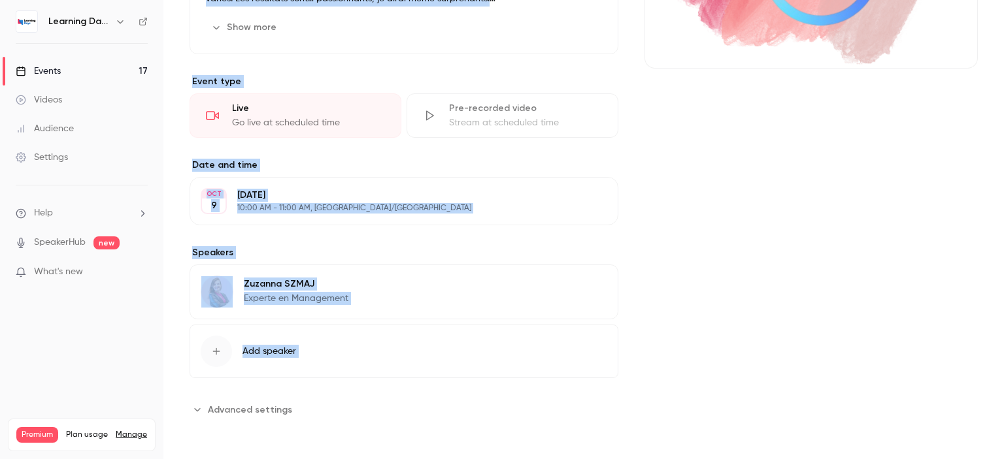
drag, startPoint x: 1003, startPoint y: 57, endPoint x: 695, endPoint y: 156, distance: 324.1
click at [1003, 252] on main "Search for videos or events Share Responsable Formation, RH : 42% des managers …" at bounding box center [583, 229] width 841 height 459
click at [371, 290] on div "[PERSON_NAME] Experte en Management Edit" at bounding box center [404, 292] width 429 height 55
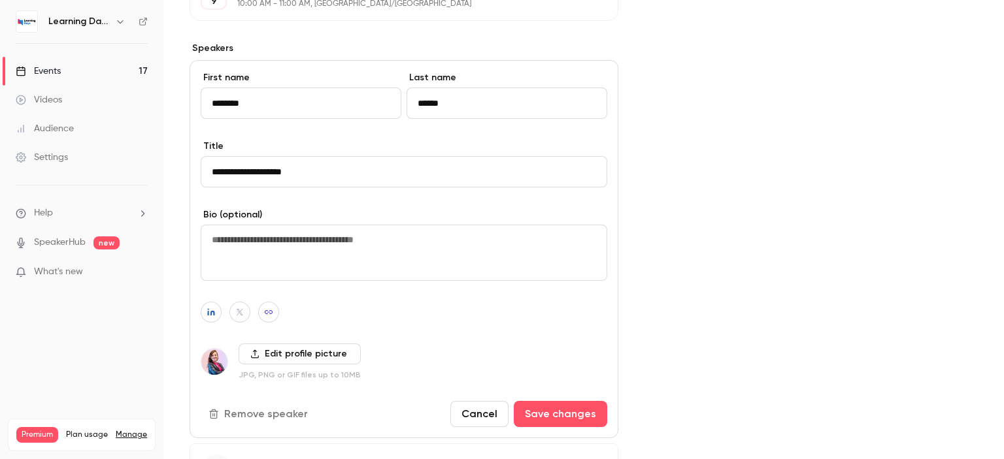
scroll to position [567, 0]
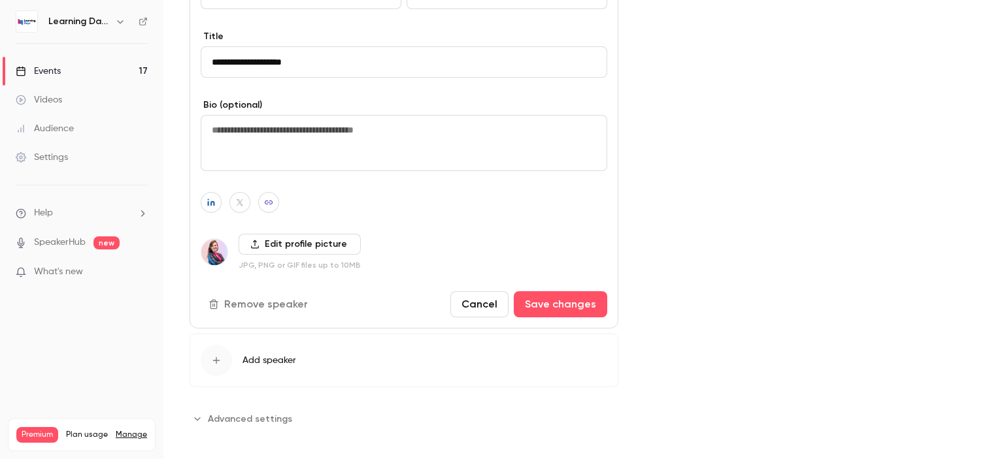
drag, startPoint x: 1003, startPoint y: 155, endPoint x: 1003, endPoint y: 286, distance: 130.7
click at [1003, 286] on main "Search for videos or events Share Responsable Formation, RH : 42% des managers …" at bounding box center [583, 229] width 841 height 459
click at [595, 306] on button "Save changes" at bounding box center [560, 305] width 93 height 26
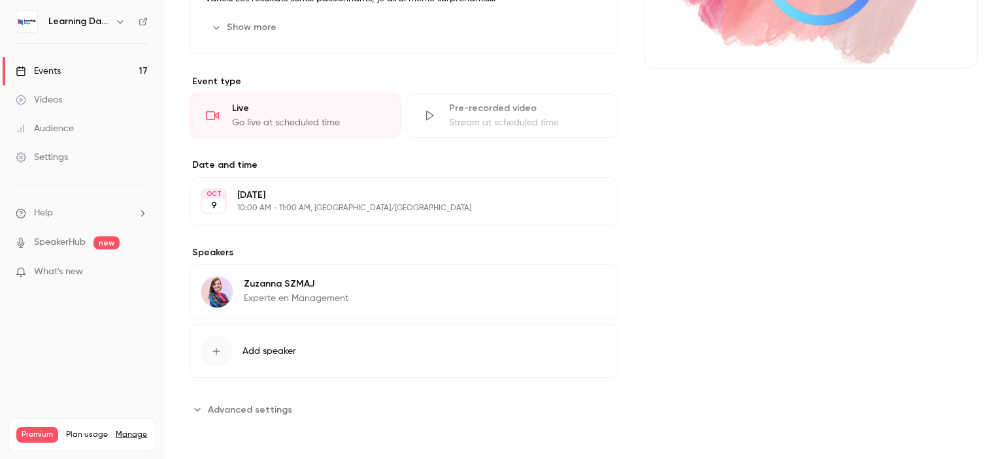
scroll to position [256, 0]
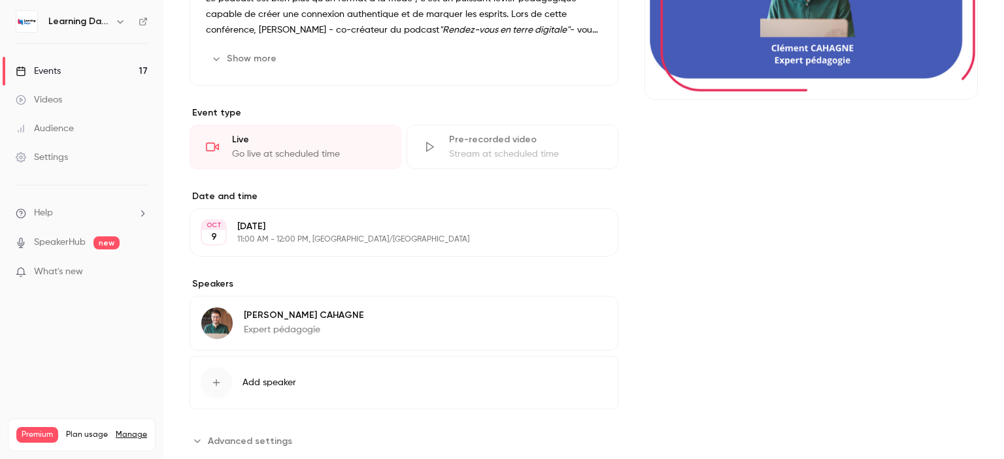
scroll to position [251, 0]
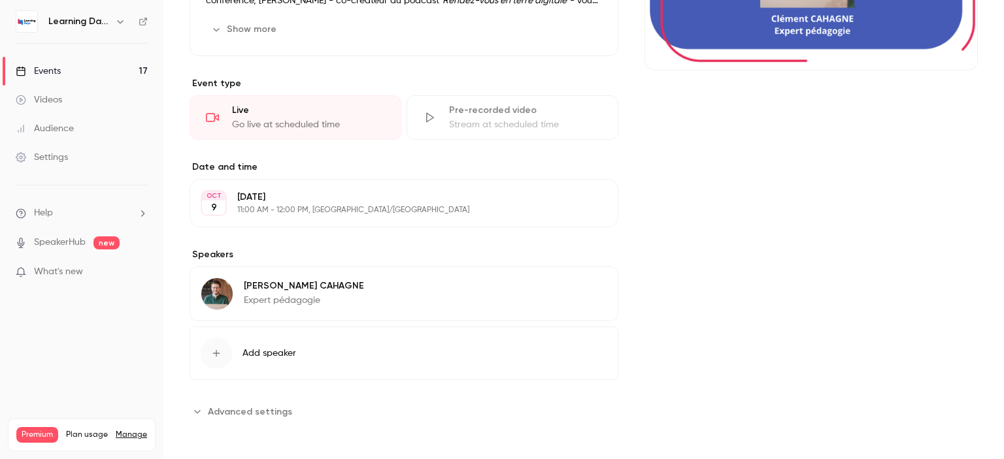
drag, startPoint x: 1003, startPoint y: 109, endPoint x: 1003, endPoint y: 300, distance: 190.9
click at [1003, 300] on main "Search for videos or events Share Le podcast : la voix au service de votre péda…" at bounding box center [583, 229] width 841 height 459
click at [341, 292] on div "Clément CAHAGNE Expert pédagogie Edit" at bounding box center [404, 294] width 429 height 55
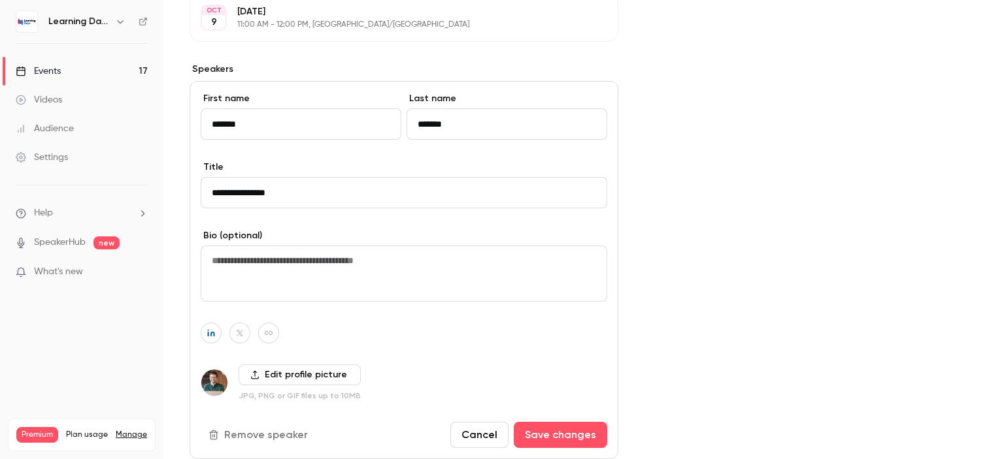
scroll to position [473, 0]
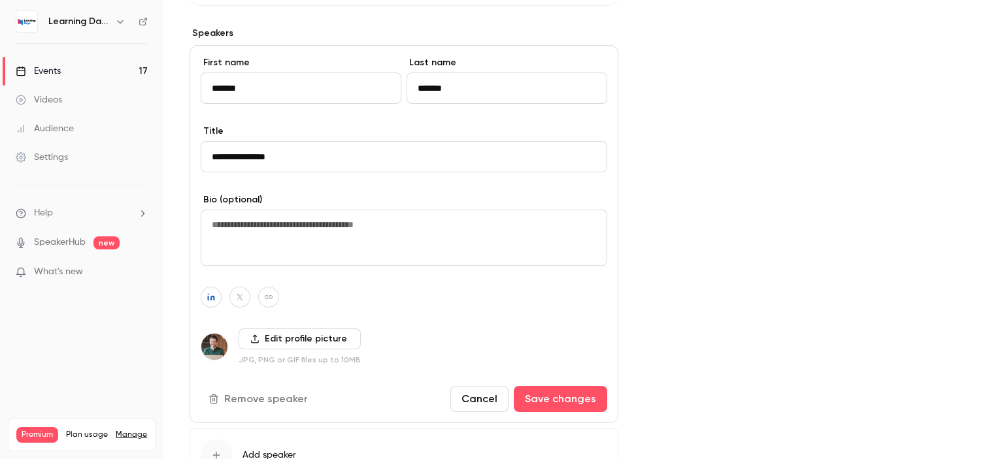
drag, startPoint x: 1003, startPoint y: 165, endPoint x: 1003, endPoint y: 258, distance: 93.5
click at [1003, 258] on main "Search for videos or events Share Le podcast : la voix au service de votre péda…" at bounding box center [583, 229] width 841 height 459
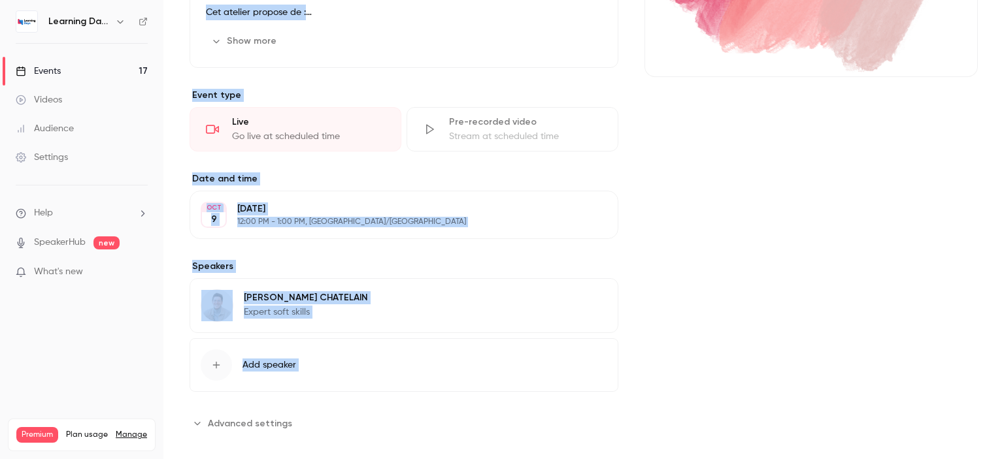
scroll to position [256, 0]
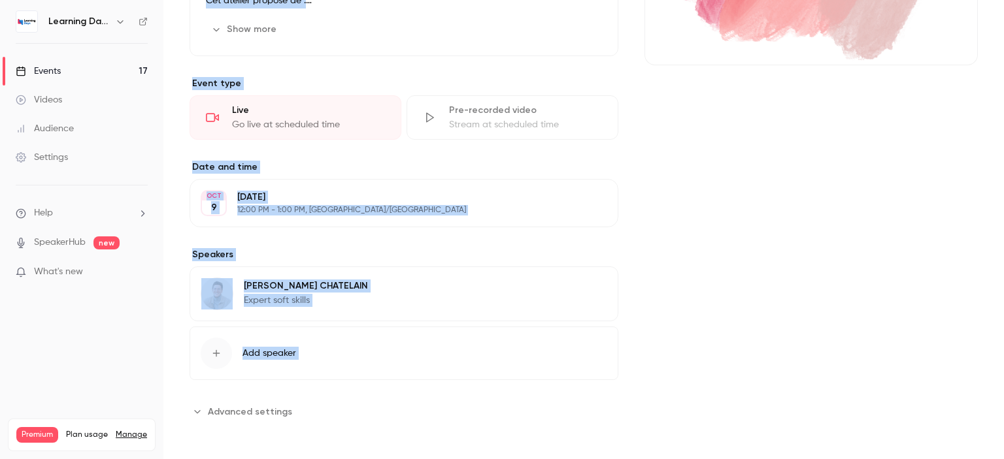
drag, startPoint x: 1003, startPoint y: 67, endPoint x: 1002, endPoint y: 246, distance: 179.1
click at [1002, 246] on main "Search for videos or events Share Développer ses Soft Skills à l'ère de l'IA : …" at bounding box center [583, 229] width 841 height 459
click at [346, 288] on div "[PERSON_NAME] Expert soft skills Edit" at bounding box center [404, 294] width 429 height 55
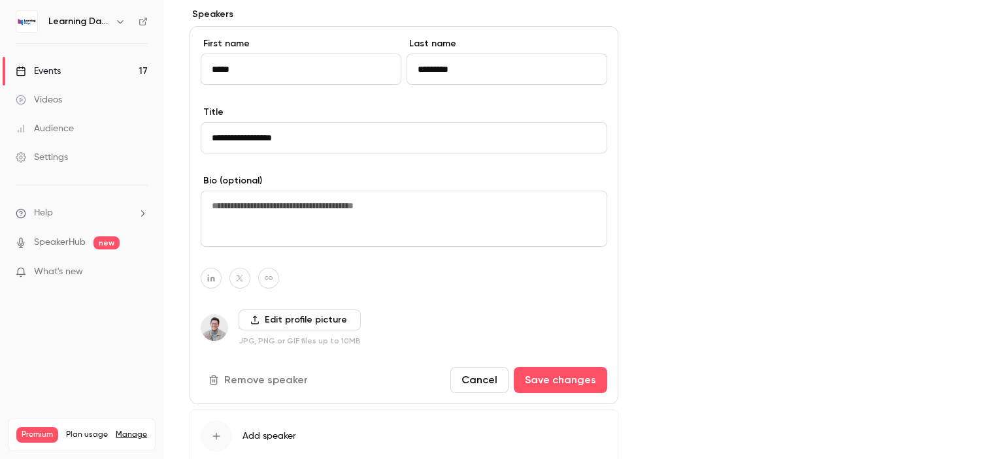
scroll to position [515, 0]
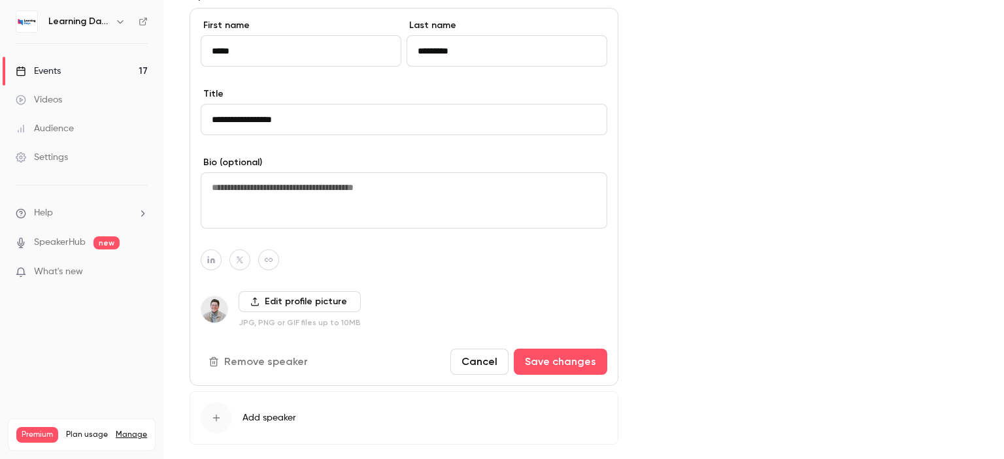
drag, startPoint x: 1003, startPoint y: 142, endPoint x: 990, endPoint y: 251, distance: 109.3
click at [990, 251] on main "Search for videos or events Share Développer ses Soft Skills à l'ère de l'IA : …" at bounding box center [583, 229] width 841 height 459
click at [207, 265] on button "button" at bounding box center [211, 260] width 21 height 21
click at [275, 230] on button "button" at bounding box center [279, 225] width 16 height 16
type input "**********"
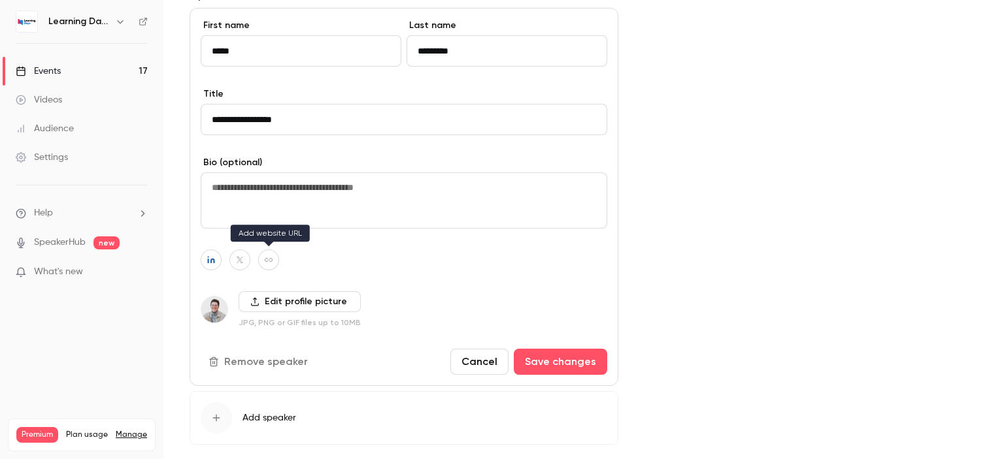
click at [267, 259] on icon "button" at bounding box center [269, 260] width 8 height 4
click at [335, 227] on icon "button" at bounding box center [337, 225] width 8 height 8
type input "**********"
click at [205, 255] on button "button" at bounding box center [211, 260] width 21 height 21
drag, startPoint x: 246, startPoint y: 225, endPoint x: 0, endPoint y: 158, distance: 254.6
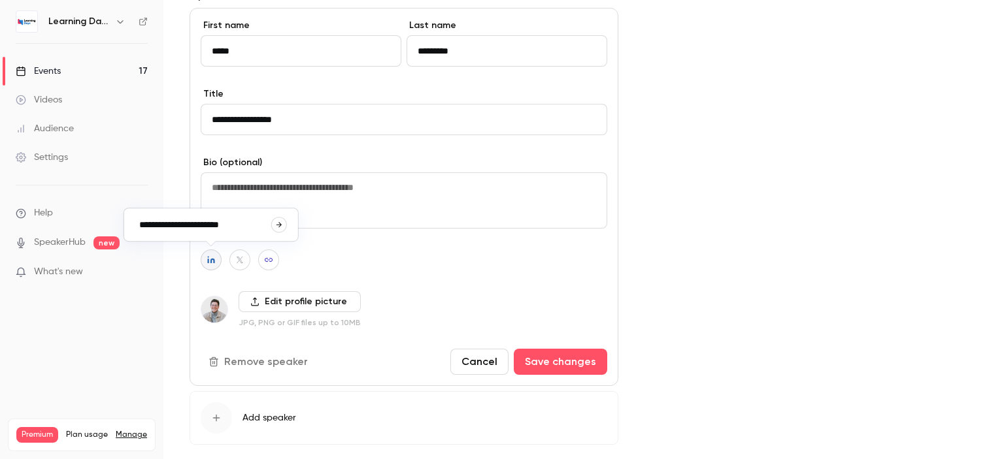
click at [0, 158] on body "Learning Days Events 17 Videos Audience Settings Help SpeakerHub new What's new…" at bounding box center [502, 281] width 1004 height 562
click at [276, 226] on icon "button" at bounding box center [279, 225] width 8 height 8
type input "**********"
click at [549, 359] on button "Save changes" at bounding box center [560, 362] width 93 height 26
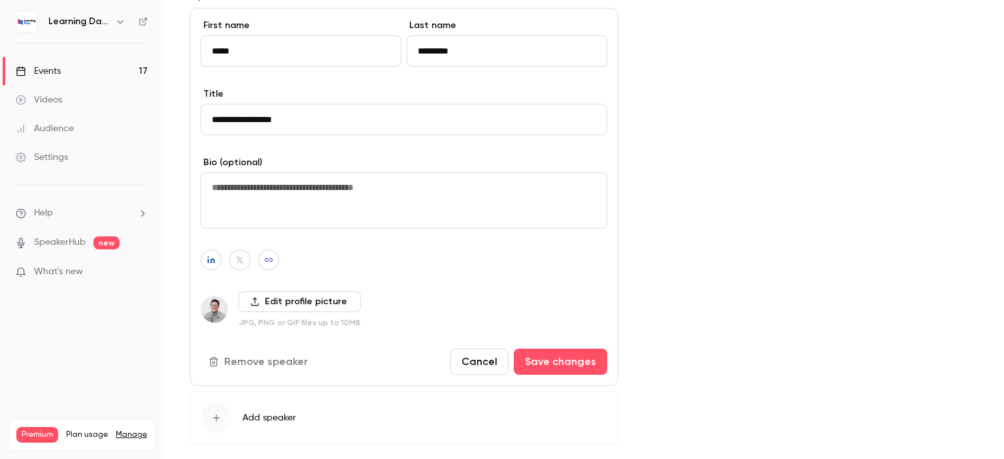
scroll to position [256, 0]
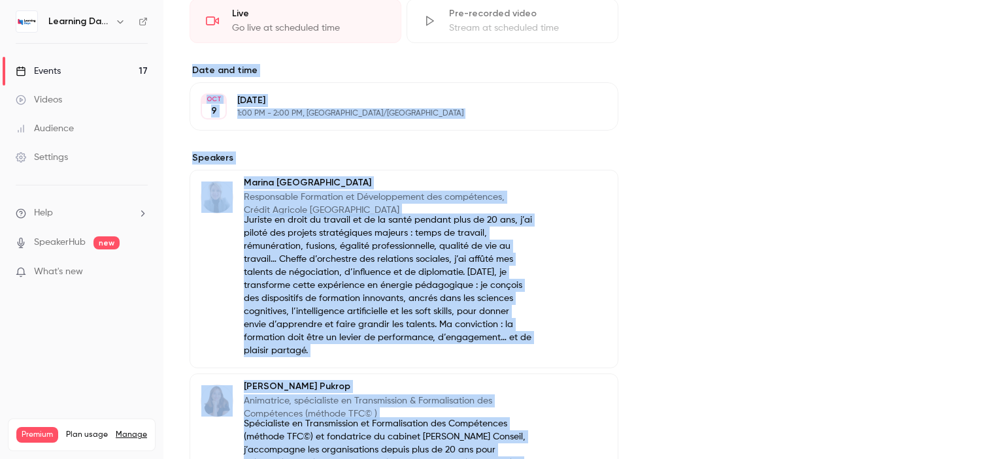
drag, startPoint x: 1003, startPoint y: 63, endPoint x: 927, endPoint y: 218, distance: 172.7
click at [1003, 209] on main "Search for videos or events Share Le Club RF by Activateur Formation - réservé …" at bounding box center [583, 229] width 841 height 459
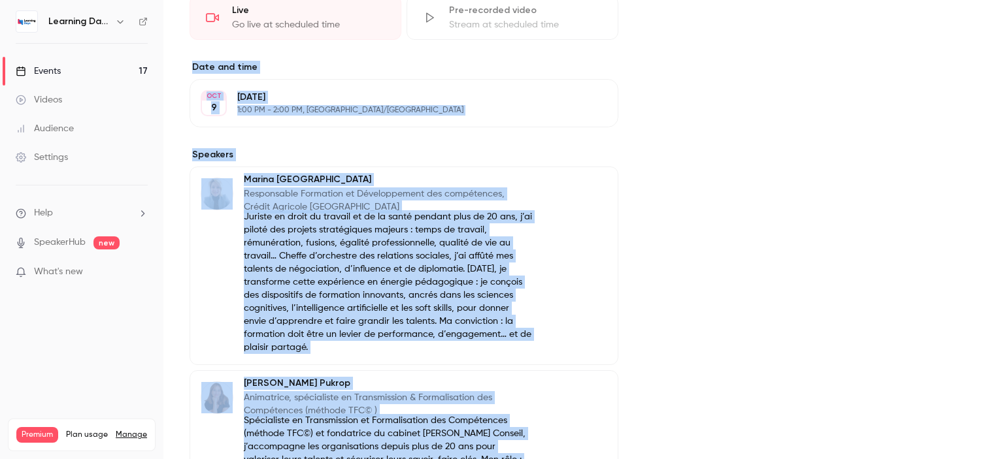
click at [877, 237] on div "Cover image" at bounding box center [810, 215] width 333 height 908
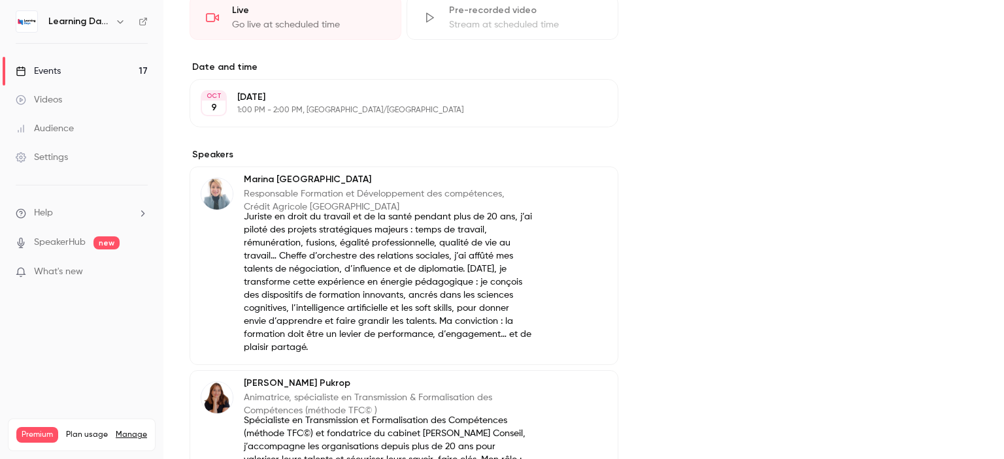
click at [446, 279] on p "Juriste en droit du travail et de la santé pendant plus de 20 ans, j’ai piloté …" at bounding box center [389, 282] width 290 height 144
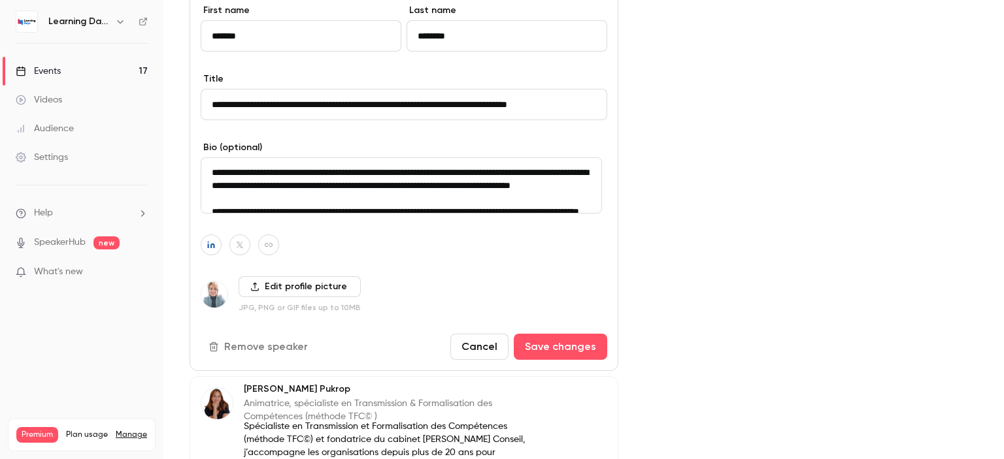
scroll to position [531, 0]
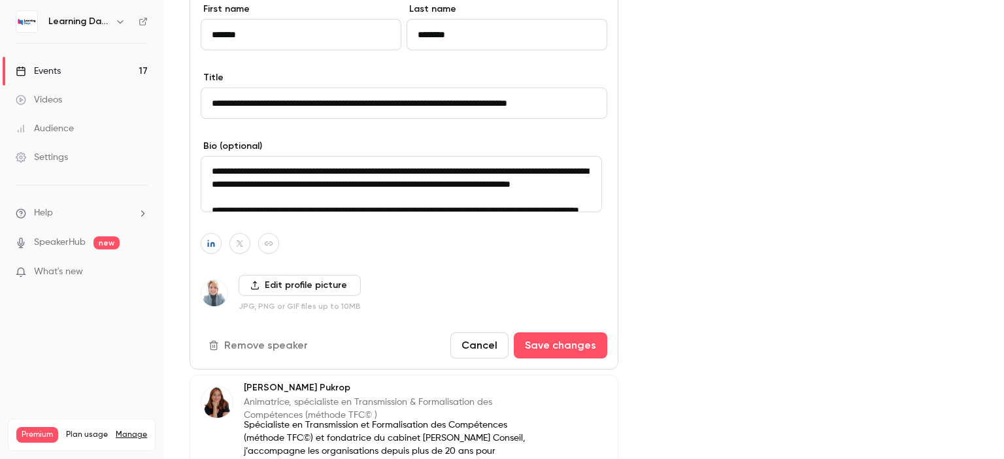
drag, startPoint x: 1003, startPoint y: 181, endPoint x: 1003, endPoint y: 242, distance: 61.4
click at [1003, 242] on main "Search for videos or events Share Le Club RF by Activateur Formation - réservé …" at bounding box center [583, 229] width 841 height 459
click at [487, 168] on textarea "**********" at bounding box center [401, 184] width 401 height 56
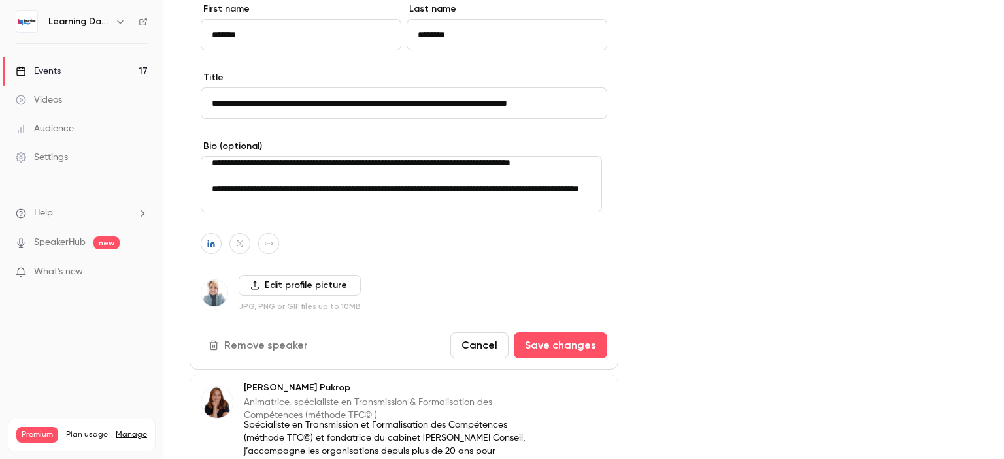
scroll to position [8, 0]
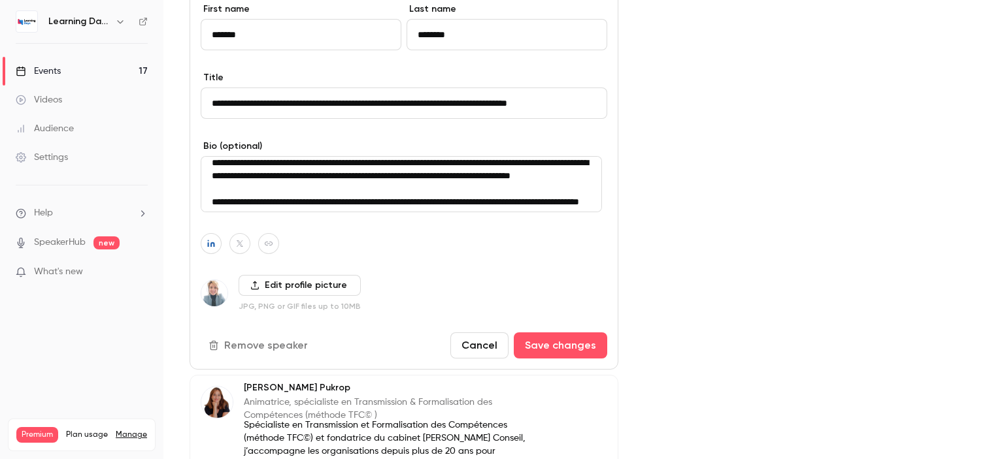
click at [487, 165] on textarea "**********" at bounding box center [401, 184] width 401 height 56
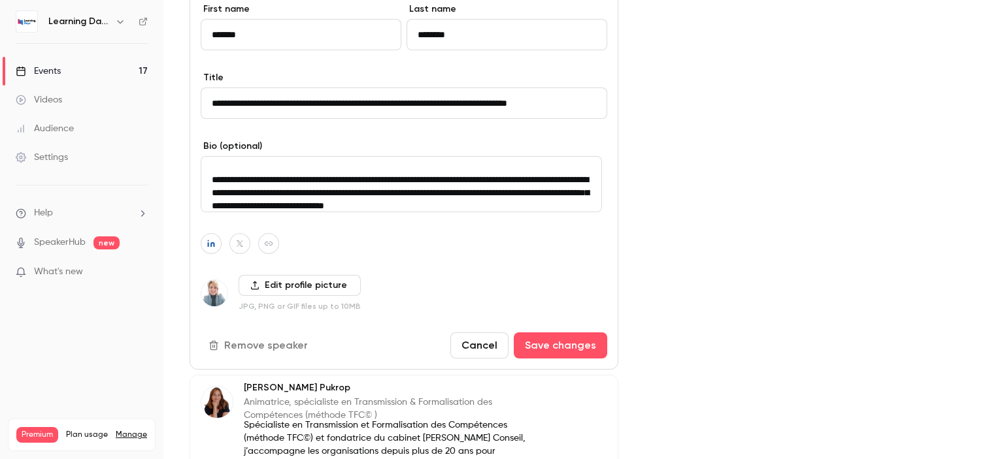
scroll to position [70, 0]
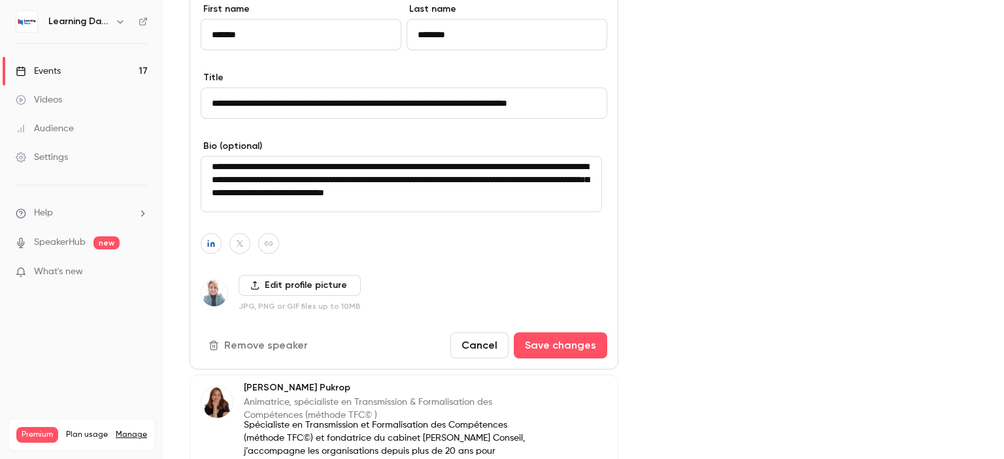
click at [266, 193] on textarea "**********" at bounding box center [401, 184] width 401 height 56
click at [522, 192] on textarea "**********" at bounding box center [401, 184] width 401 height 56
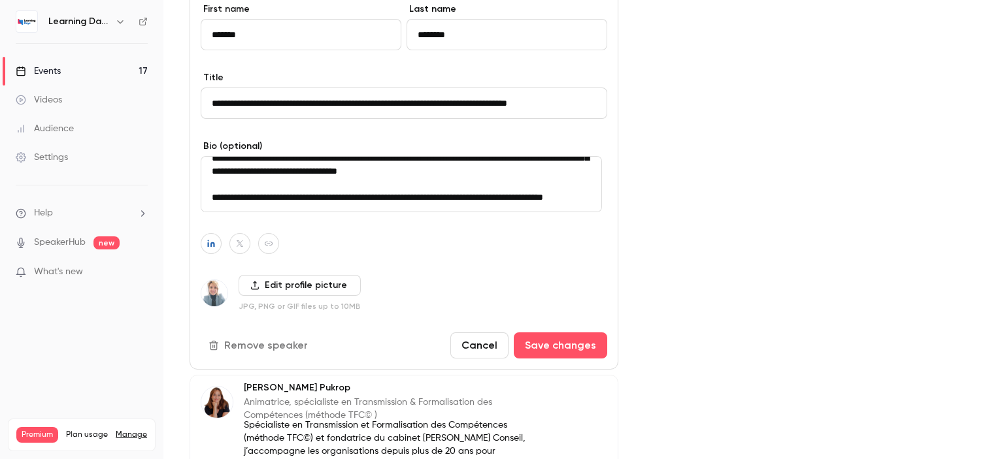
scroll to position [109, 0]
click at [220, 203] on textarea "**********" at bounding box center [401, 184] width 401 height 56
type textarea "**********"
click at [266, 245] on icon "button" at bounding box center [268, 244] width 9 height 8
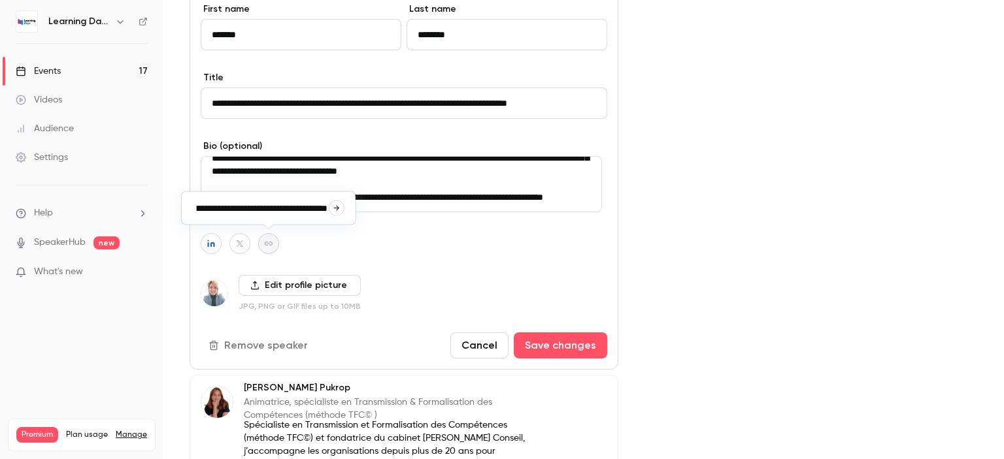
scroll to position [0, 0]
click at [337, 208] on icon "button" at bounding box center [336, 208] width 5 height 5
type input "**********"
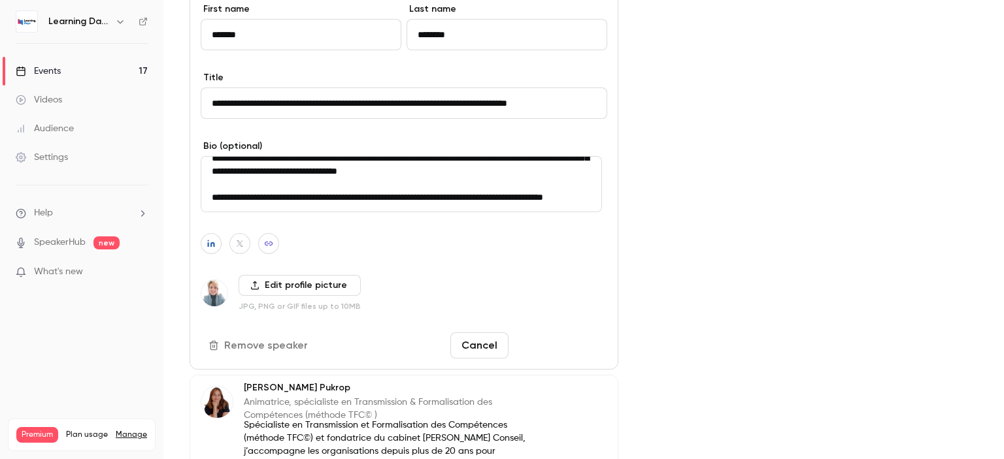
click at [558, 338] on button "Save changes" at bounding box center [560, 346] width 93 height 26
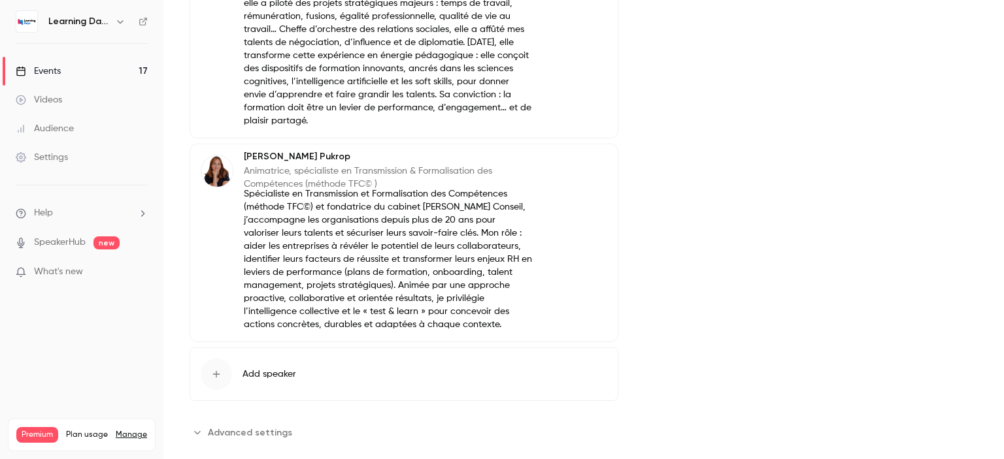
drag, startPoint x: 1003, startPoint y: 184, endPoint x: 986, endPoint y: 281, distance: 98.3
click at [999, 281] on main "Search for videos or events Share Le Club RF by Activateur Formation - réservé …" at bounding box center [583, 229] width 841 height 459
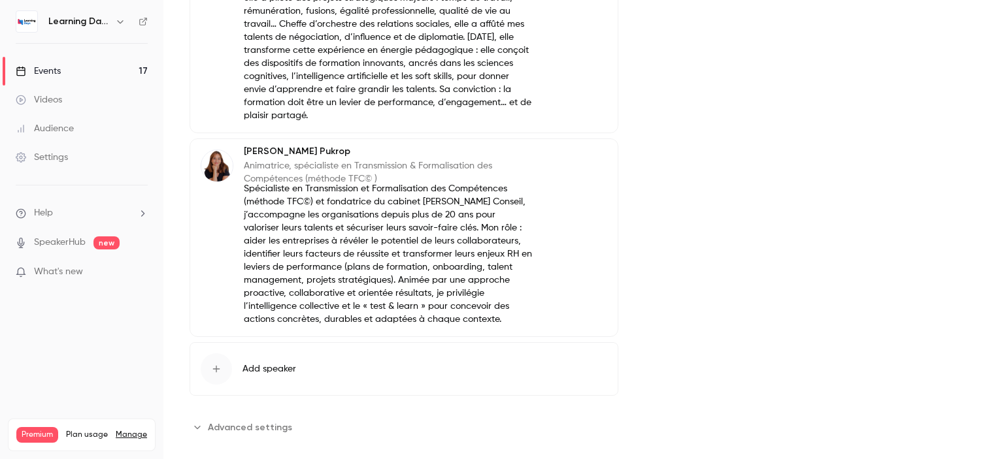
click at [388, 244] on p "Spécialiste en Transmission et Formalisation des Compétences (méthode TFC©) et …" at bounding box center [389, 254] width 290 height 144
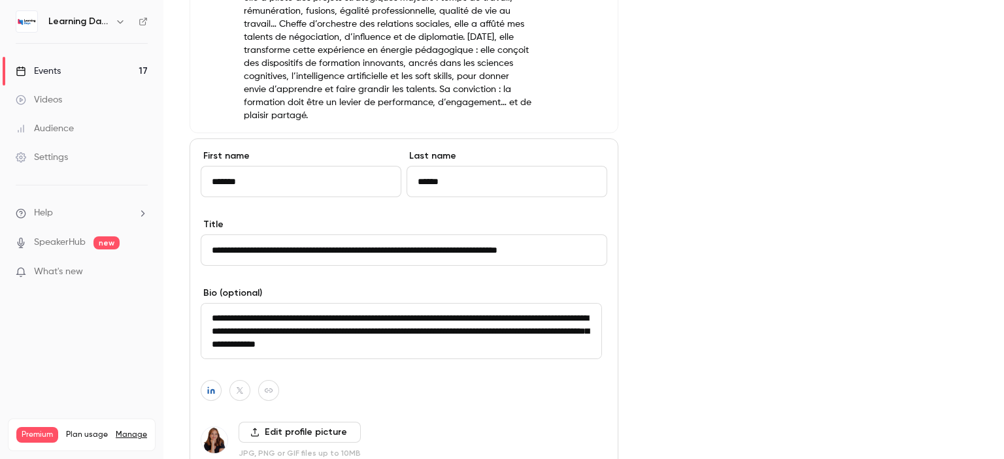
scroll to position [0, 3]
drag, startPoint x: 525, startPoint y: 243, endPoint x: 680, endPoint y: 253, distance: 155.2
click at [680, 253] on div "About Le Club RF by Activateur Formation - réservé uniquement aux responsables …" at bounding box center [584, 73] width 788 height 1088
type input "**********"
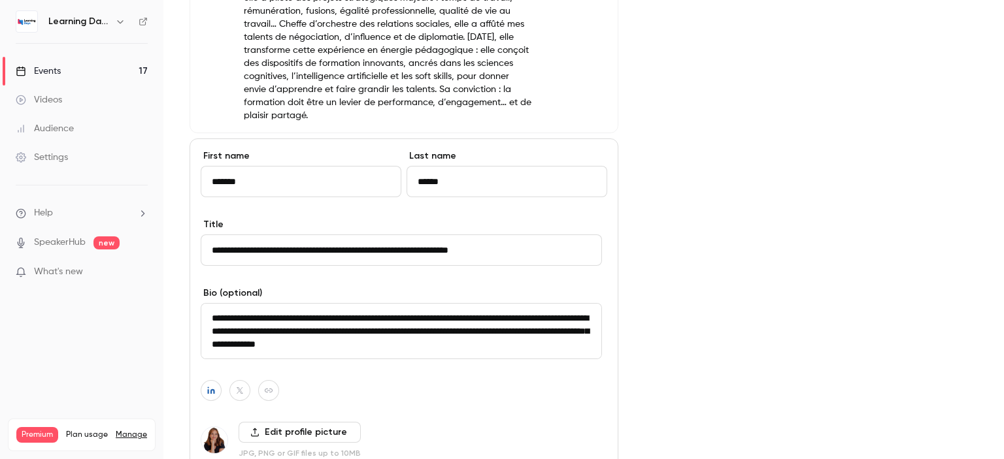
click at [408, 331] on textarea "**********" at bounding box center [401, 331] width 401 height 56
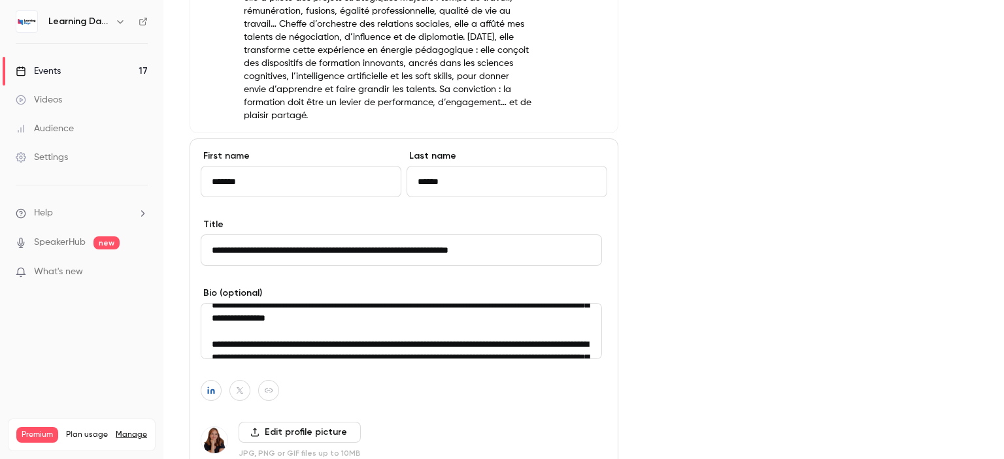
click at [228, 342] on textarea "**********" at bounding box center [401, 331] width 401 height 56
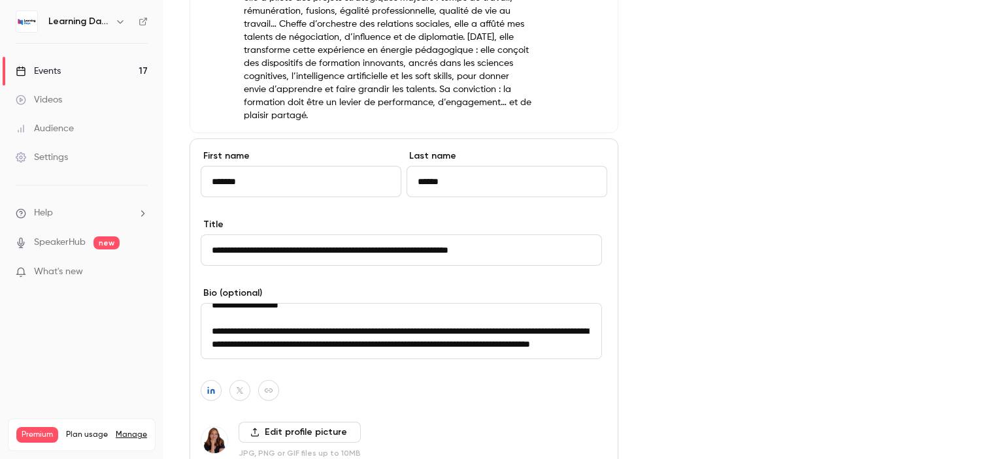
click at [518, 317] on textarea "**********" at bounding box center [401, 331] width 401 height 56
type textarea "**********"
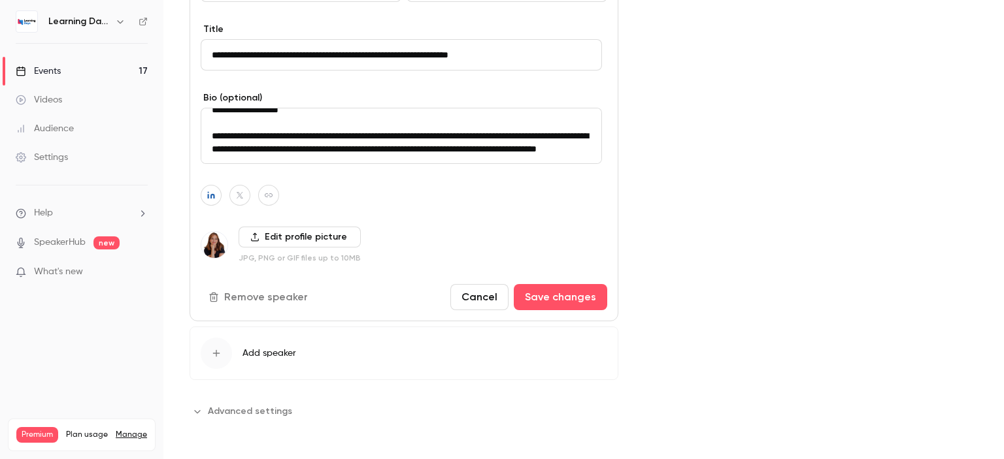
drag, startPoint x: 1003, startPoint y: 252, endPoint x: 1003, endPoint y: 341, distance: 88.2
click at [1003, 341] on main "Search for videos or events Share Le Club RF by Activateur Formation - réservé …" at bounding box center [583, 229] width 841 height 459
click at [579, 297] on button "Save changes" at bounding box center [560, 297] width 93 height 26
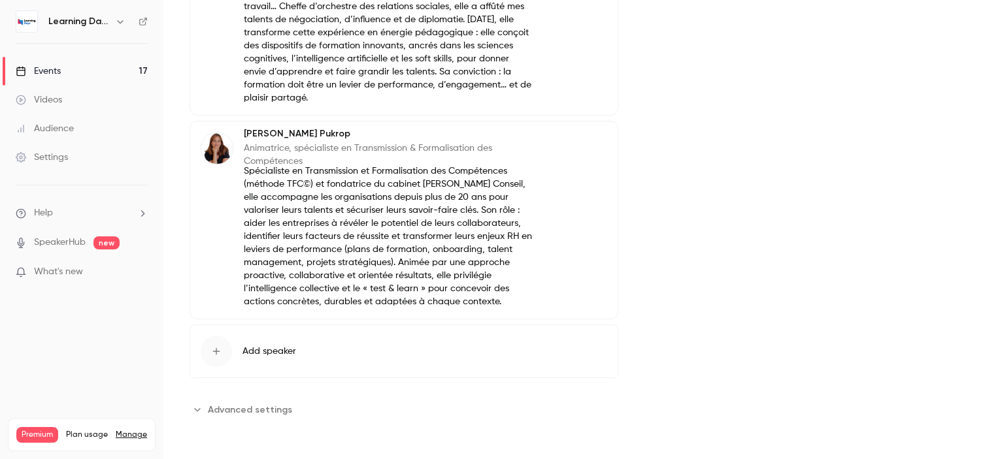
scroll to position [604, 0]
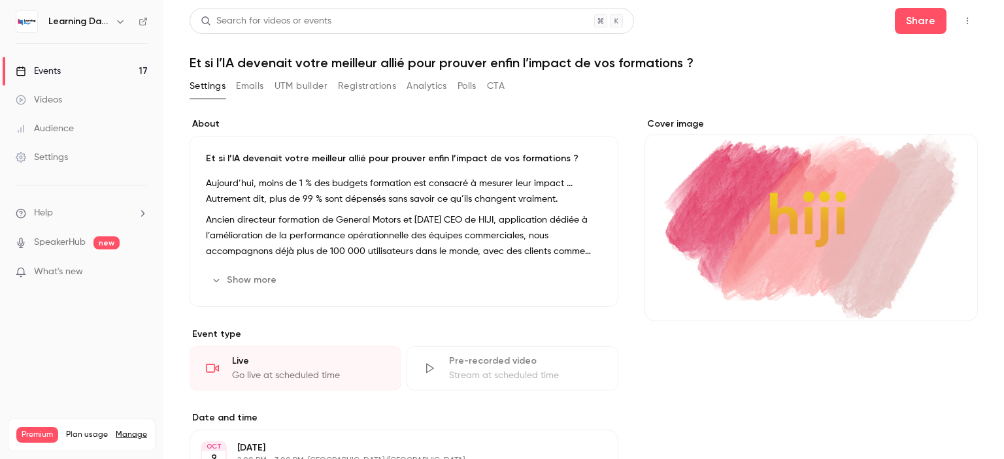
scroll to position [251, 0]
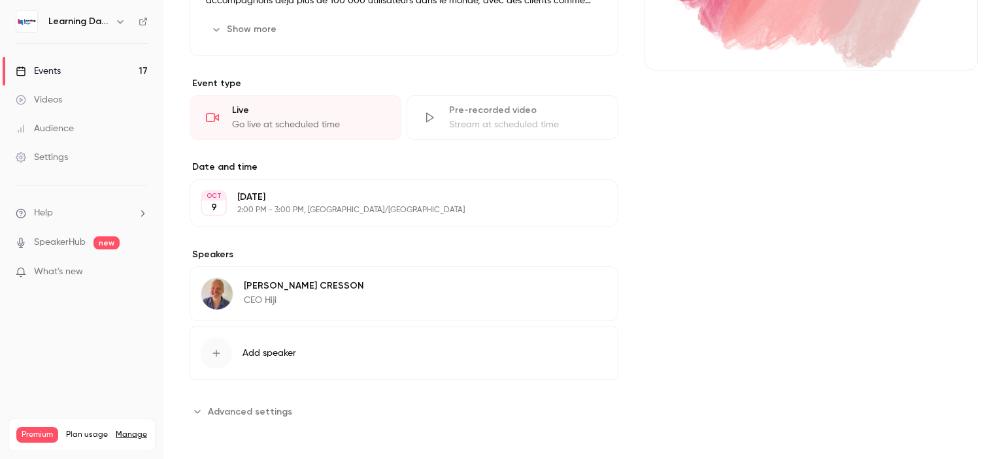
drag, startPoint x: 1003, startPoint y: 73, endPoint x: 1003, endPoint y: 274, distance: 201.3
click at [1003, 274] on main "Search for videos or events Share Et si l’IA devenait votre meilleur allié pour…" at bounding box center [583, 229] width 841 height 459
click at [290, 289] on p "Benoit CRESSON" at bounding box center [304, 286] width 120 height 13
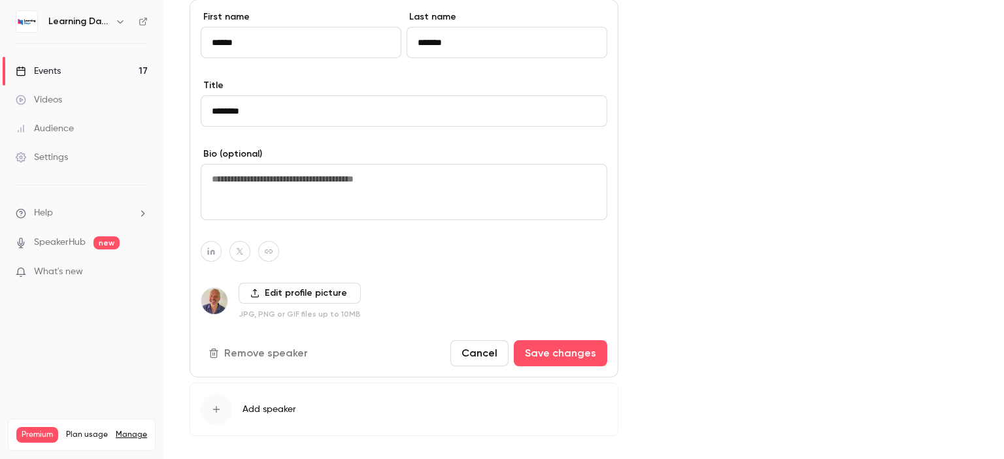
scroll to position [543, 0]
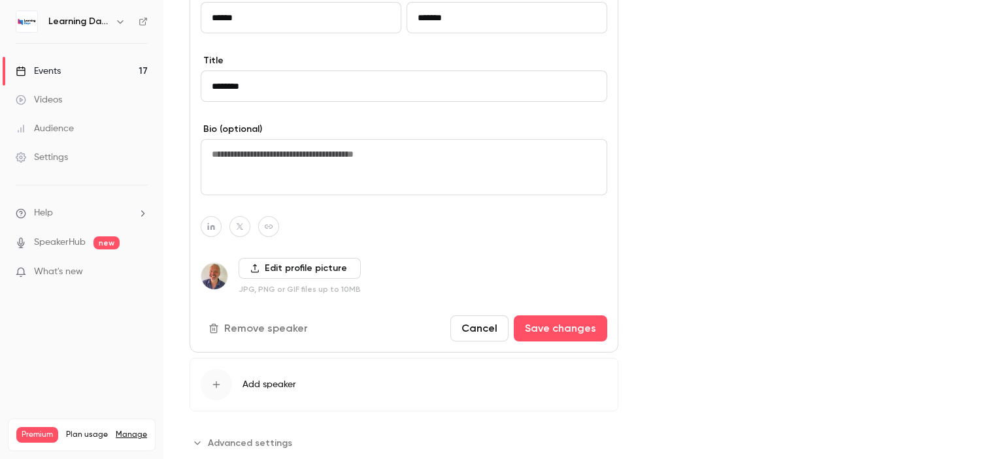
drag, startPoint x: 1003, startPoint y: 183, endPoint x: 1003, endPoint y: 307, distance: 123.5
click at [1003, 307] on main "Search for videos or events Share Et si l’IA devenait votre meilleur allié pour…" at bounding box center [583, 229] width 841 height 459
click at [219, 219] on button "button" at bounding box center [211, 226] width 21 height 21
click at [274, 193] on button "button" at bounding box center [279, 192] width 16 height 16
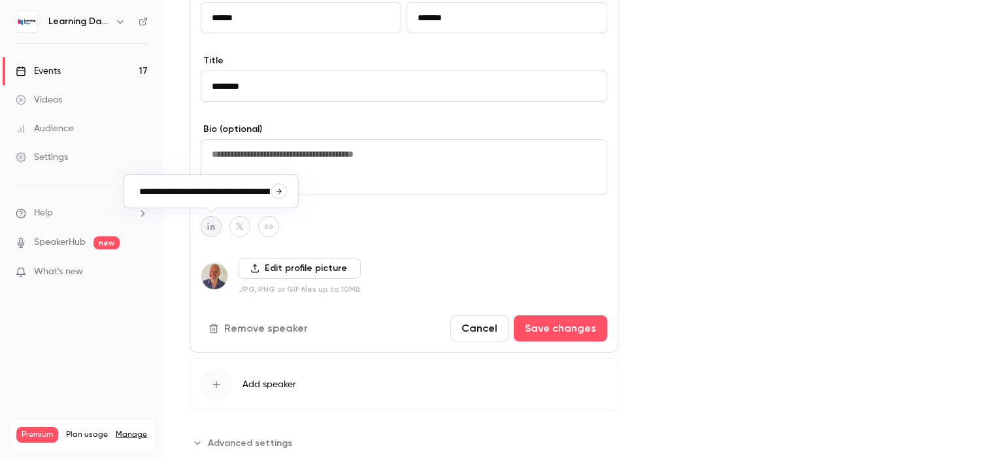
type input "**********"
click at [272, 226] on icon "button" at bounding box center [269, 227] width 8 height 4
click at [335, 197] on button "button" at bounding box center [337, 192] width 16 height 16
type input "**********"
click at [540, 324] on button "Save changes" at bounding box center [560, 329] width 93 height 26
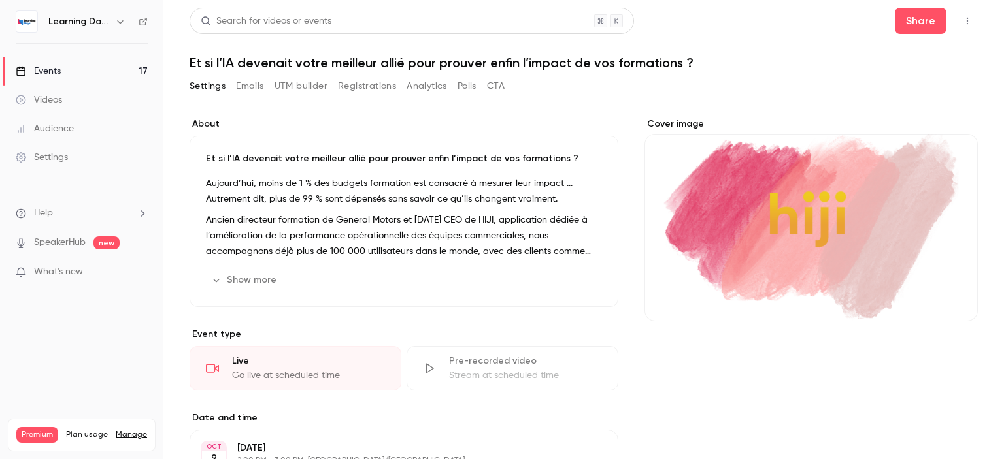
click at [76, 72] on link "Events 17" at bounding box center [81, 71] width 163 height 29
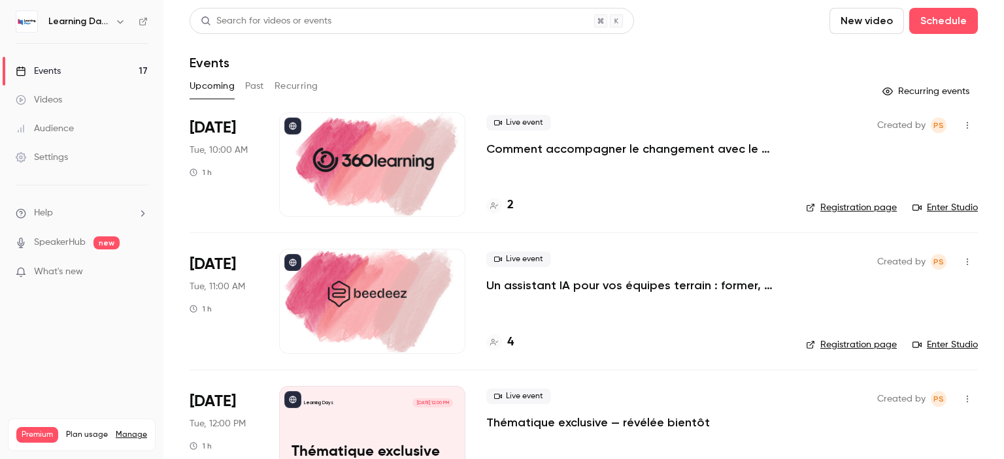
click at [553, 146] on p "Comment accompagner le changement avec le skills-based learning ?" at bounding box center [635, 149] width 299 height 16
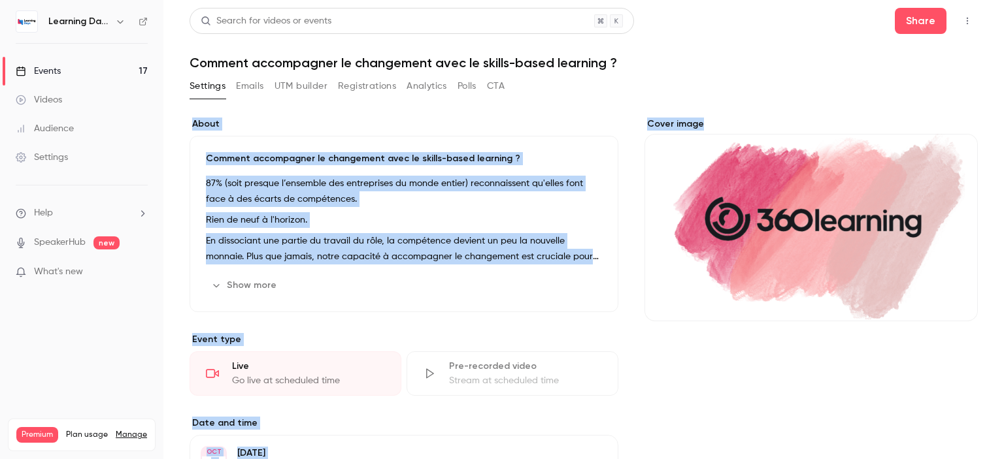
scroll to position [256, 0]
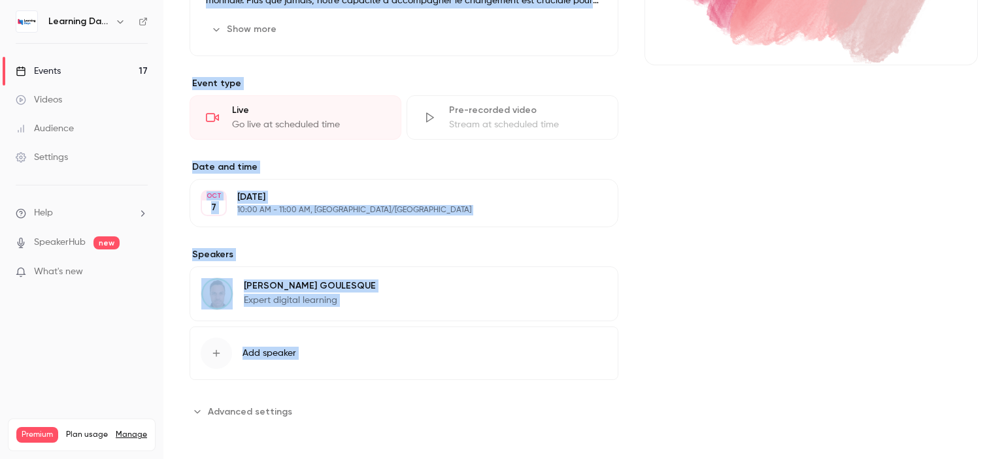
drag, startPoint x: 1003, startPoint y: 65, endPoint x: 1003, endPoint y: 241, distance: 175.8
click at [1003, 241] on main "Search for videos or events Share Comment accompagner le changement avec le ski…" at bounding box center [583, 229] width 841 height 459
click at [354, 284] on div "Jérôme GOULESQUE Expert digital learning Edit" at bounding box center [404, 294] width 429 height 55
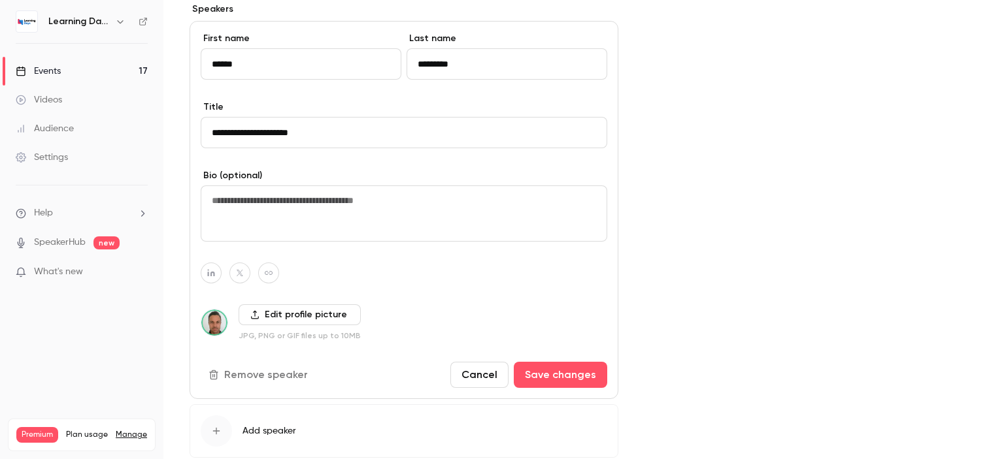
scroll to position [580, 0]
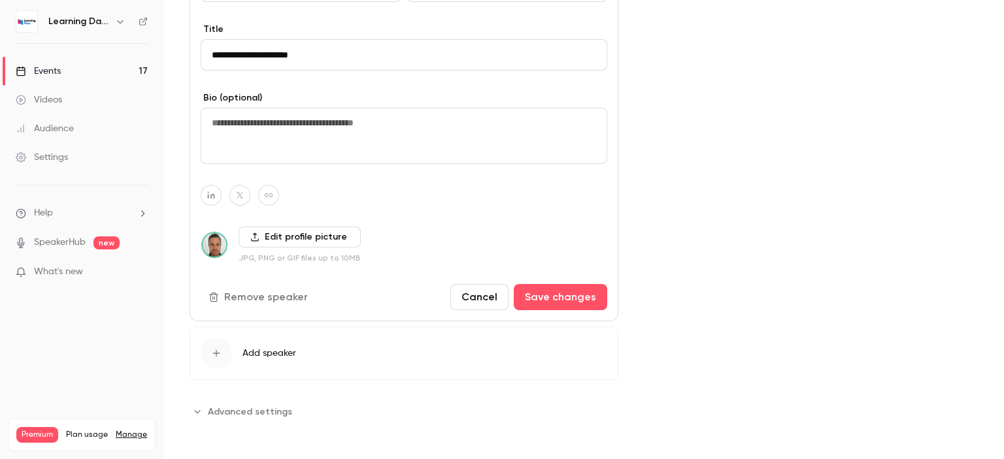
drag, startPoint x: 1003, startPoint y: 161, endPoint x: 996, endPoint y: 310, distance: 149.8
click at [996, 310] on main "Search for videos or events Share Comment accompagner le changement avec le ski…" at bounding box center [583, 229] width 841 height 459
click at [212, 193] on icon "button" at bounding box center [210, 195] width 7 height 7
click at [277, 160] on icon "button" at bounding box center [278, 160] width 5 height 5
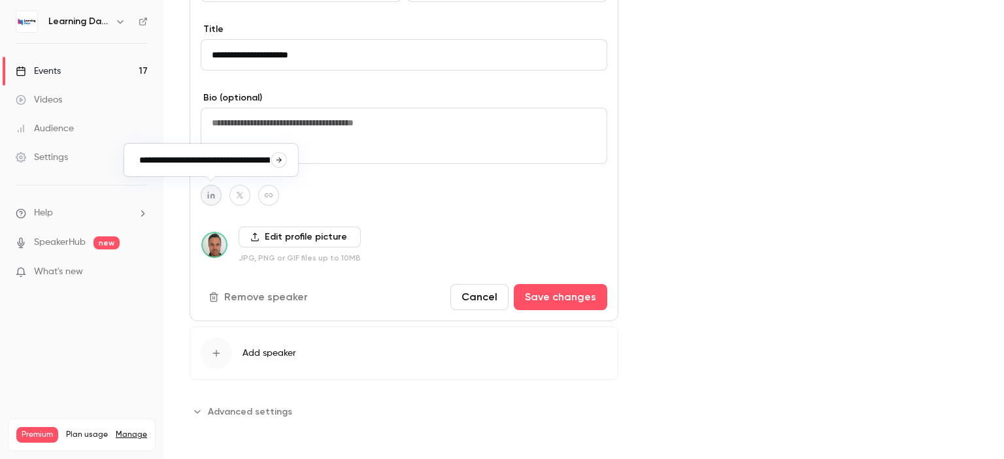
type input "**********"
click at [267, 193] on icon "button" at bounding box center [269, 195] width 8 height 4
click at [338, 160] on icon "button" at bounding box center [336, 160] width 5 height 5
type input "**********"
click at [545, 301] on button "Save changes" at bounding box center [560, 297] width 93 height 26
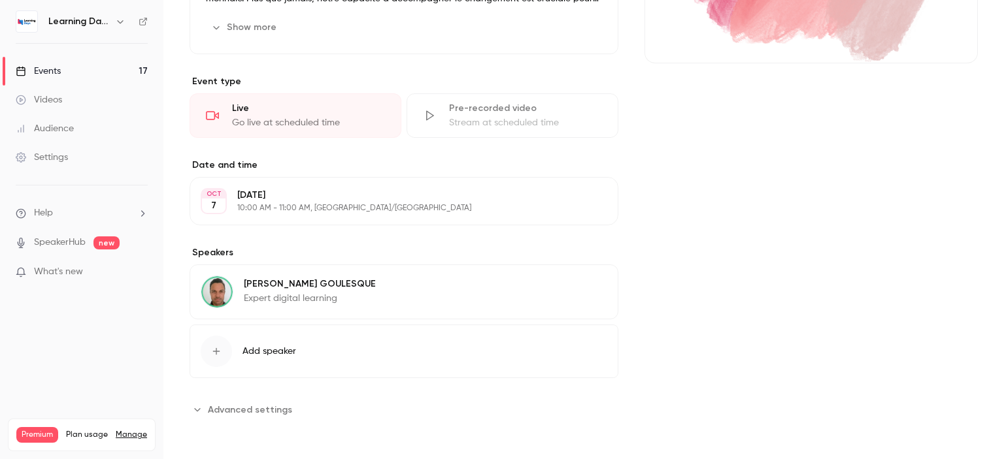
scroll to position [256, 0]
click at [67, 68] on link "Events 17" at bounding box center [81, 71] width 163 height 29
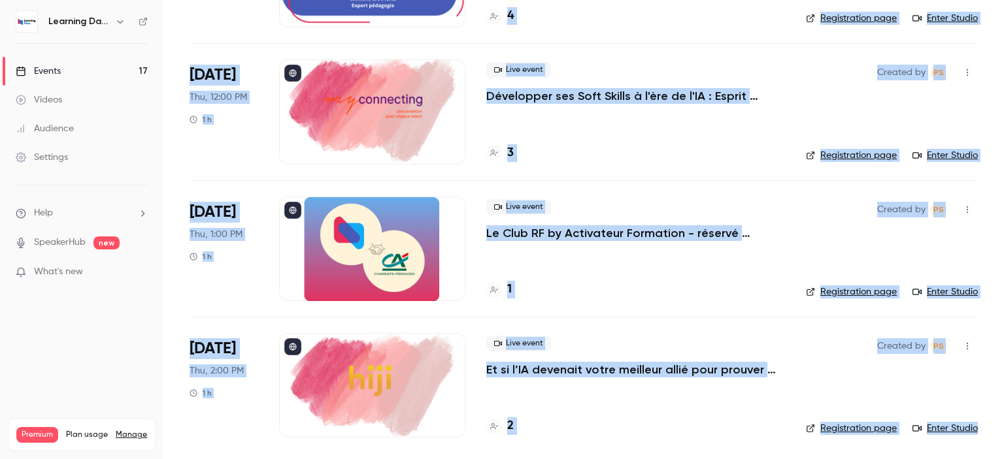
scroll to position [167, 0]
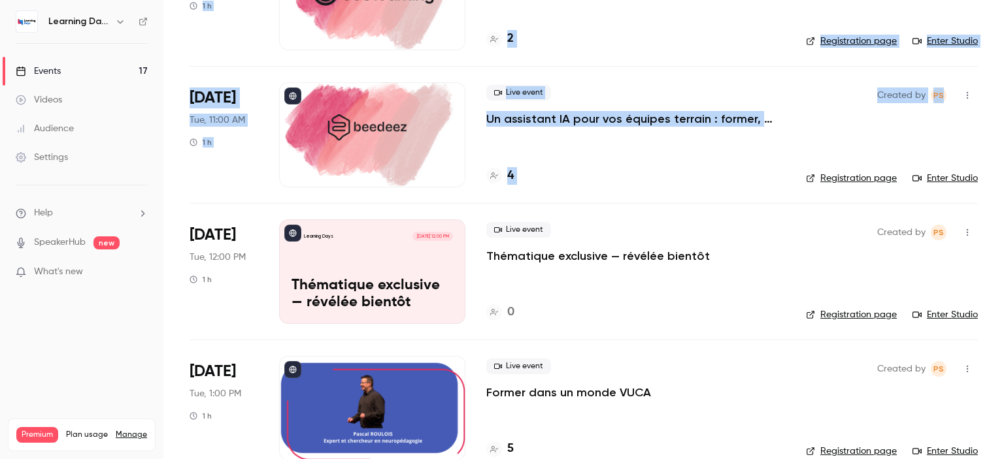
drag, startPoint x: 1003, startPoint y: 93, endPoint x: 995, endPoint y: 123, distance: 31.1
click at [995, 123] on main "Search for videos or events New video Schedule Events Upcoming Past Recurring R…" at bounding box center [583, 229] width 841 height 459
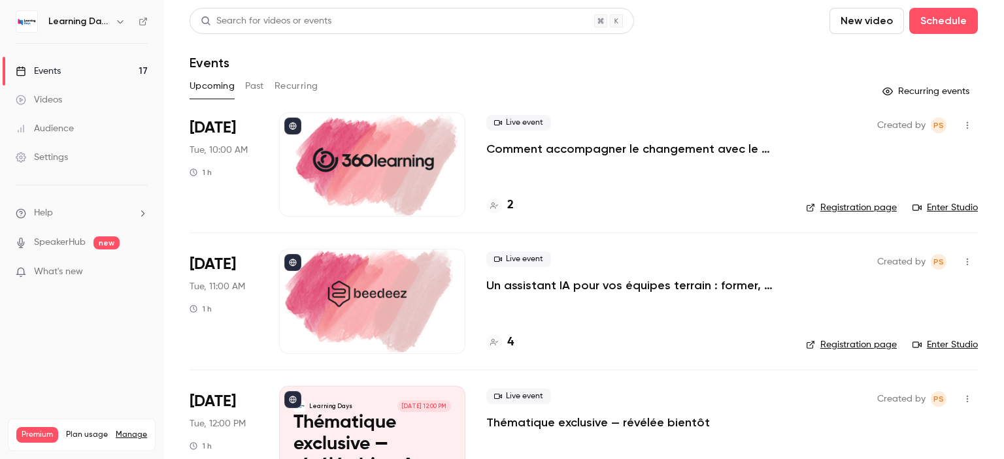
click at [143, 20] on icon at bounding box center [143, 21] width 9 height 9
